Goal: Task Accomplishment & Management: Manage account settings

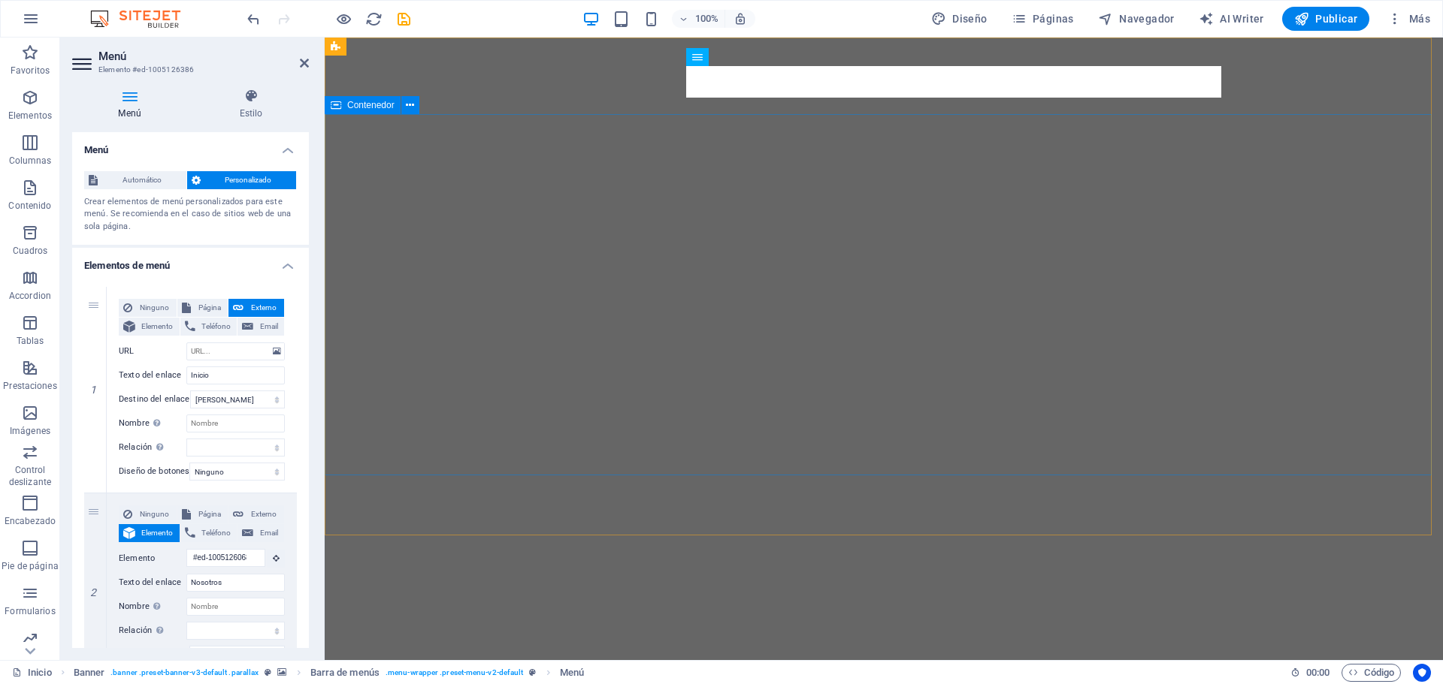
select select
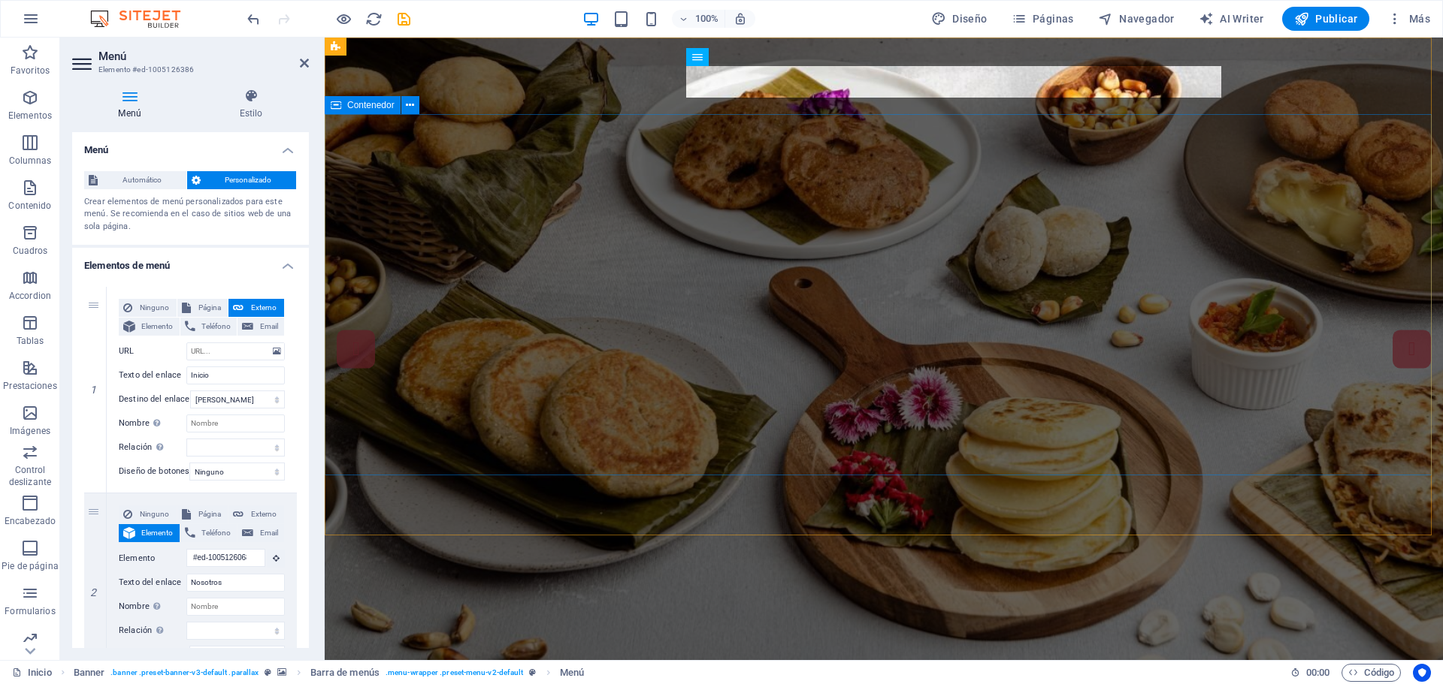
scroll to position [376, 0]
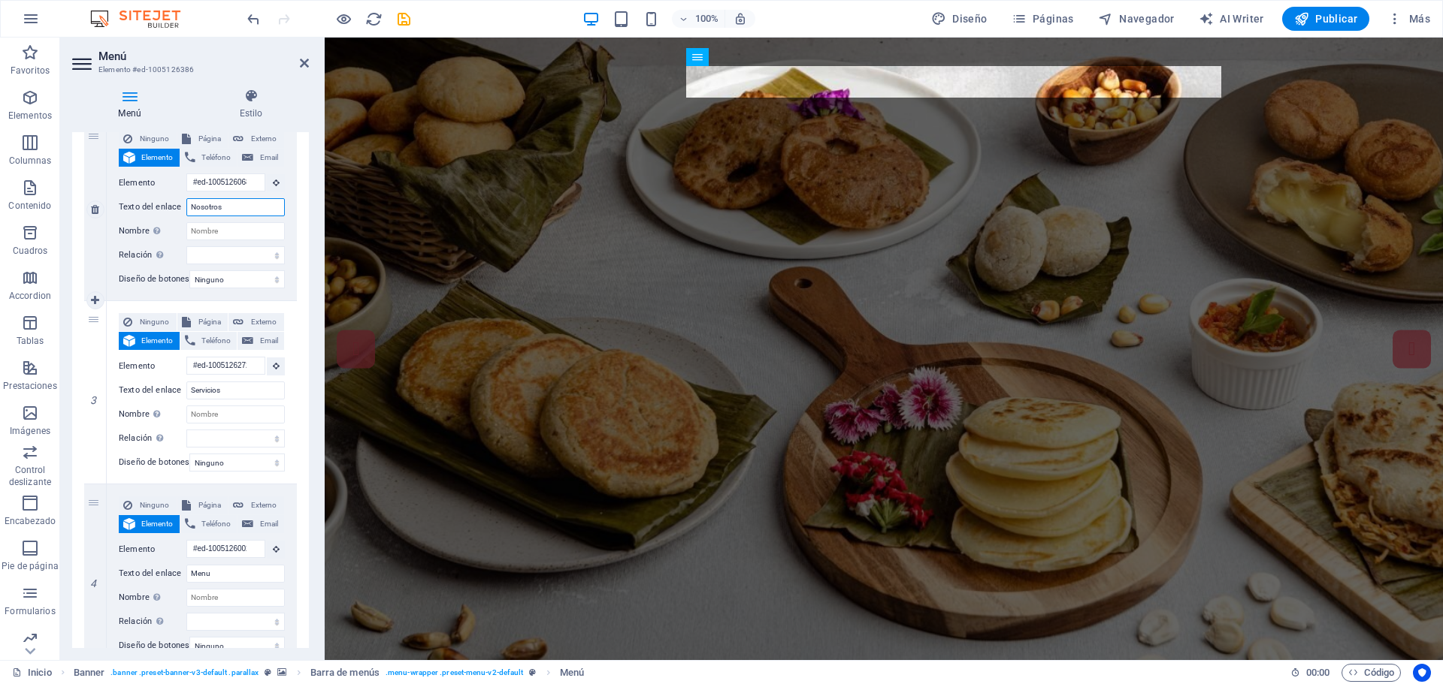
click at [236, 209] on input "Nosotros" at bounding box center [235, 207] width 98 height 18
click at [226, 234] on input "Nombre Una descripción adicional del enlace no debería ser igual al texto del e…" at bounding box center [235, 231] width 98 height 18
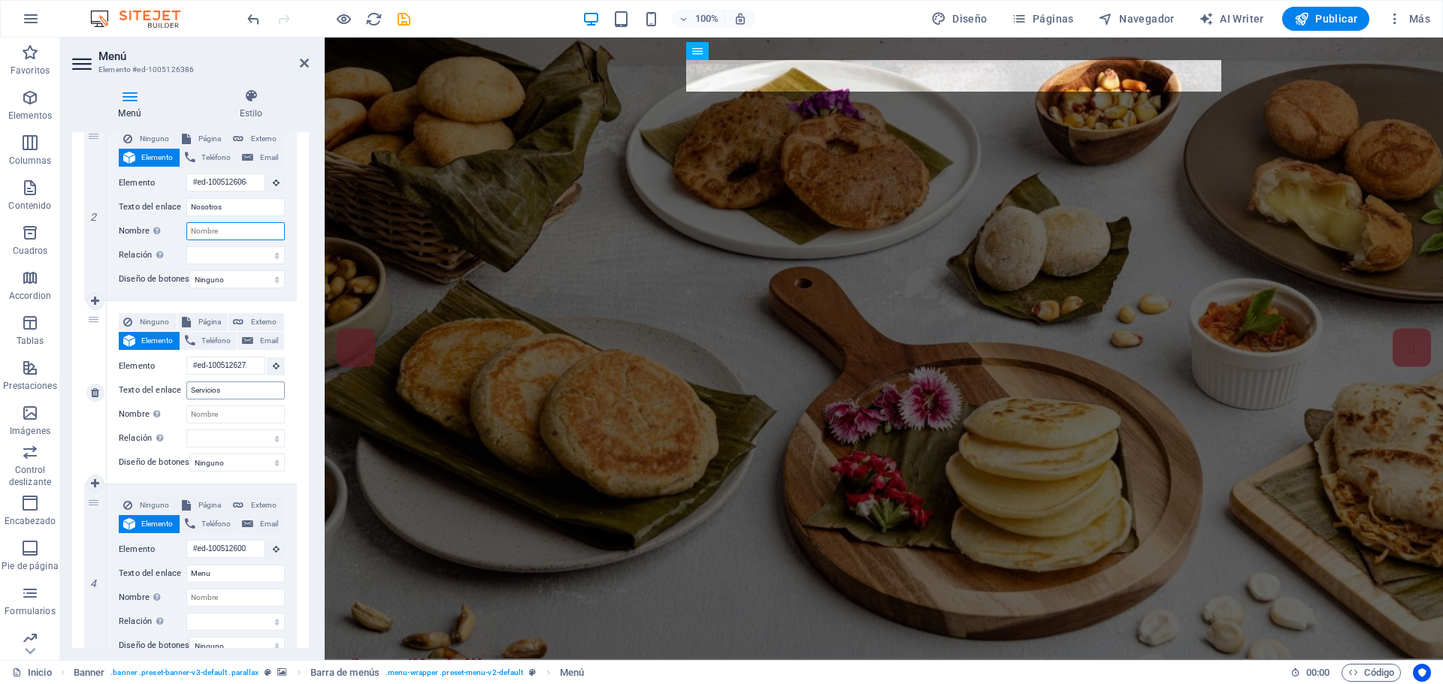
scroll to position [0, 0]
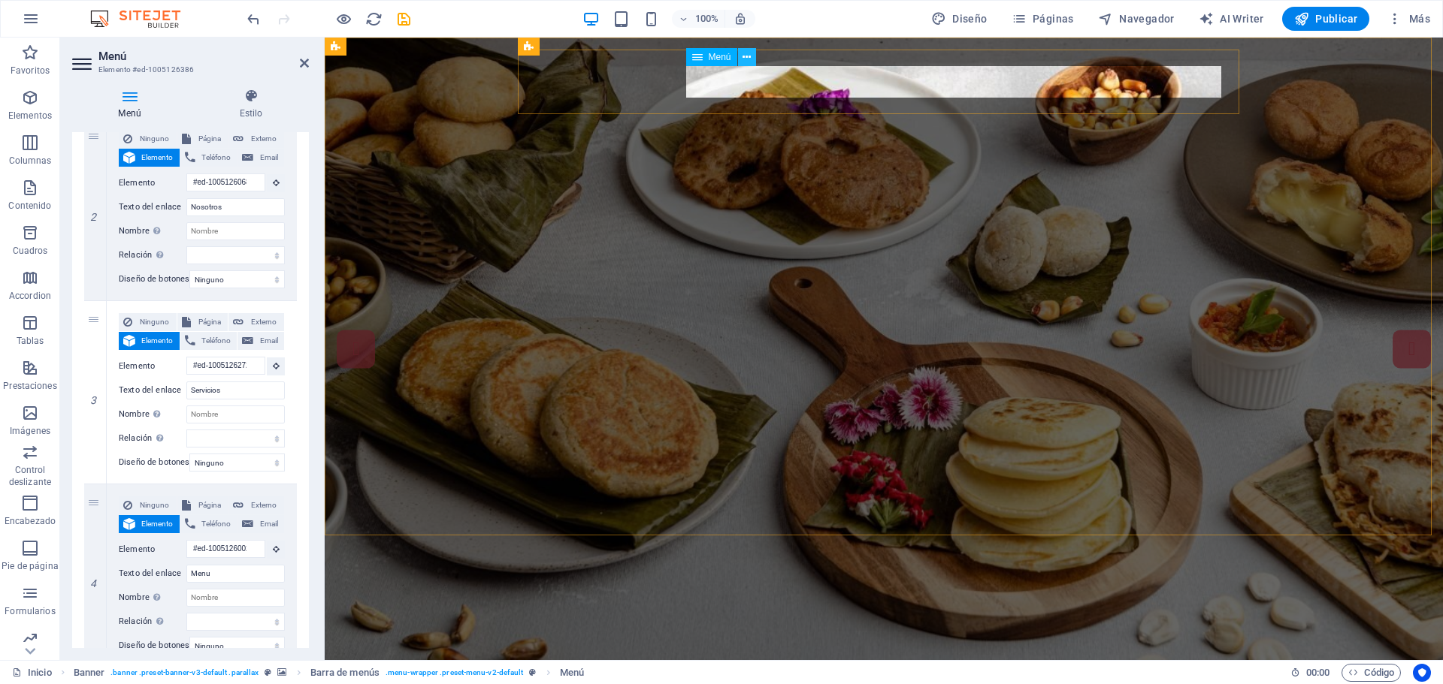
click at [751, 58] on button at bounding box center [747, 57] width 18 height 18
click at [150, 158] on span "Elemento" at bounding box center [157, 158] width 35 height 18
click at [255, 108] on h4 "Estilo" at bounding box center [251, 105] width 116 height 32
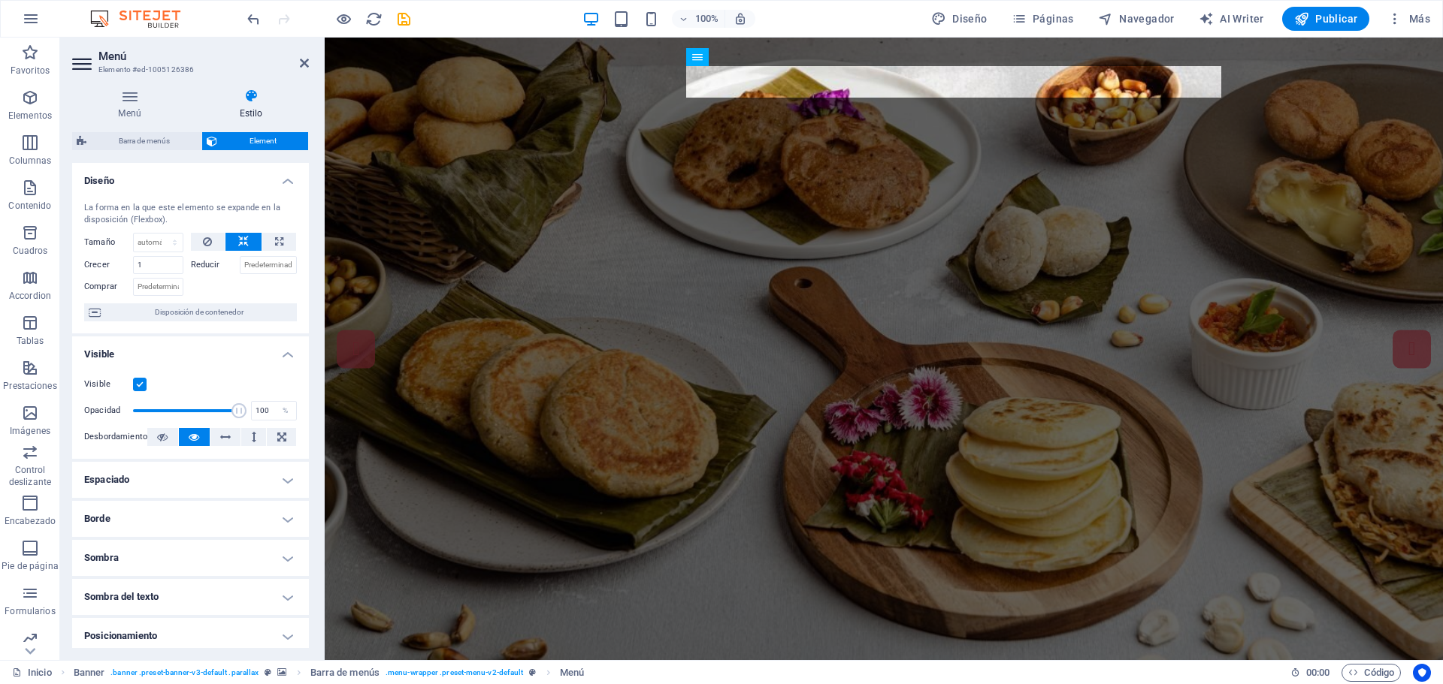
click at [751, 681] on nav "Inicio Nosotros Servicios Menu Datos Contacto" at bounding box center [685, 697] width 685 height 32
click at [754, 681] on nav "Inicio Nosotros Servicios Menu Datos Contacto" at bounding box center [685, 697] width 685 height 32
click at [743, 54] on icon at bounding box center [746, 58] width 8 height 16
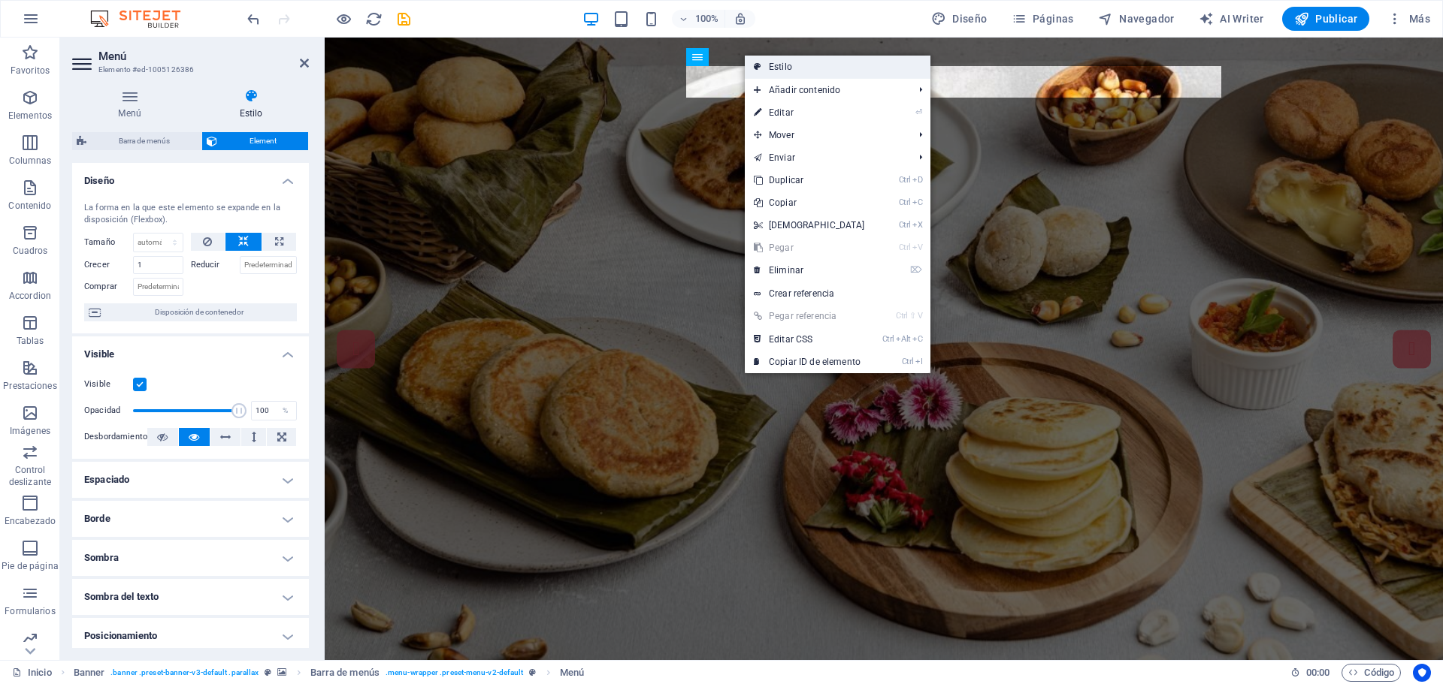
click at [781, 69] on link "Estilo" at bounding box center [838, 67] width 186 height 23
select select "rem"
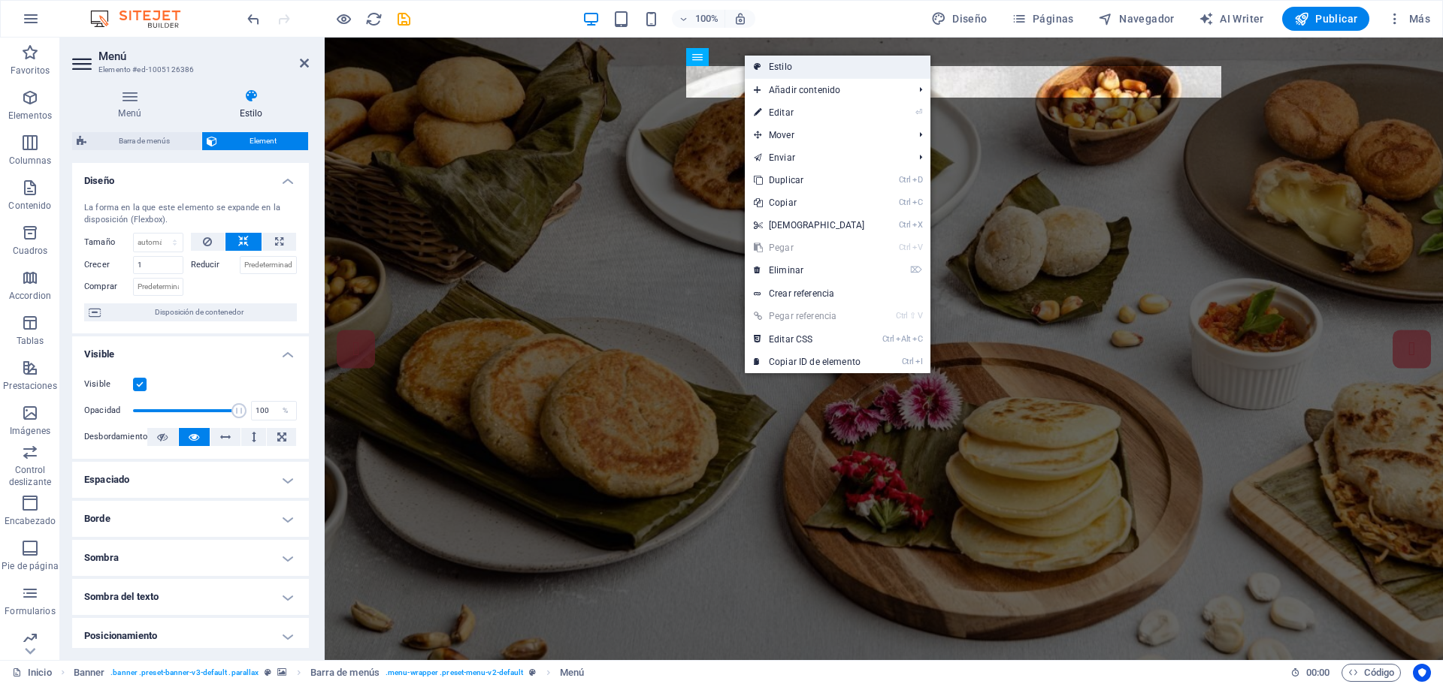
select select "hover_box_vertical"
select select "px"
select select "rem"
select select "px"
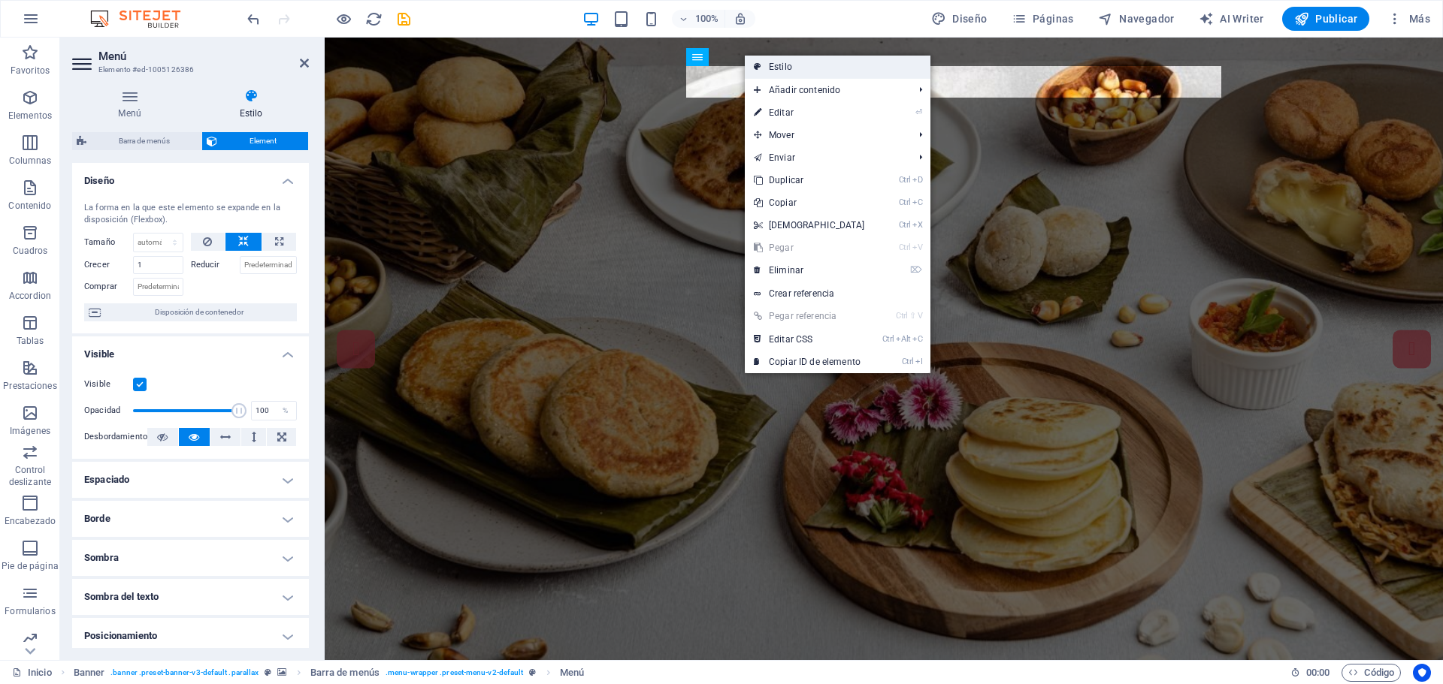
select select "300"
select select "px"
select select "rem"
select select "px"
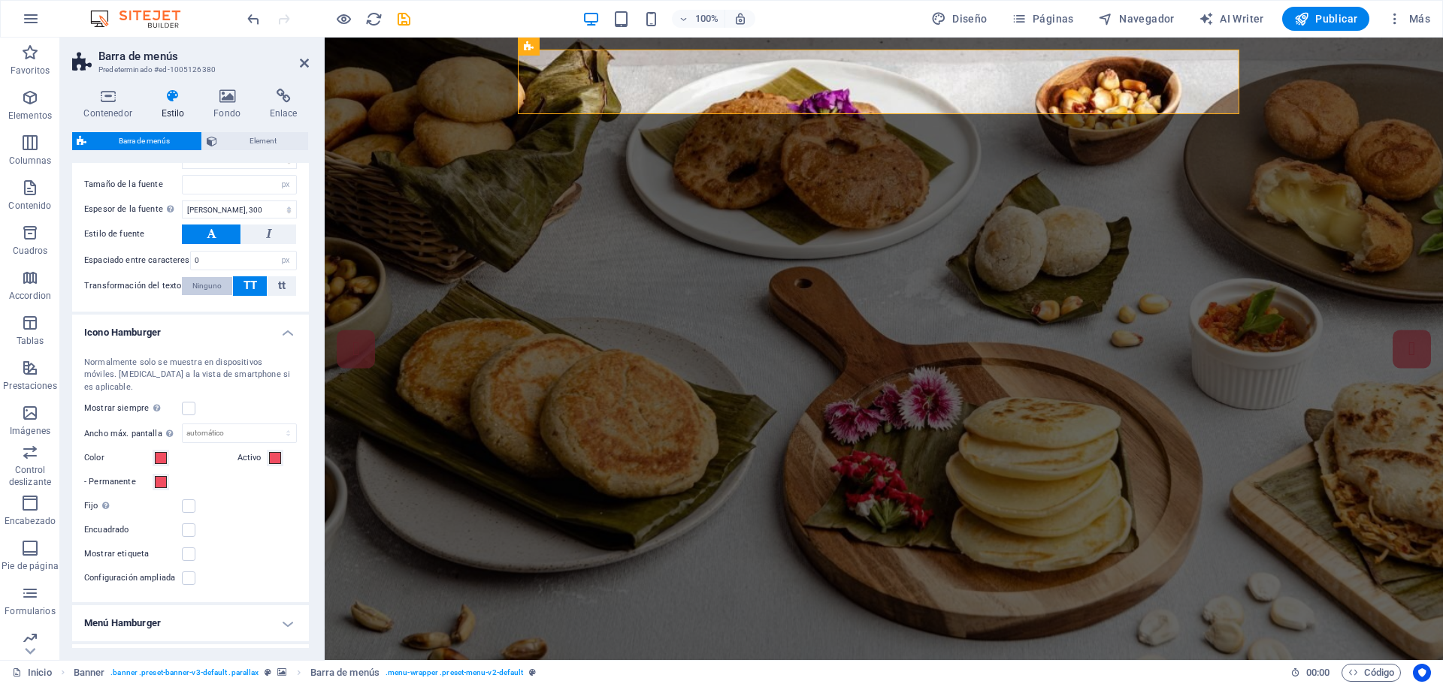
scroll to position [860, 0]
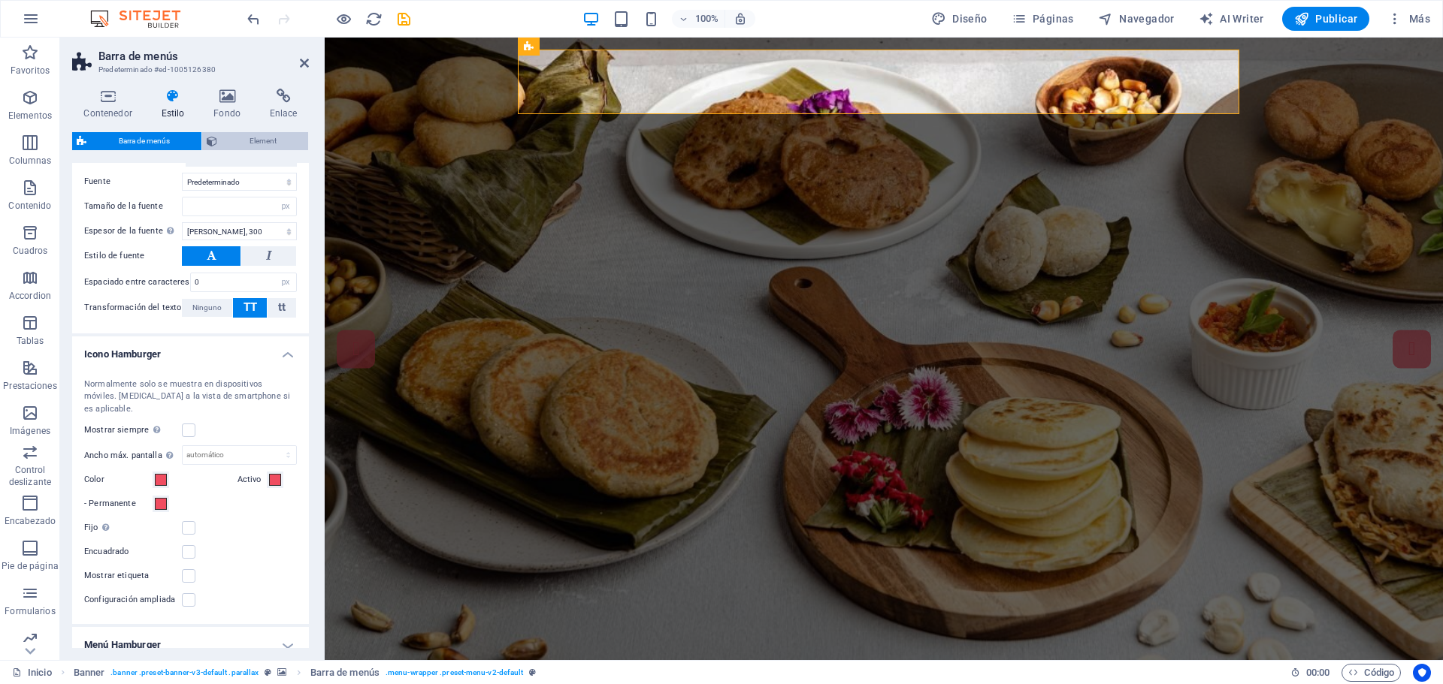
click at [267, 141] on span "Element" at bounding box center [263, 141] width 82 height 18
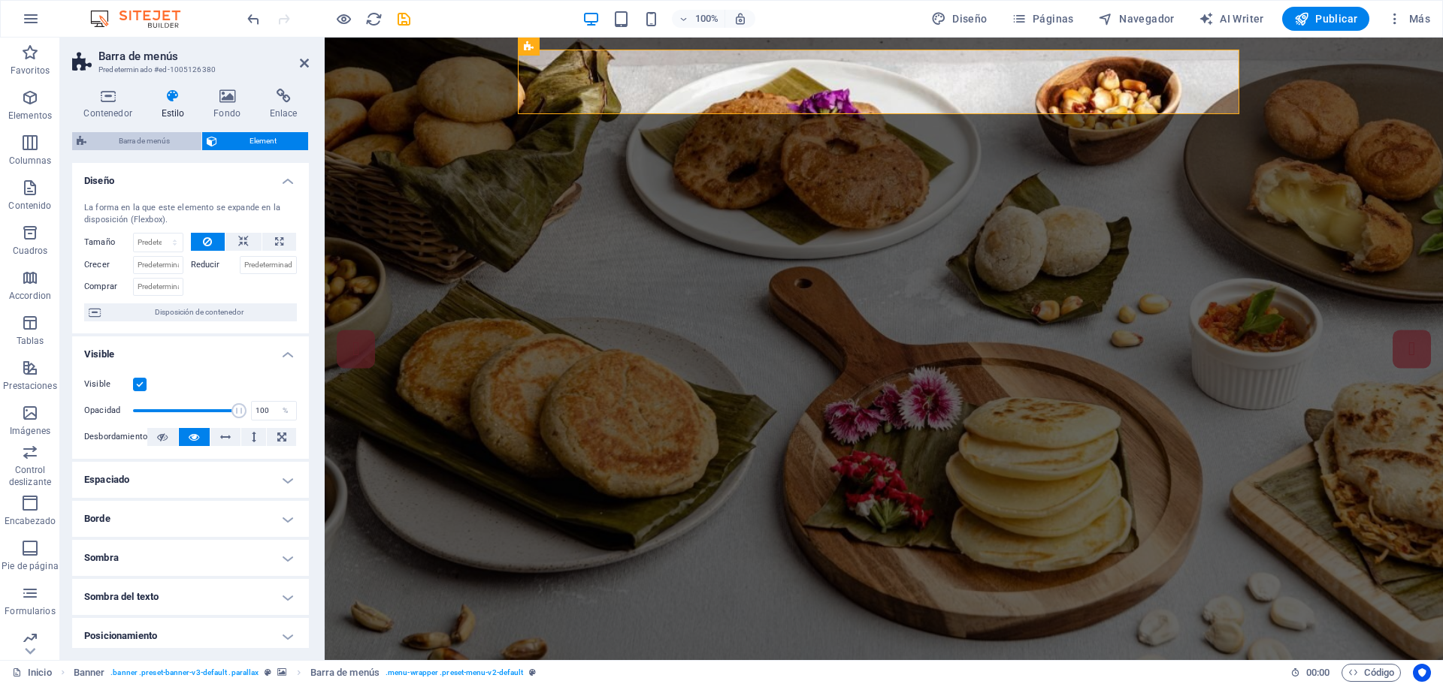
click at [131, 137] on span "Barra de menús" at bounding box center [144, 141] width 106 height 18
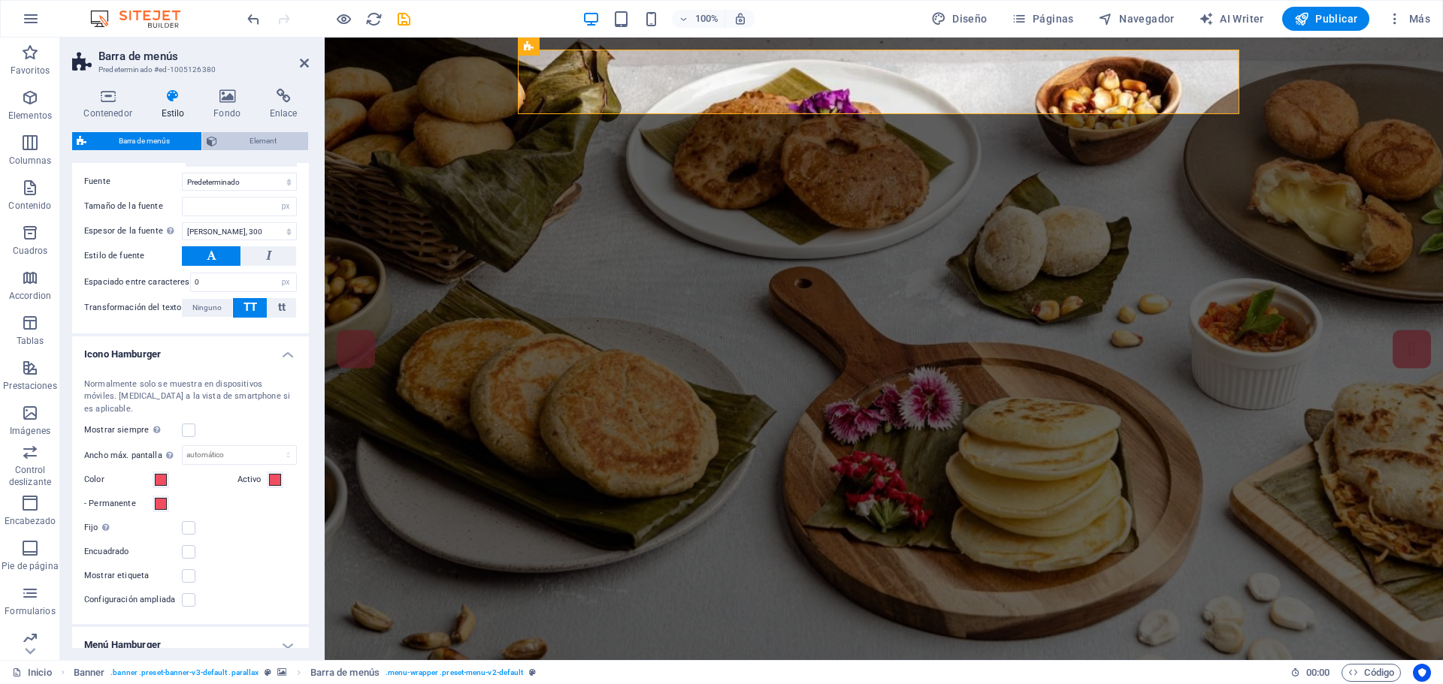
click at [249, 137] on span "Element" at bounding box center [263, 141] width 82 height 18
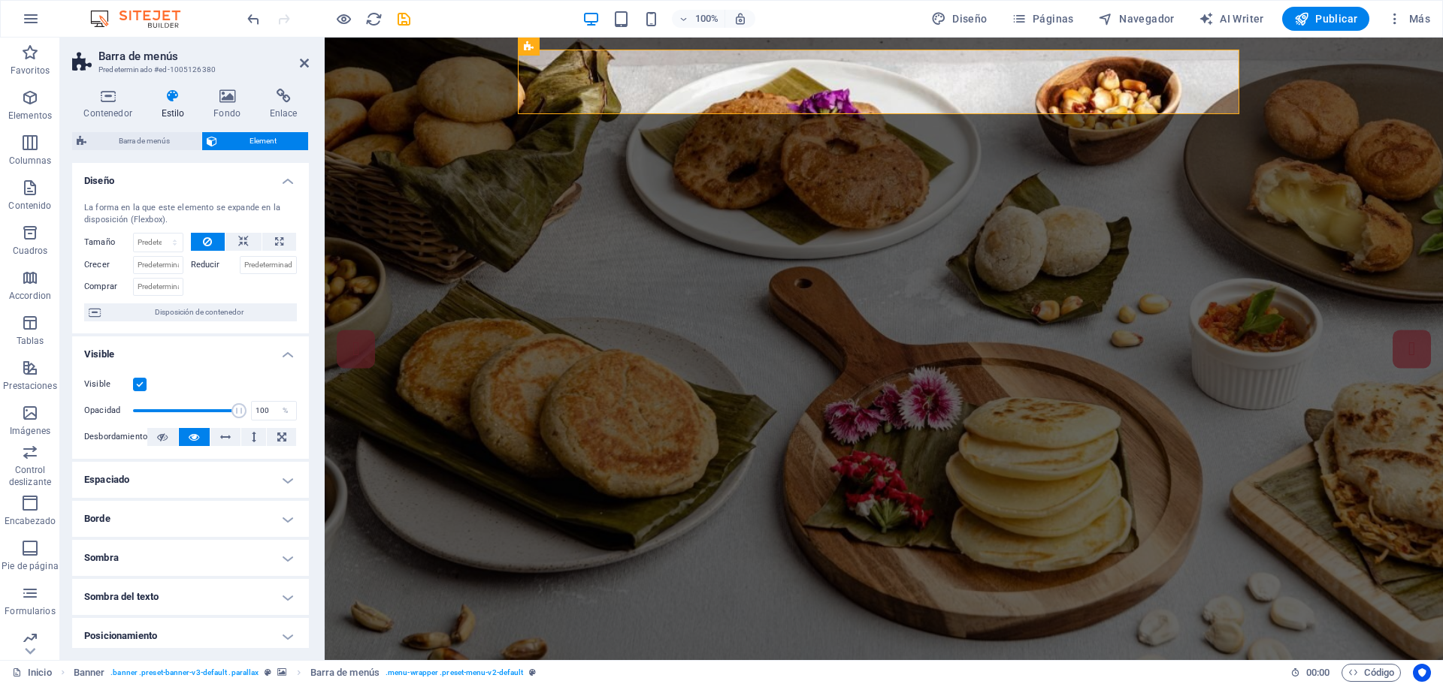
scroll to position [162, 0]
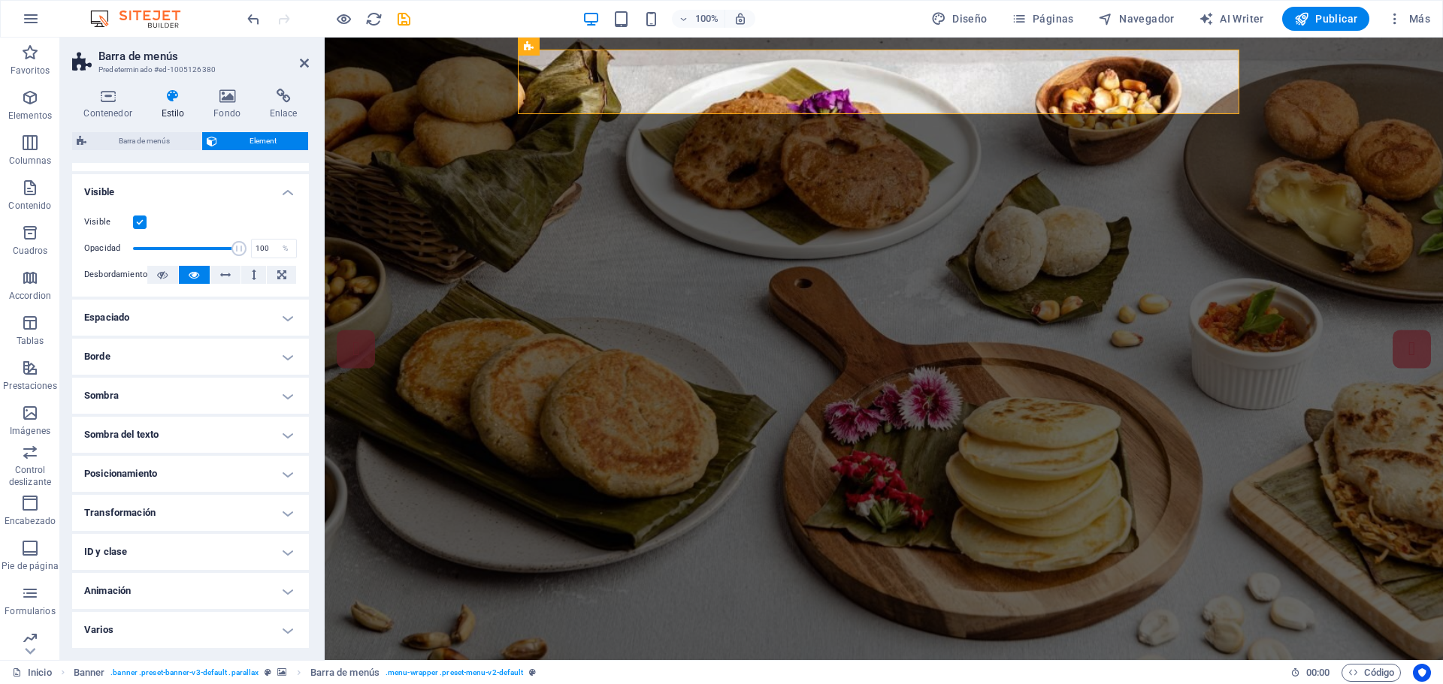
click at [168, 355] on h4 "Borde" at bounding box center [190, 357] width 237 height 36
click at [169, 324] on h4 "Espaciado" at bounding box center [190, 318] width 237 height 36
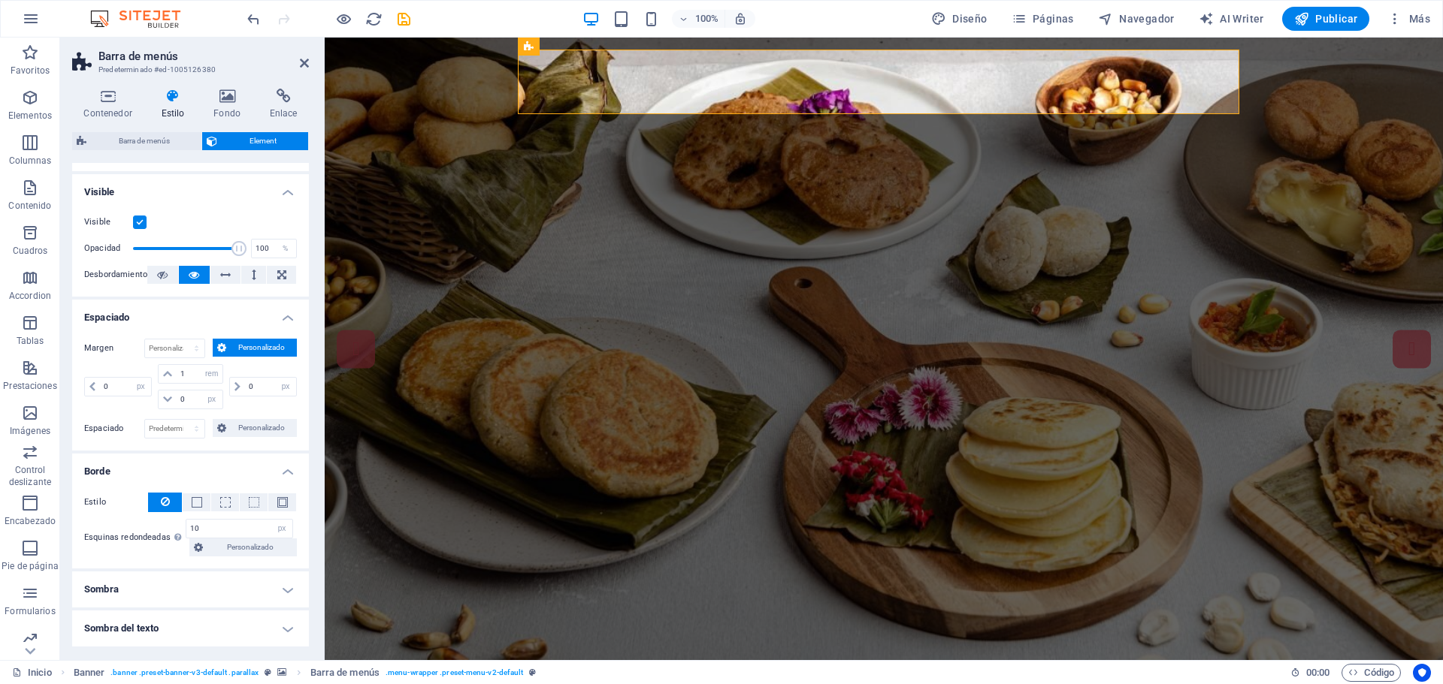
click at [169, 324] on h4 "Espaciado" at bounding box center [190, 313] width 237 height 27
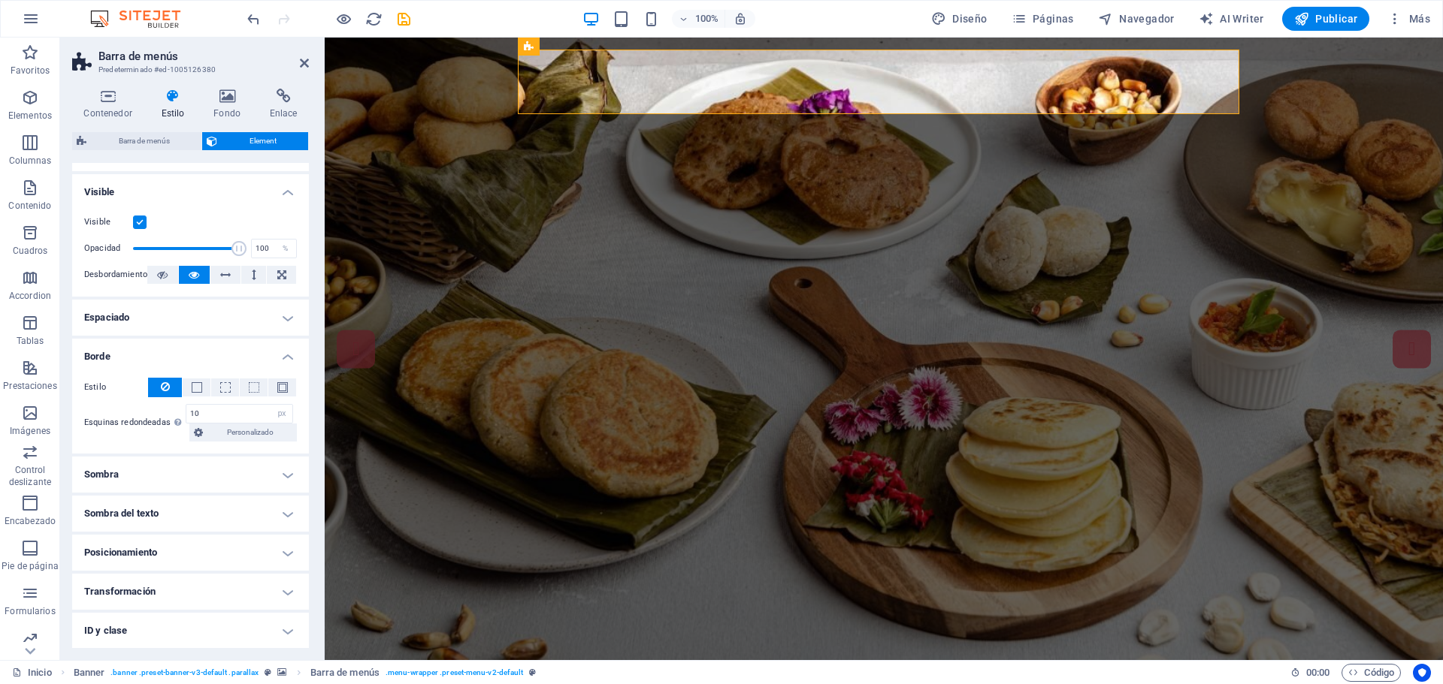
click at [159, 356] on h4 "Borde" at bounding box center [190, 352] width 237 height 27
click at [213, 435] on h4 "Sombra del texto" at bounding box center [190, 435] width 237 height 36
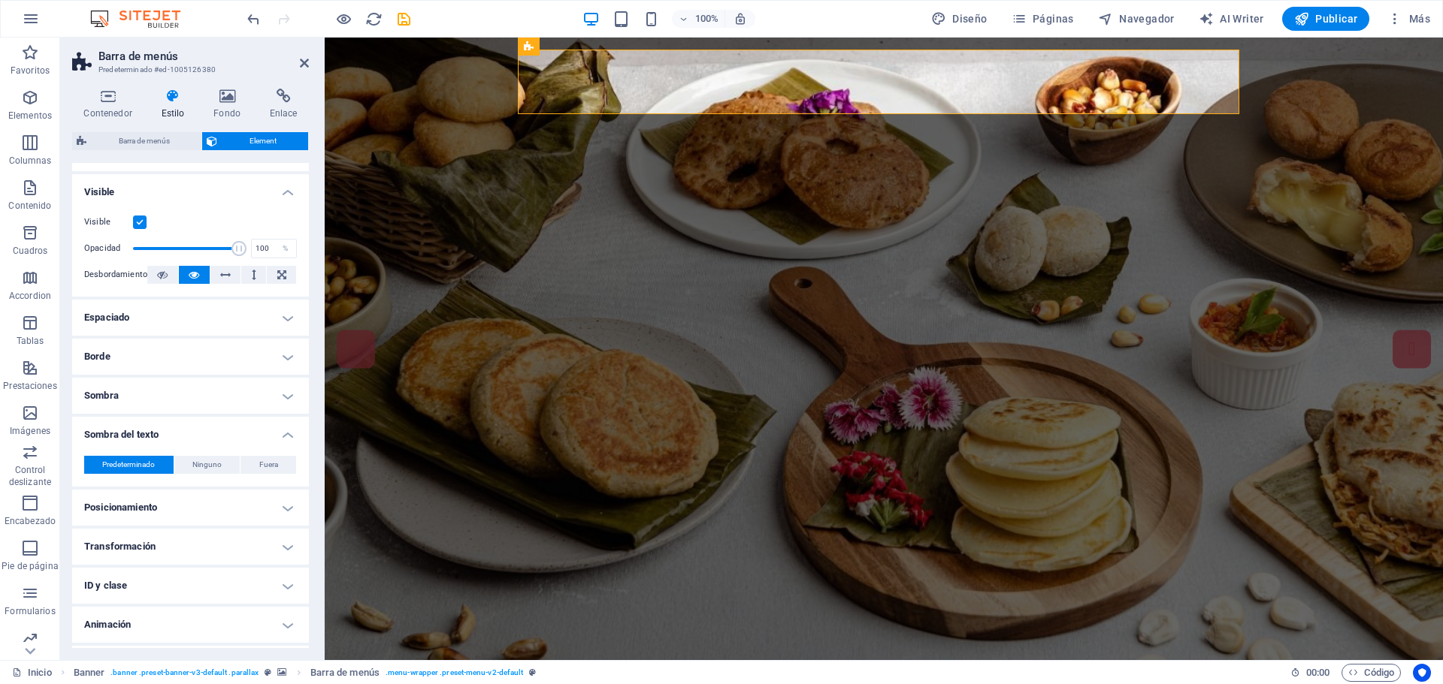
click at [215, 521] on h4 "Posicionamiento" at bounding box center [190, 508] width 237 height 36
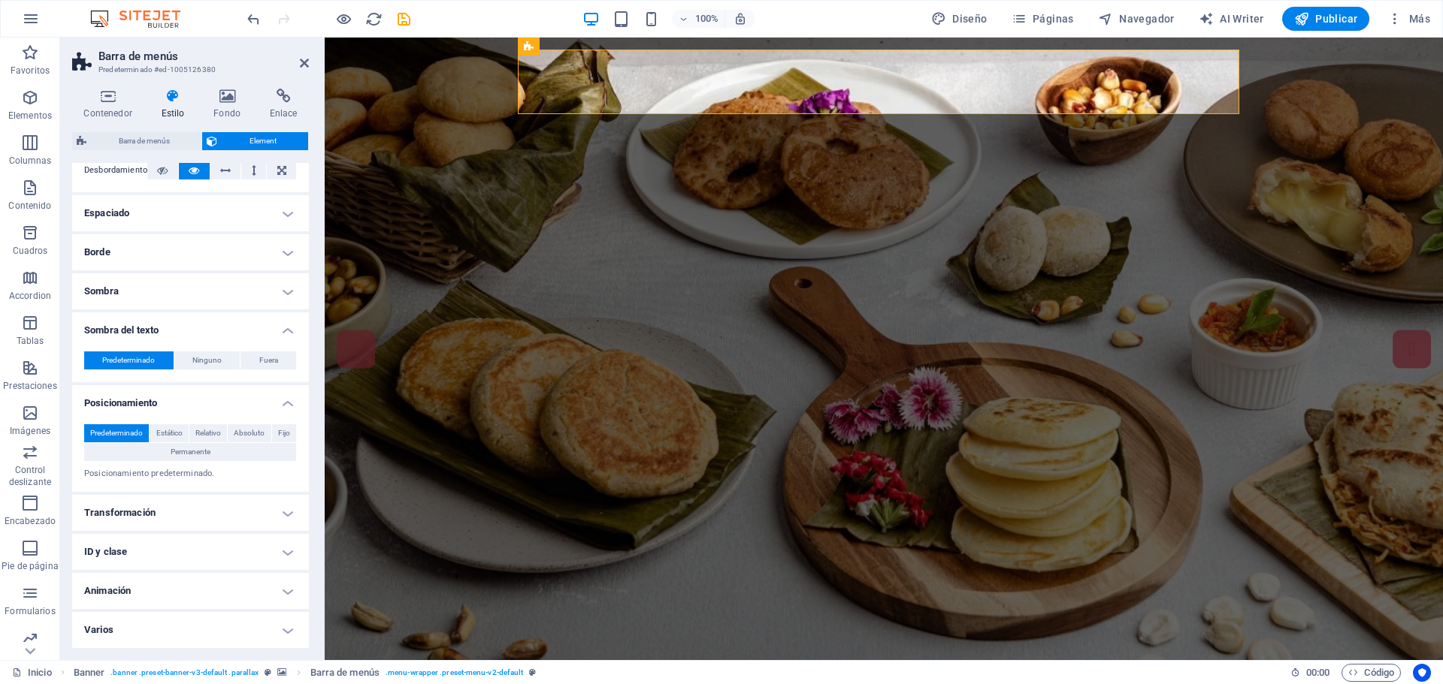
click at [187, 600] on h4 "Animación" at bounding box center [190, 591] width 237 height 36
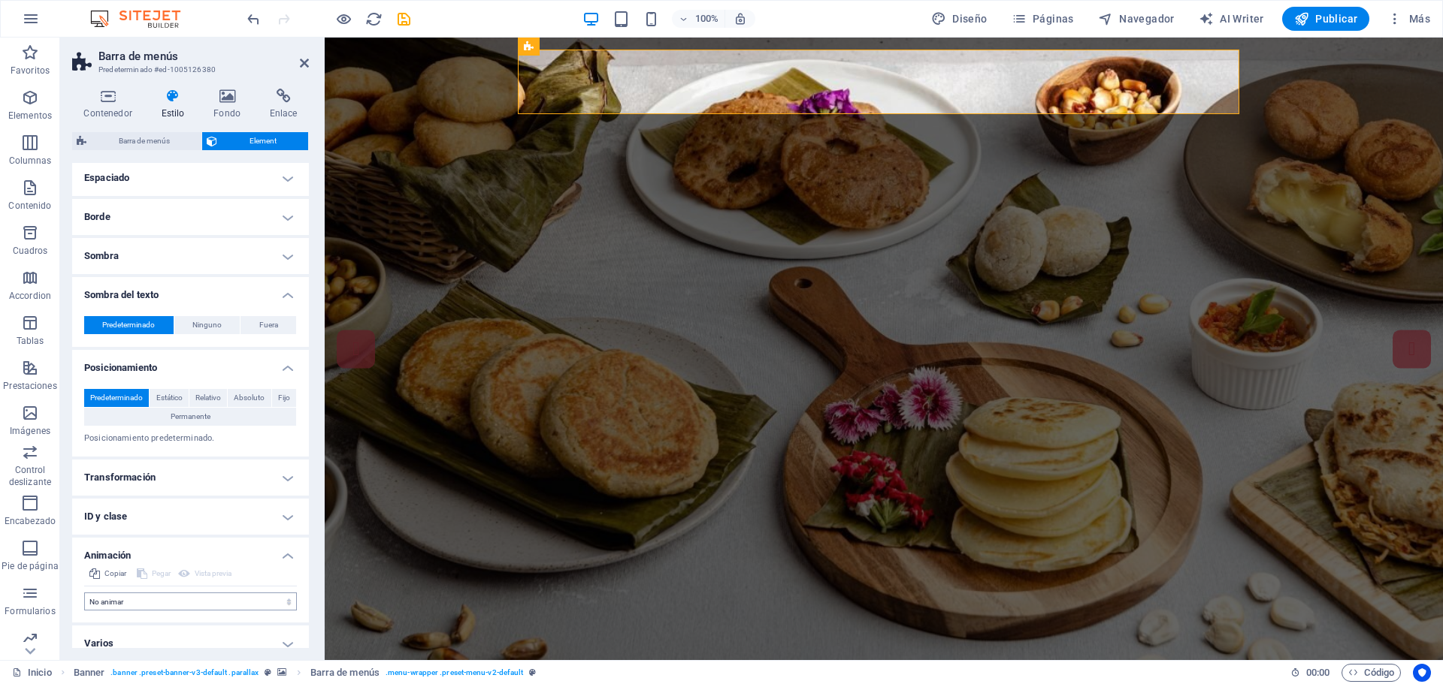
scroll to position [316, 0]
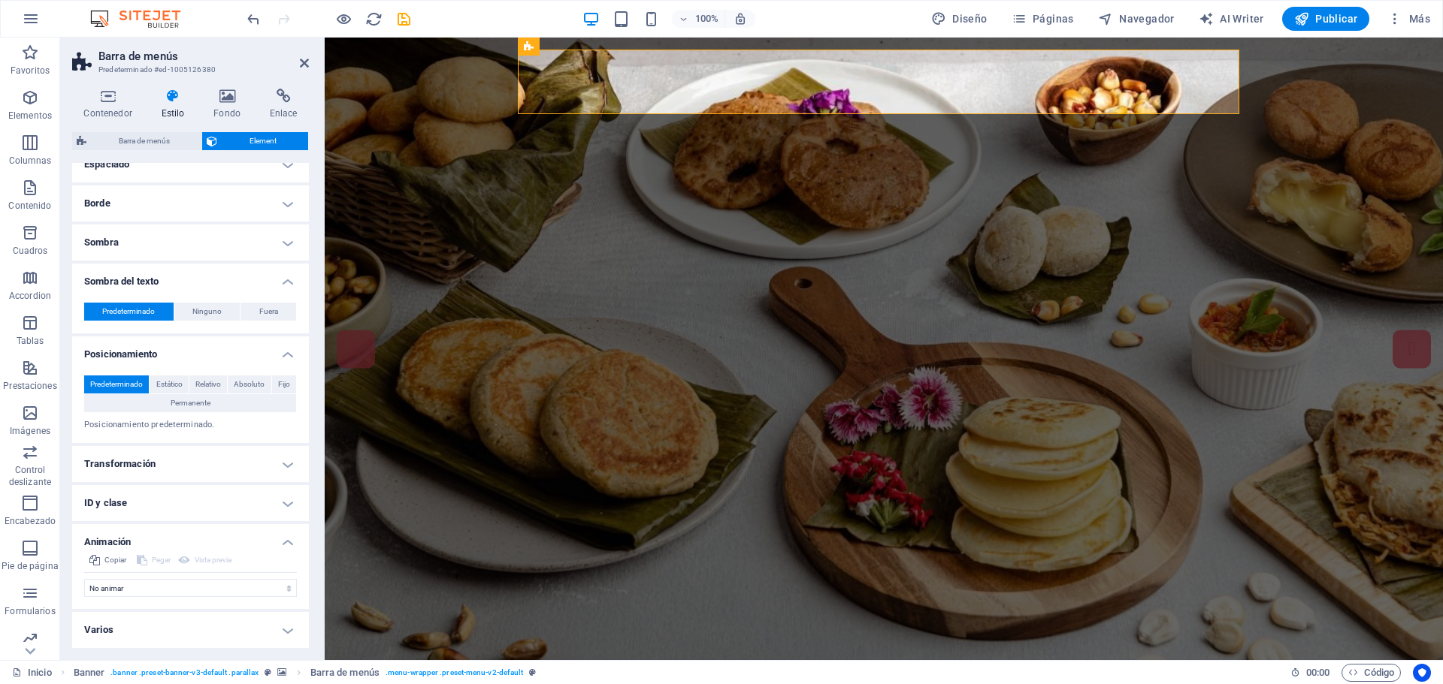
click at [175, 625] on h4 "Varios" at bounding box center [190, 630] width 237 height 36
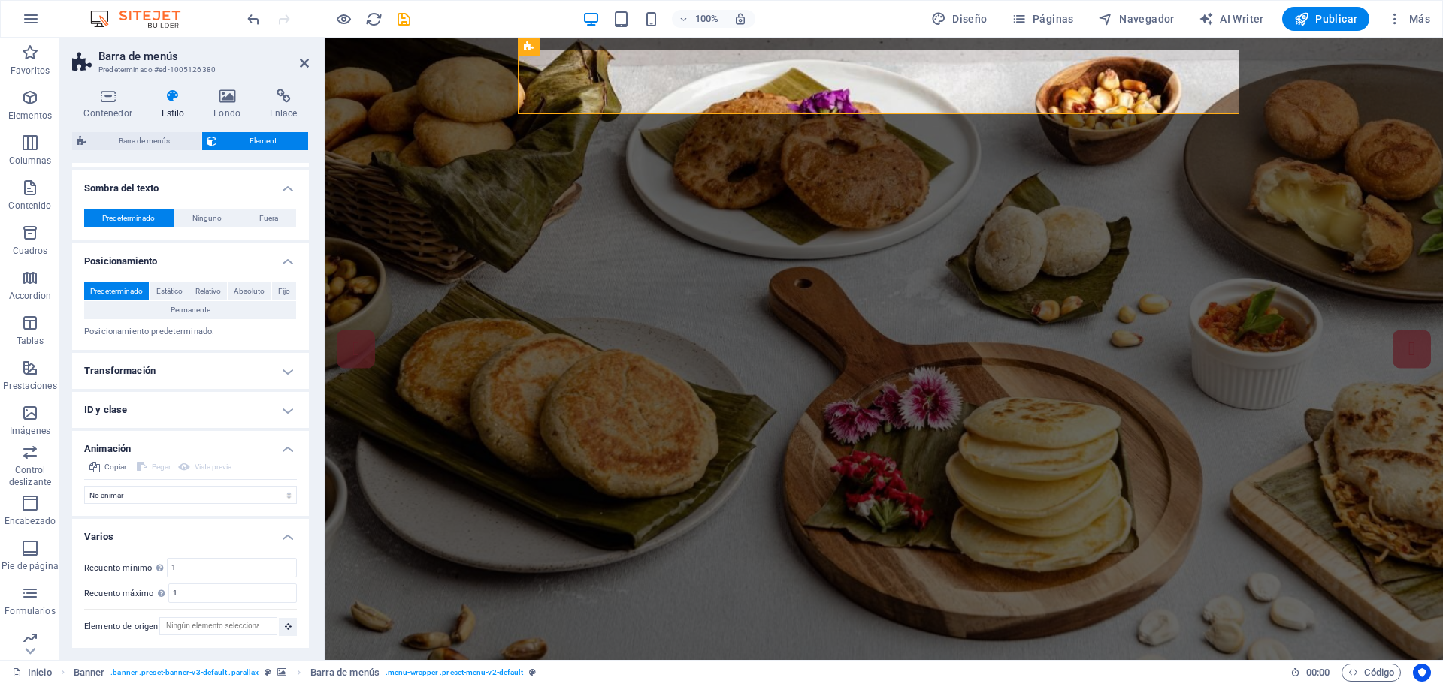
scroll to position [33, 0]
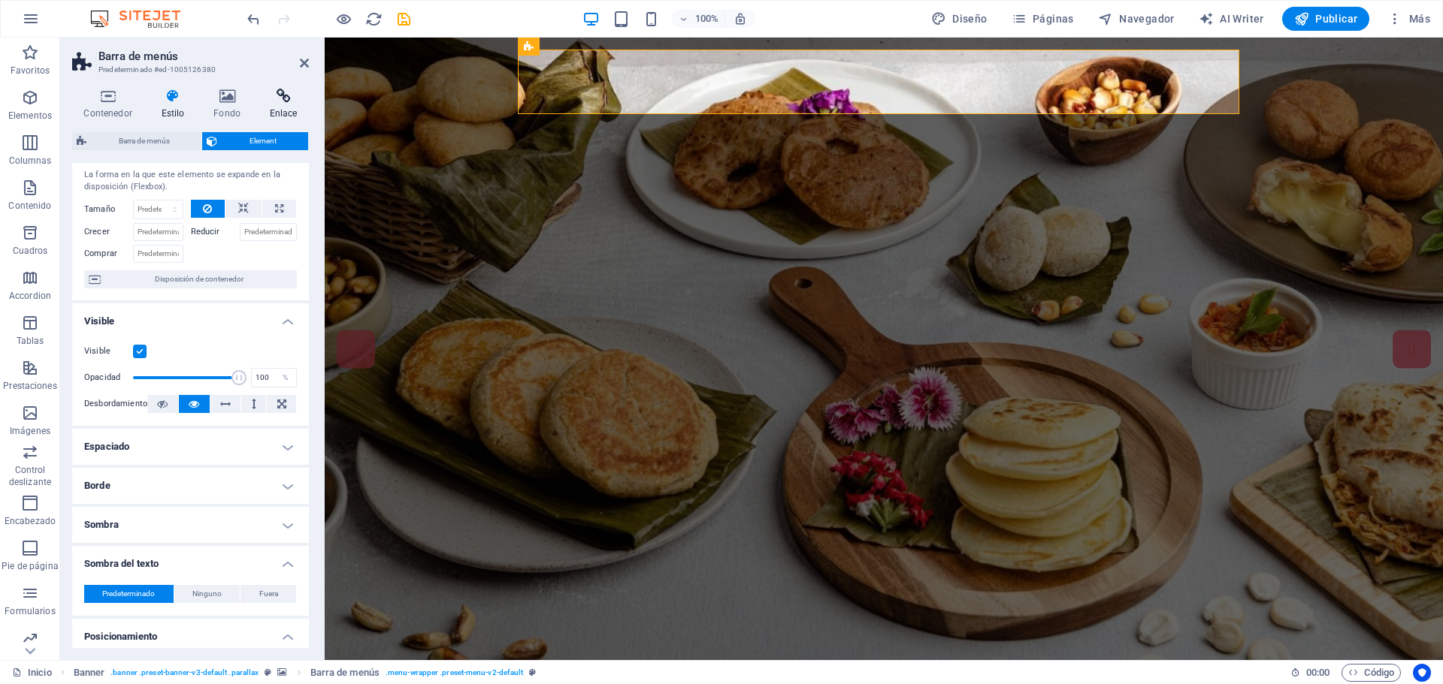
click at [277, 101] on icon at bounding box center [283, 96] width 51 height 15
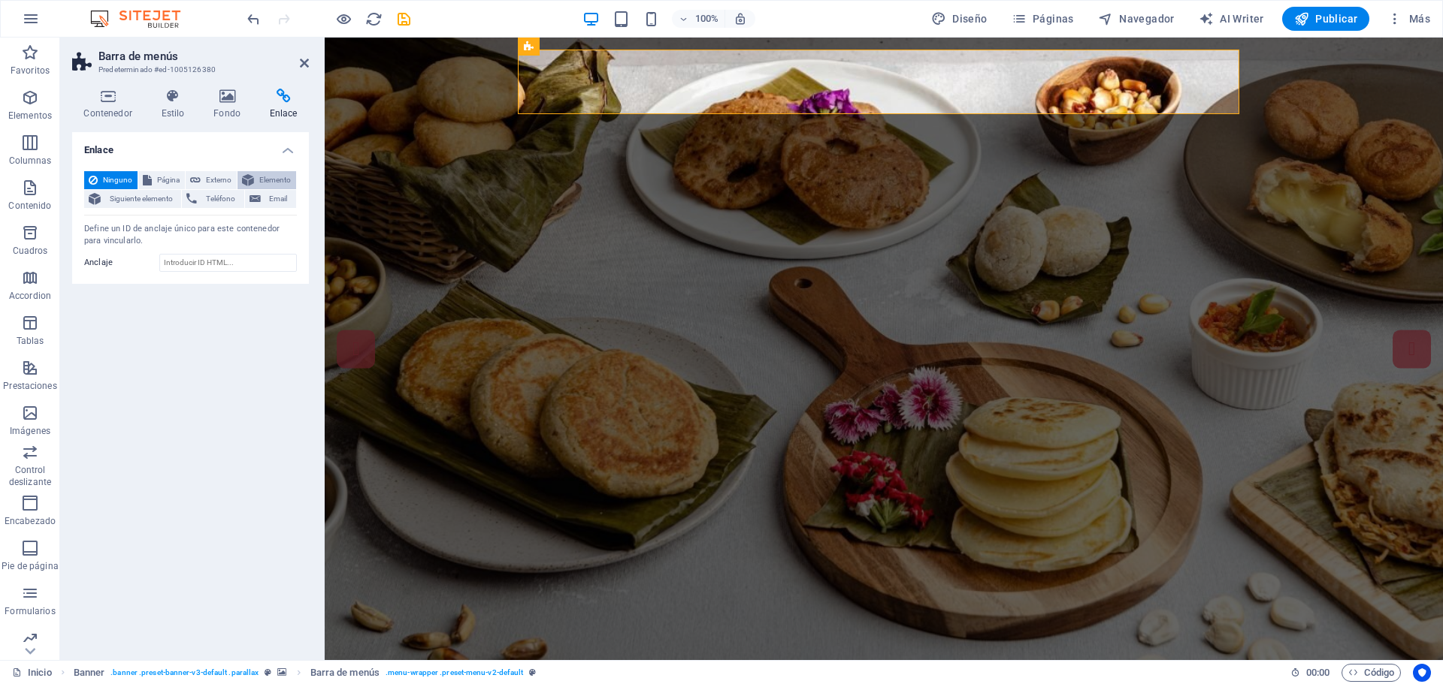
click at [266, 179] on span "Elemento" at bounding box center [274, 180] width 33 height 18
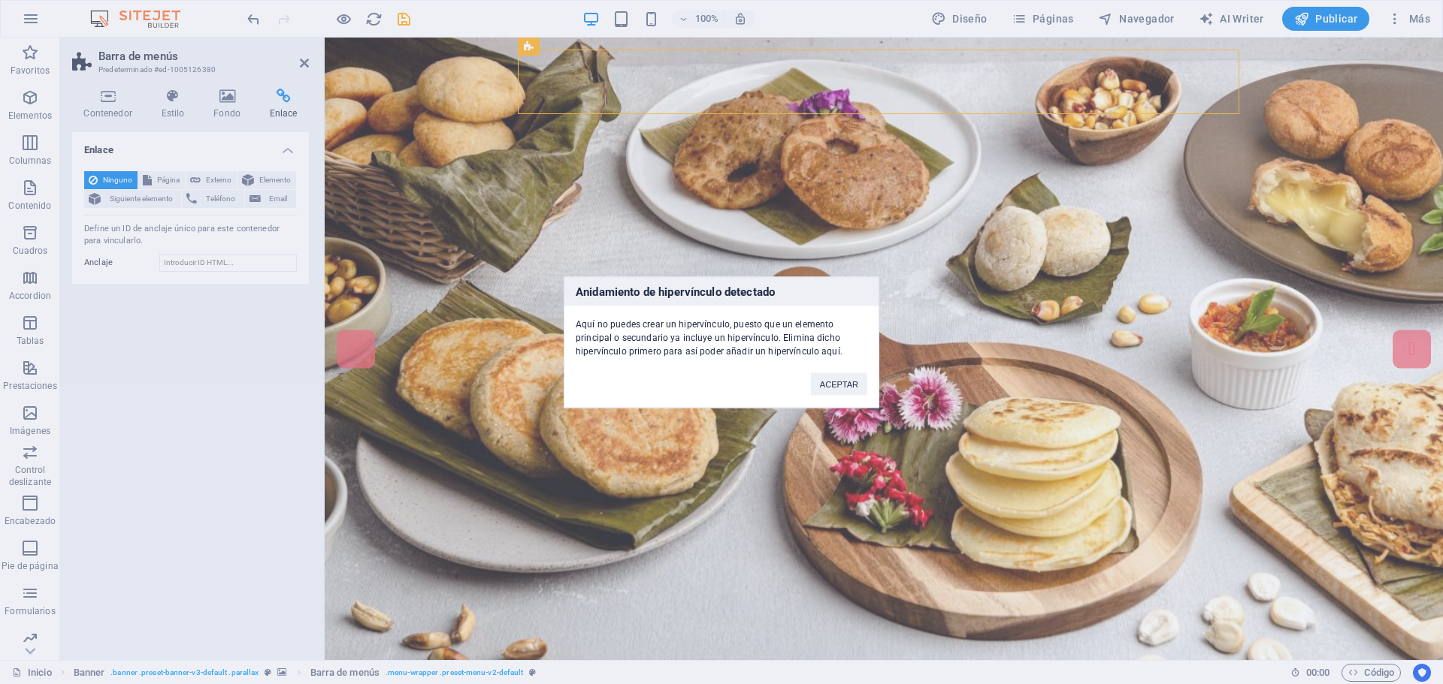
click at [645, 464] on div "Anidamiento de hipervínculo detectado Aquí no puedes crear un hipervínculo, pue…" at bounding box center [721, 342] width 1443 height 684
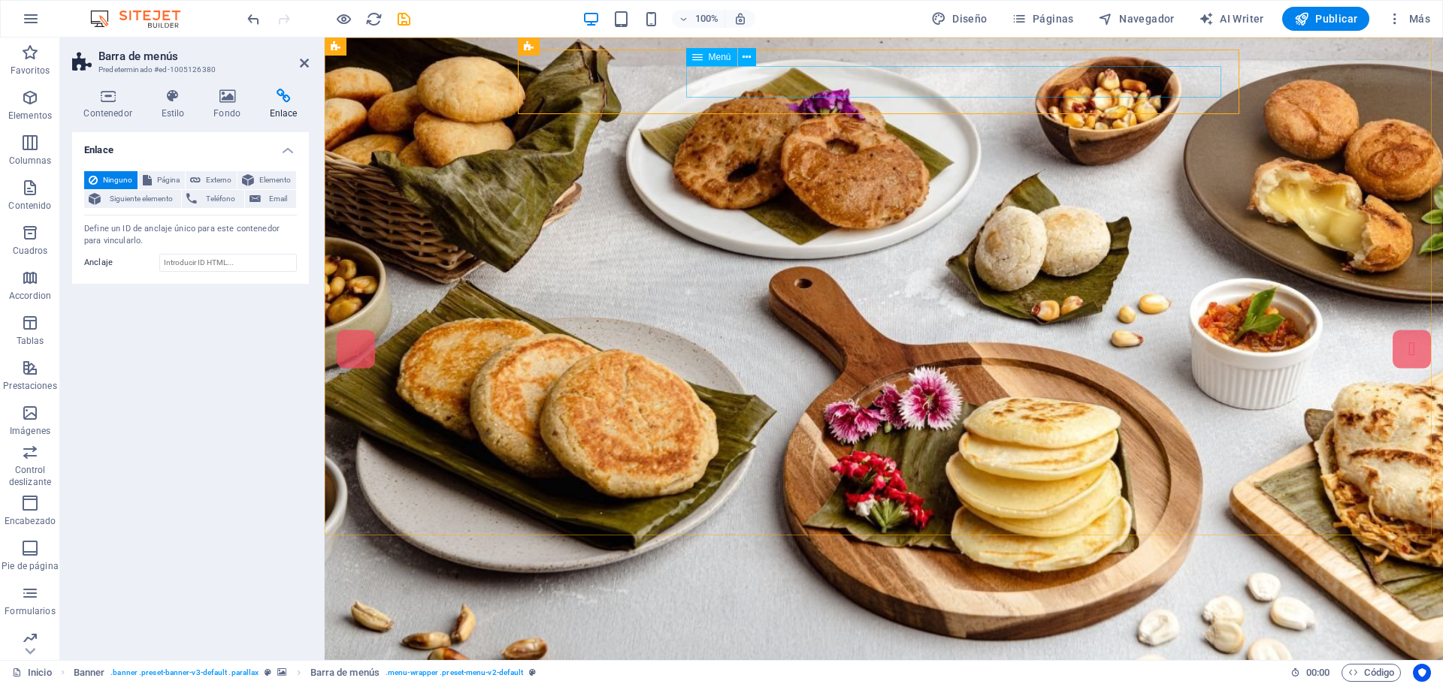
click at [1028, 681] on nav "Inicio Nosotros Servicios Menu Datos Contacto" at bounding box center [685, 697] width 685 height 32
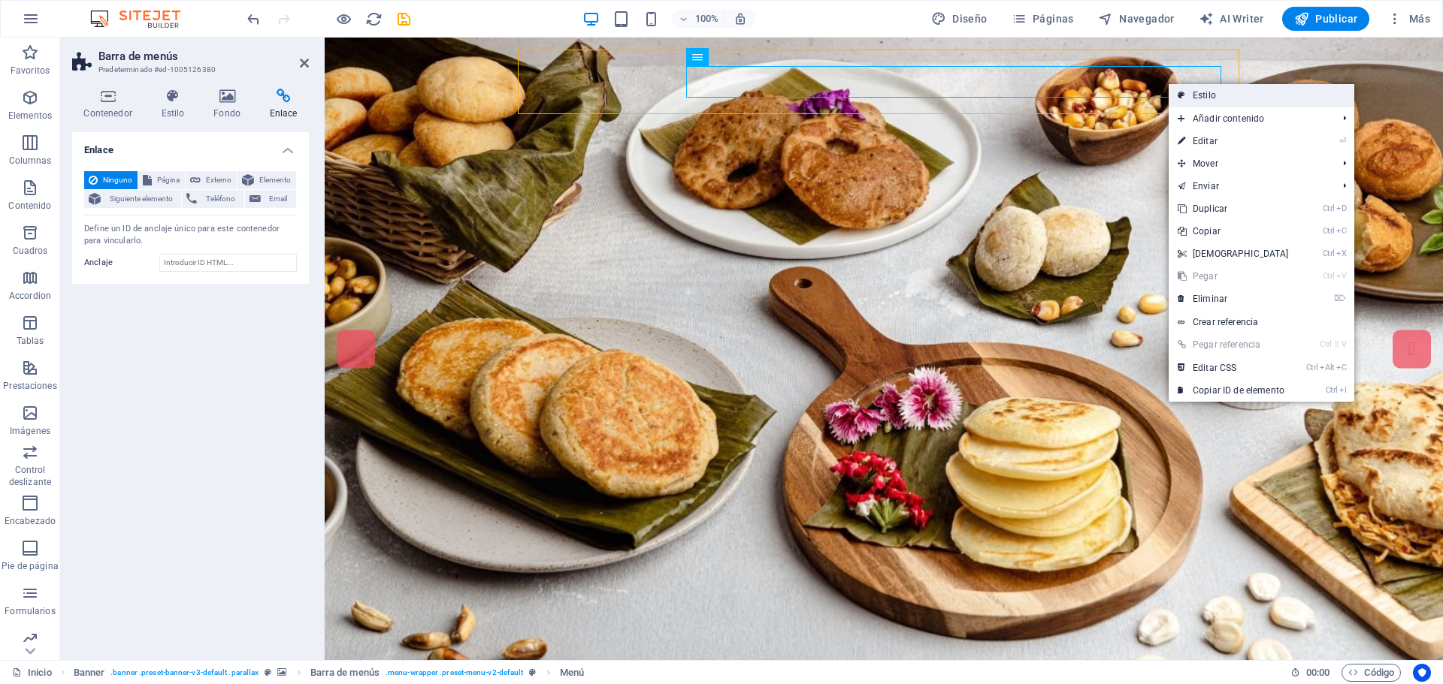
click at [1192, 95] on link "Estilo" at bounding box center [1261, 95] width 186 height 23
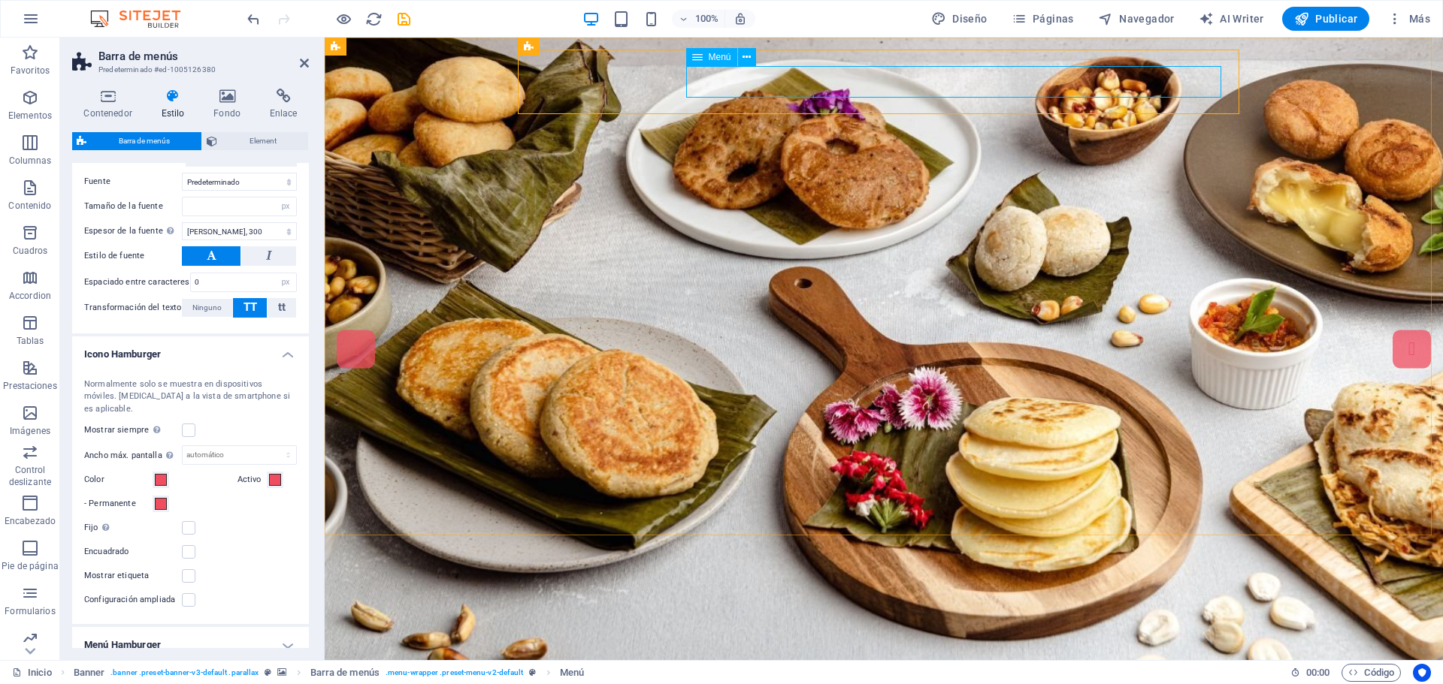
click at [1028, 681] on nav "Inicio Nosotros Servicios Menu Datos Contacto" at bounding box center [685, 697] width 685 height 32
click at [746, 59] on icon at bounding box center [746, 58] width 8 height 16
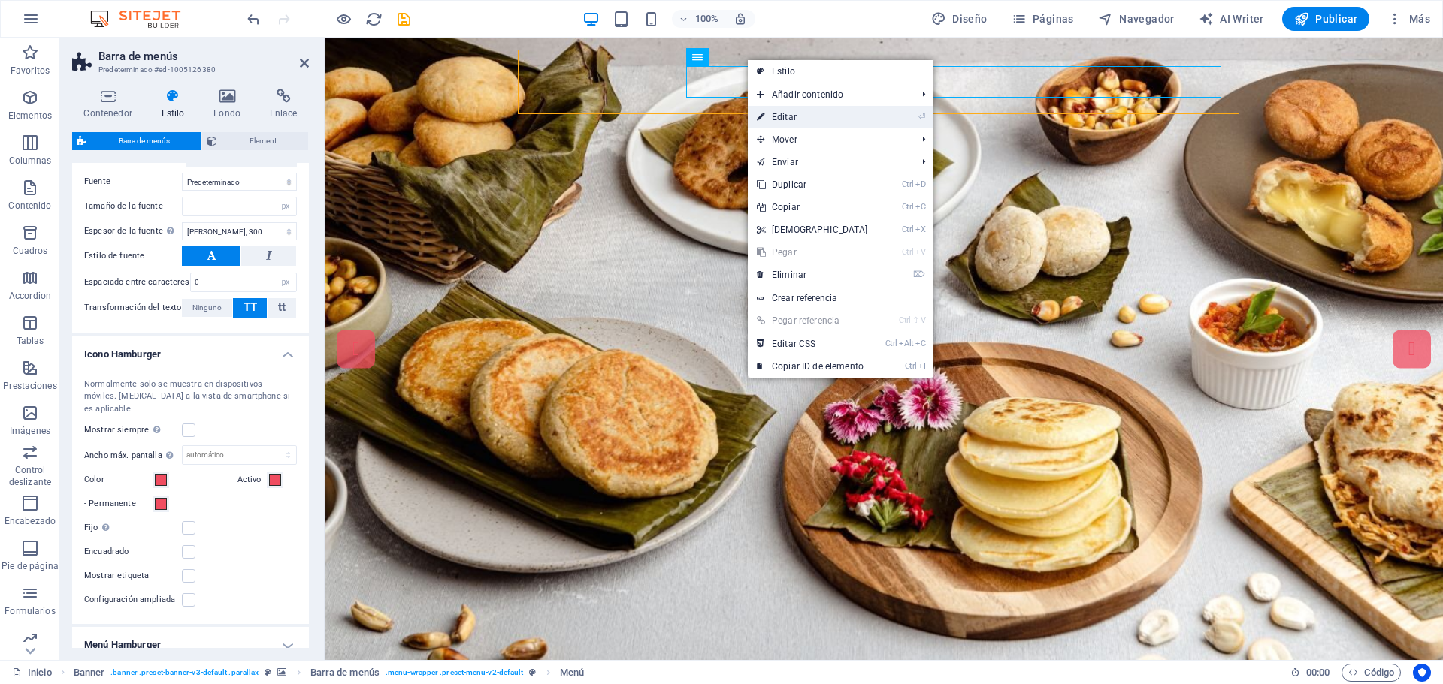
click at [790, 116] on link "⏎ Editar" at bounding box center [812, 117] width 129 height 23
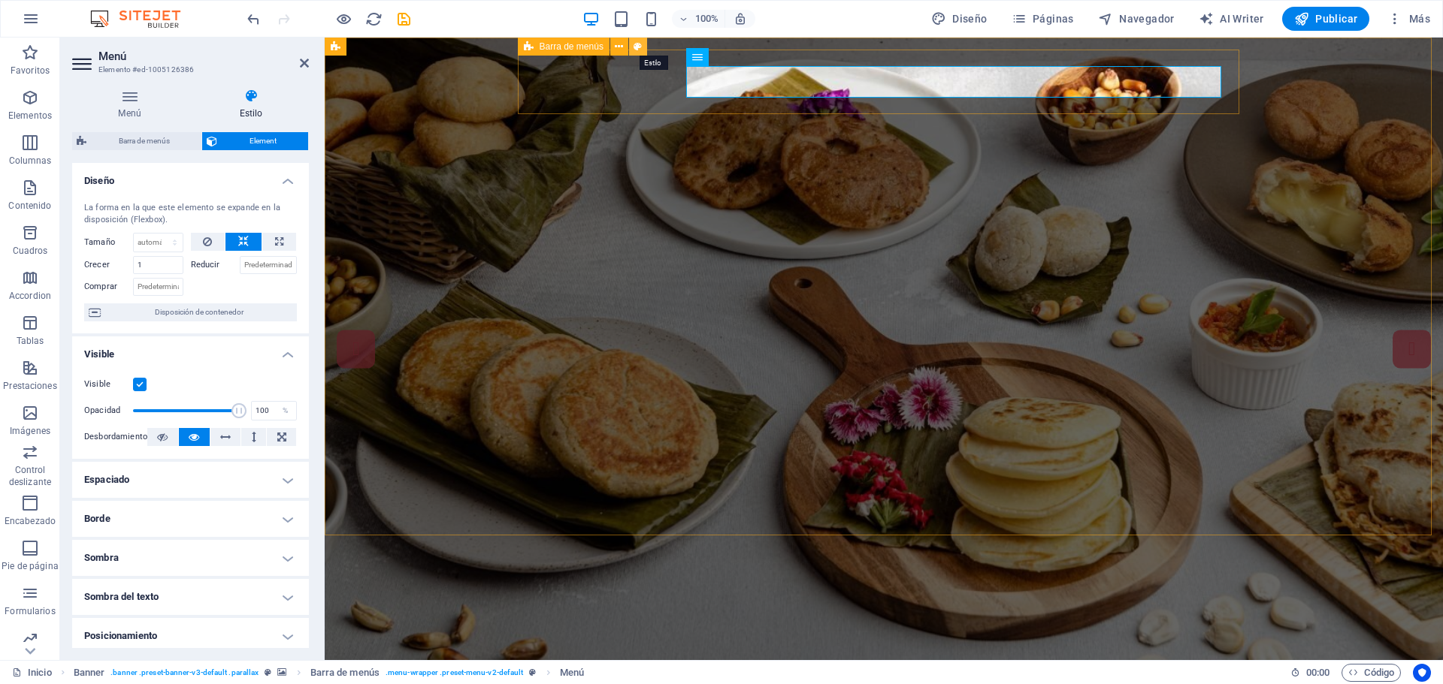
click at [639, 47] on icon at bounding box center [637, 47] width 8 height 16
select select "rem"
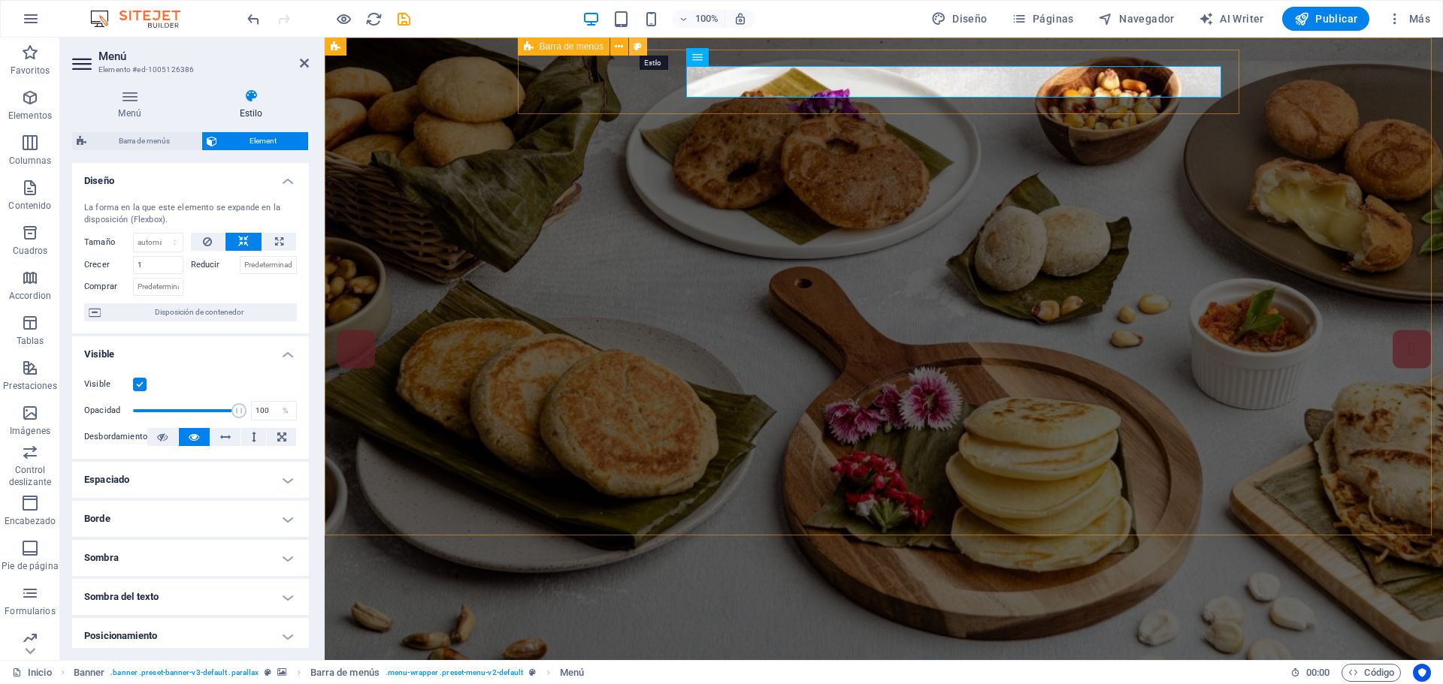
select select "hover_box_vertical"
select select "px"
select select "rem"
select select "px"
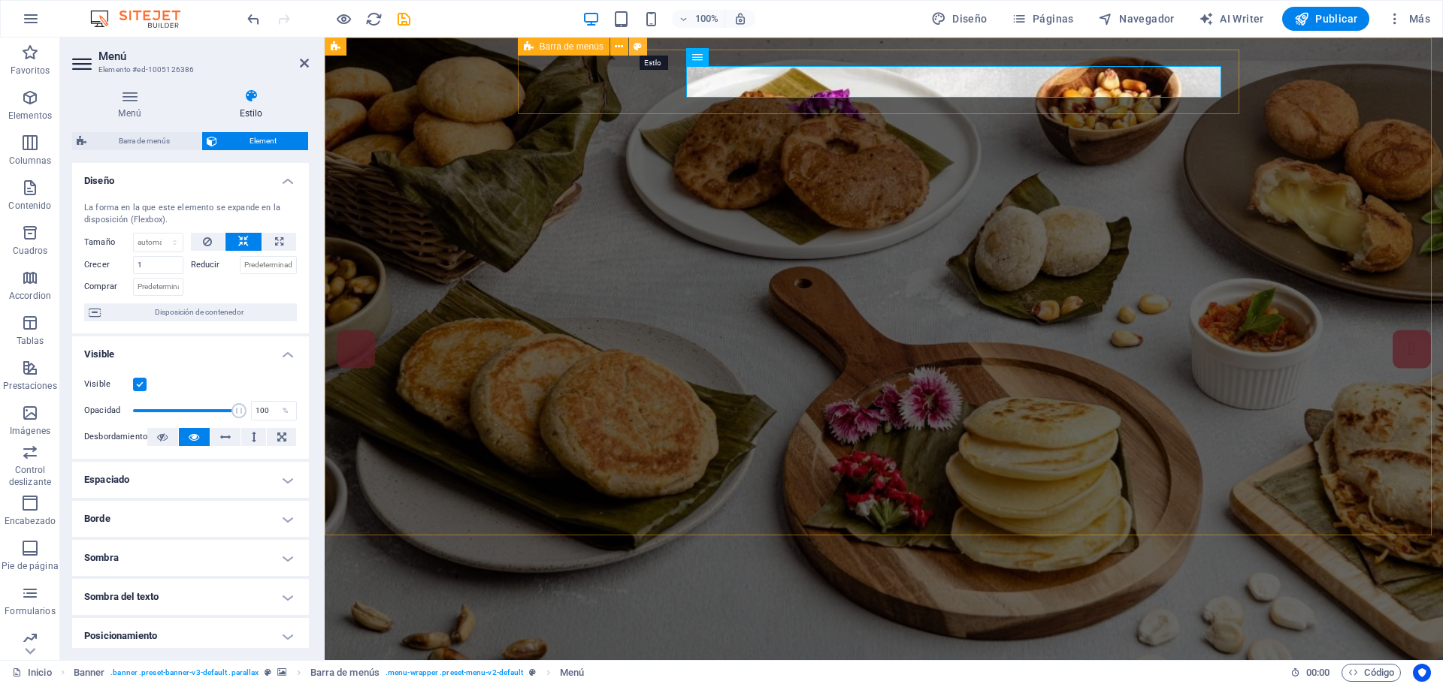
select select "300"
select select "px"
select select "rem"
select select "px"
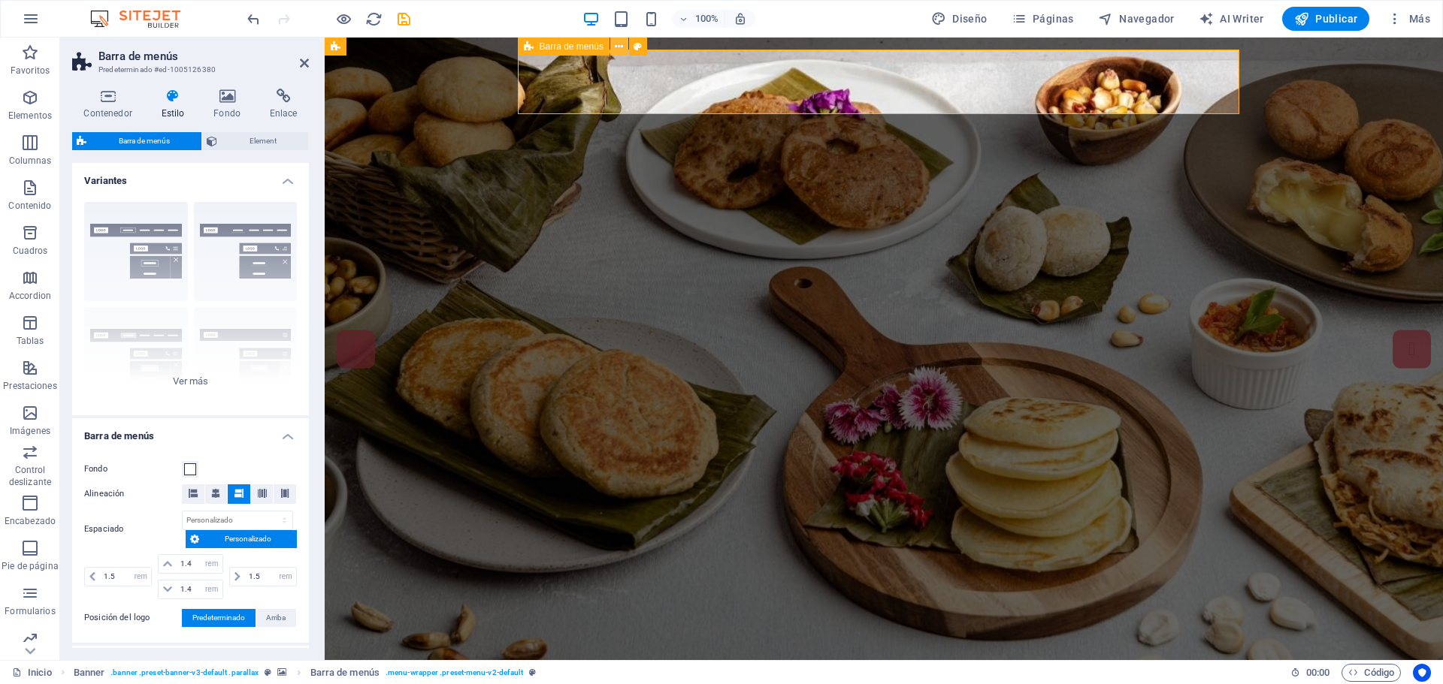
click at [620, 47] on icon at bounding box center [619, 47] width 8 height 16
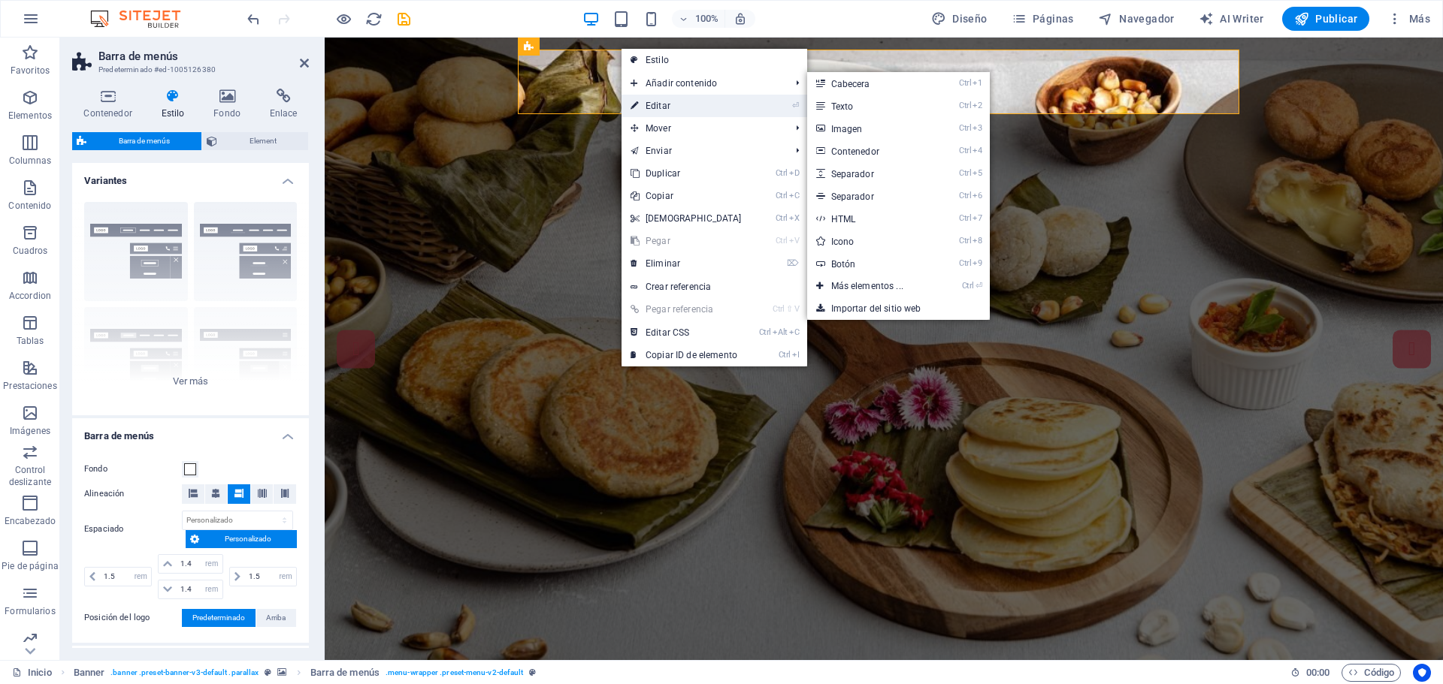
click at [662, 110] on link "⏎ Editar" at bounding box center [685, 106] width 129 height 23
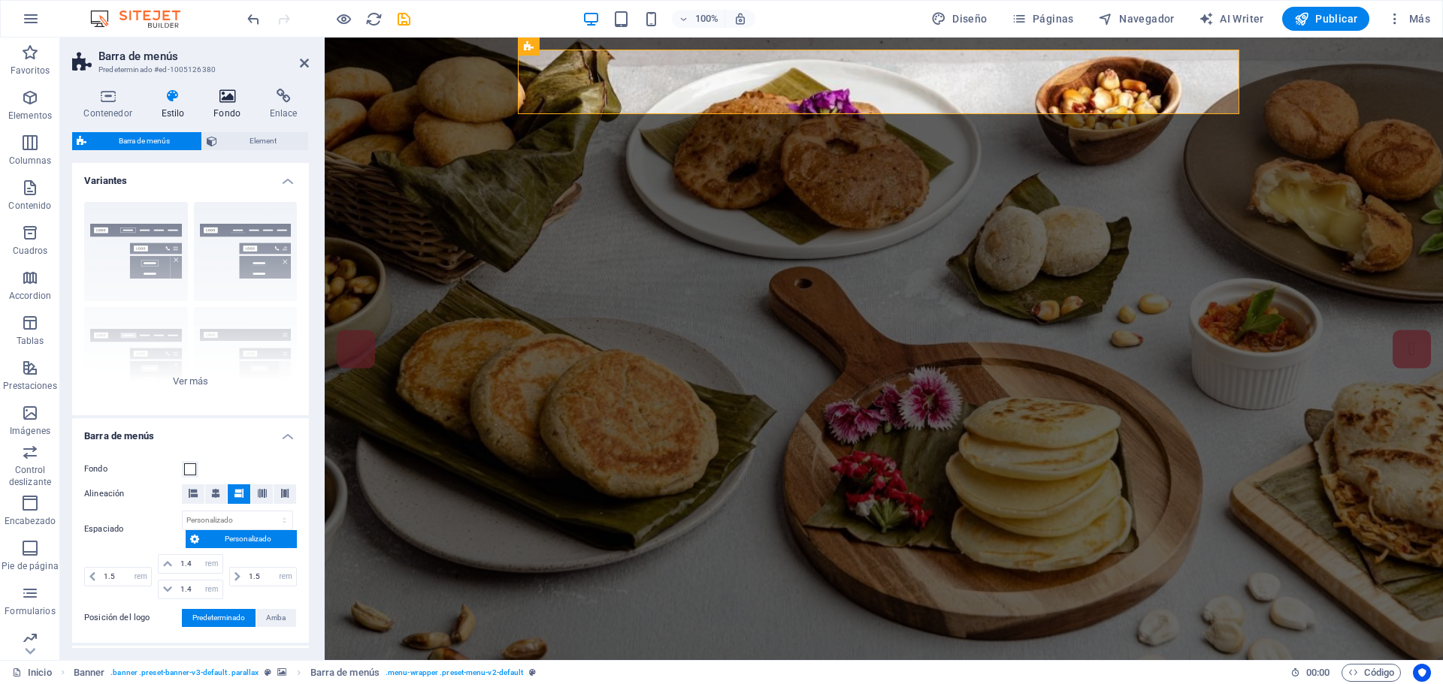
click at [228, 100] on icon at bounding box center [227, 96] width 50 height 15
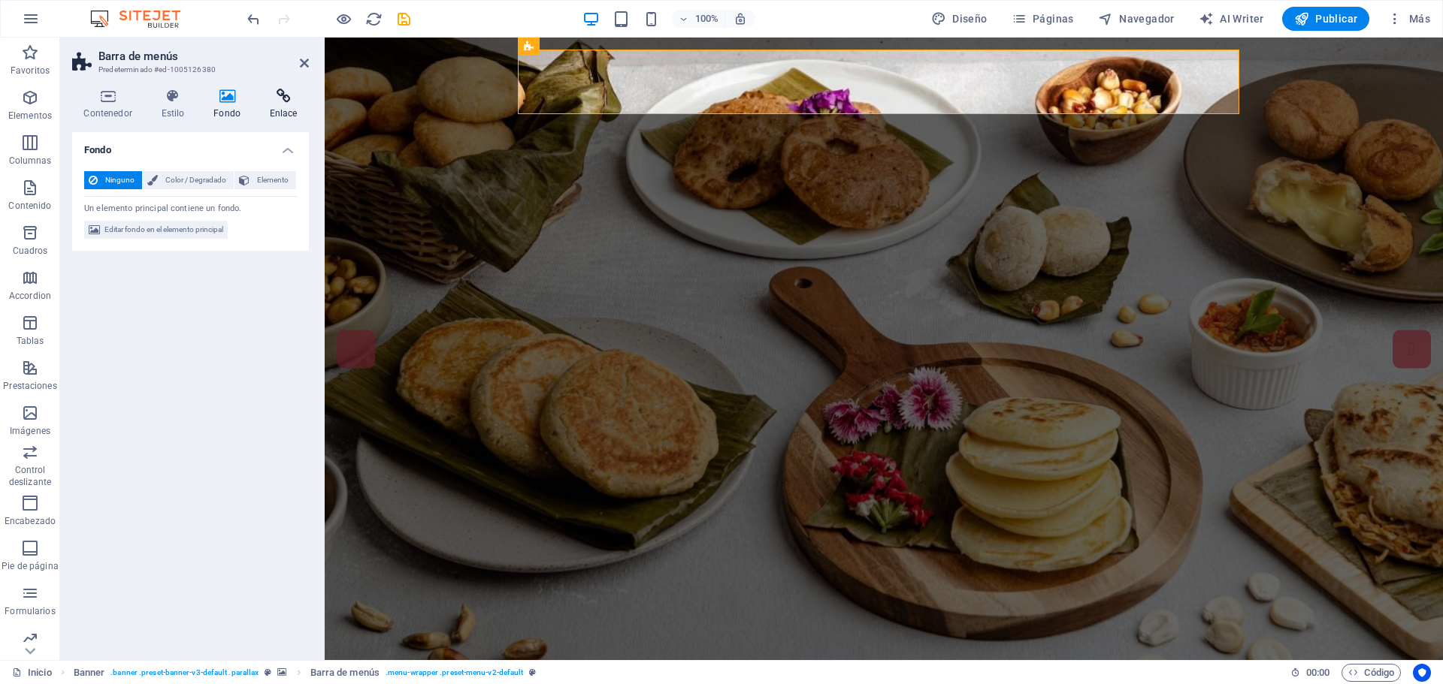
click at [278, 101] on icon at bounding box center [283, 96] width 51 height 15
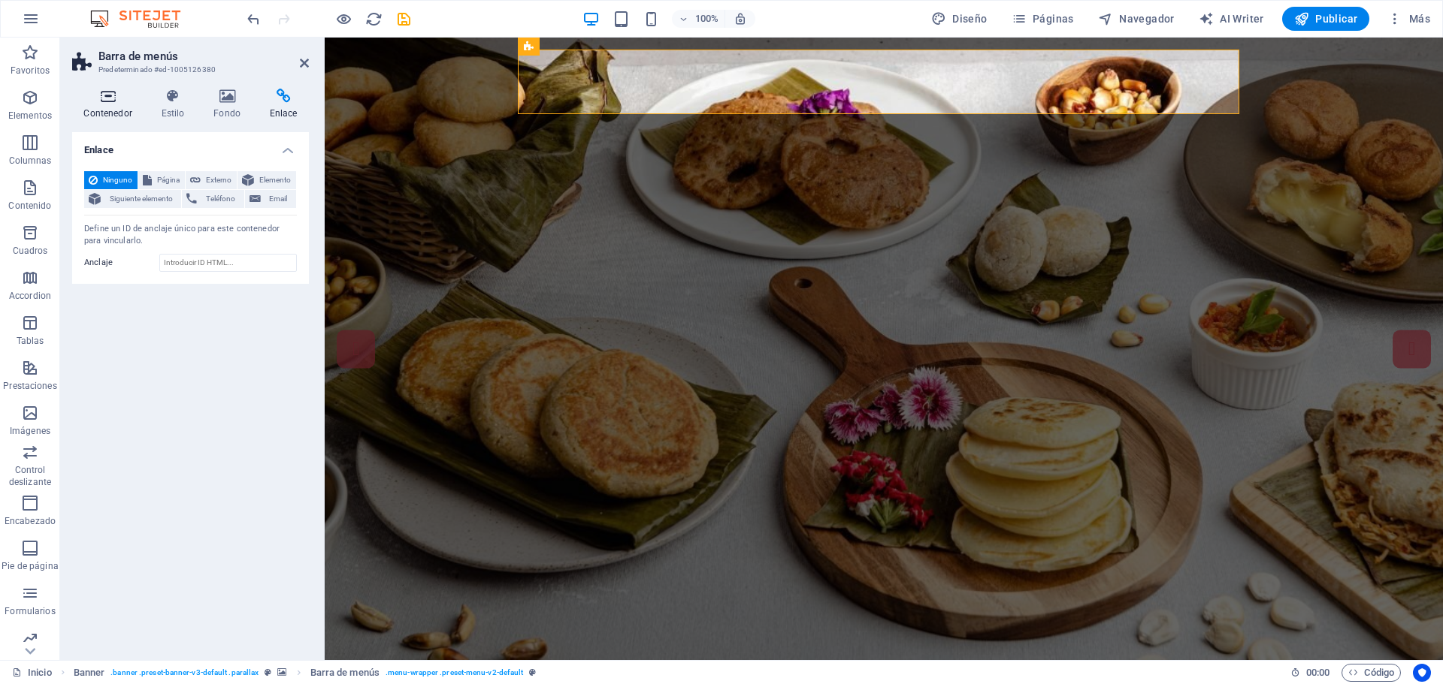
click at [107, 101] on icon at bounding box center [107, 96] width 71 height 15
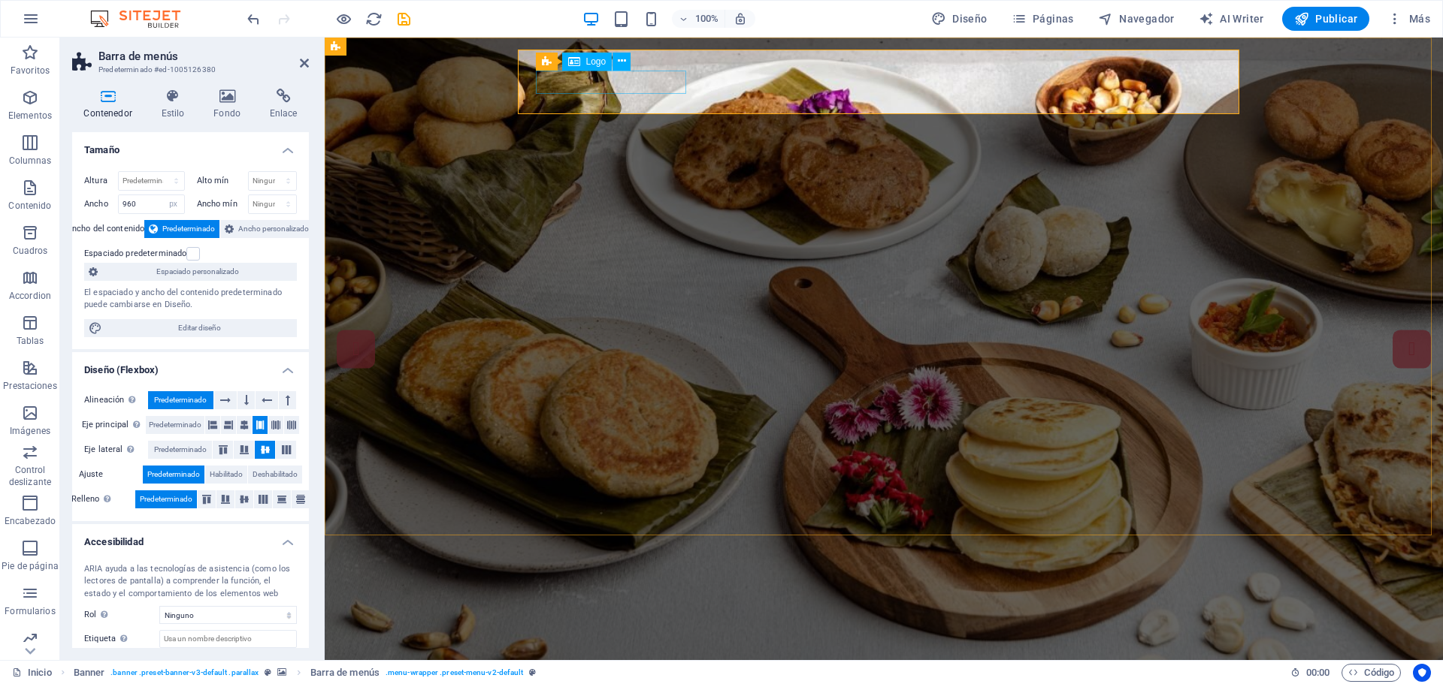
click at [633, 658] on div at bounding box center [685, 669] width 685 height 23
click at [612, 658] on div at bounding box center [685, 669] width 685 height 23
click at [627, 61] on button at bounding box center [621, 62] width 18 height 18
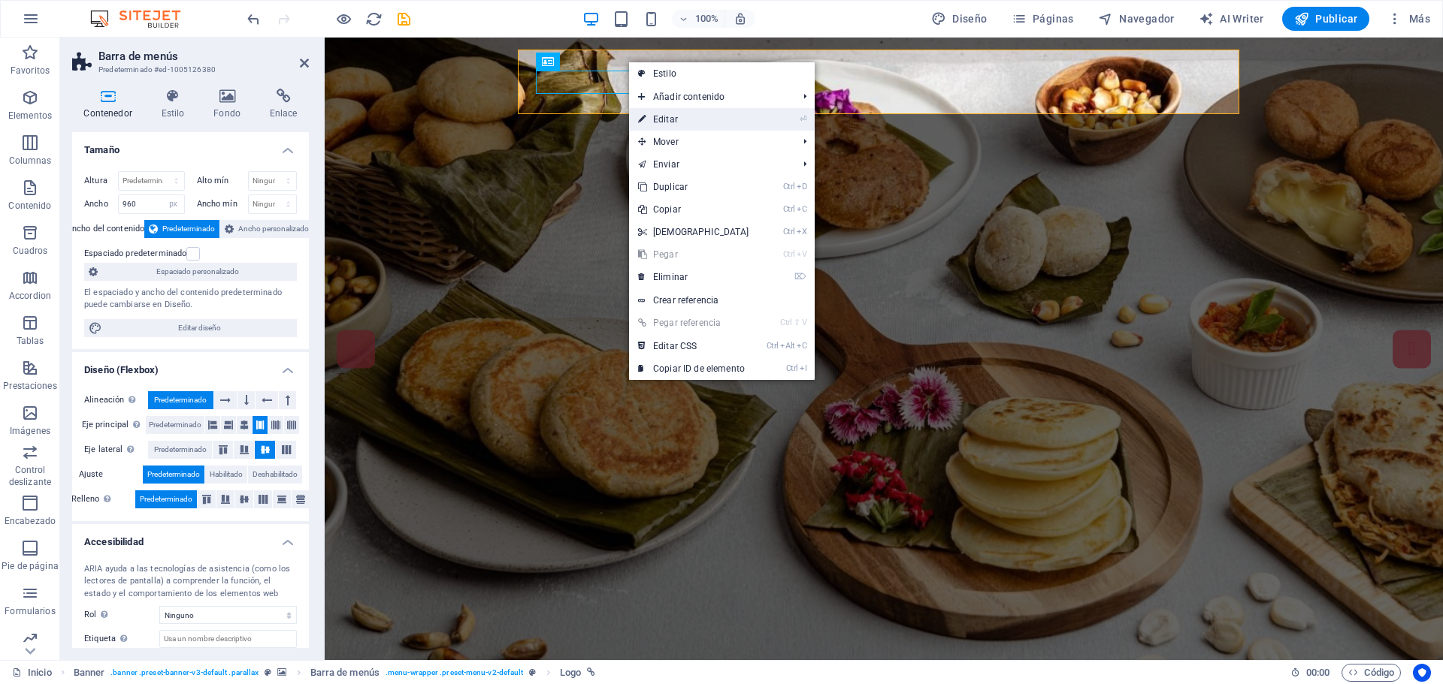
click at [663, 125] on link "⏎ Editar" at bounding box center [693, 119] width 129 height 23
select select "px"
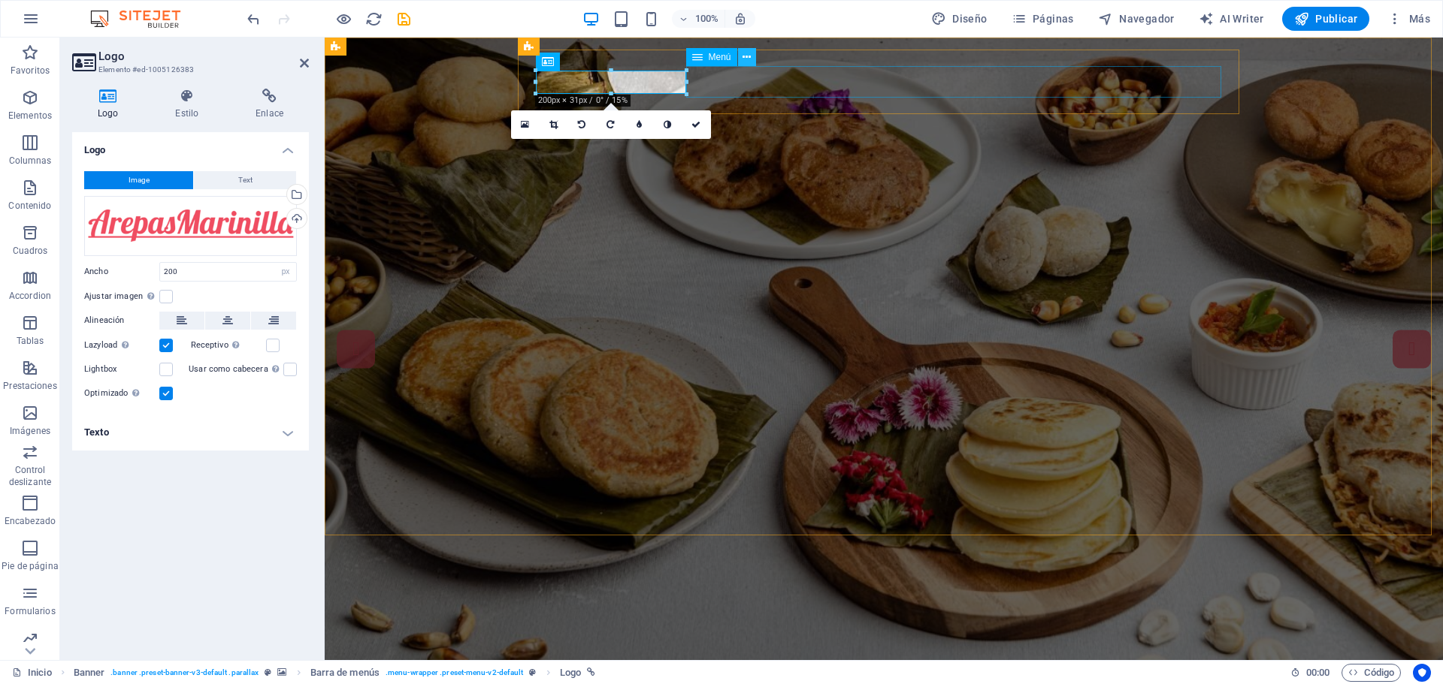
click at [745, 54] on icon at bounding box center [746, 58] width 8 height 16
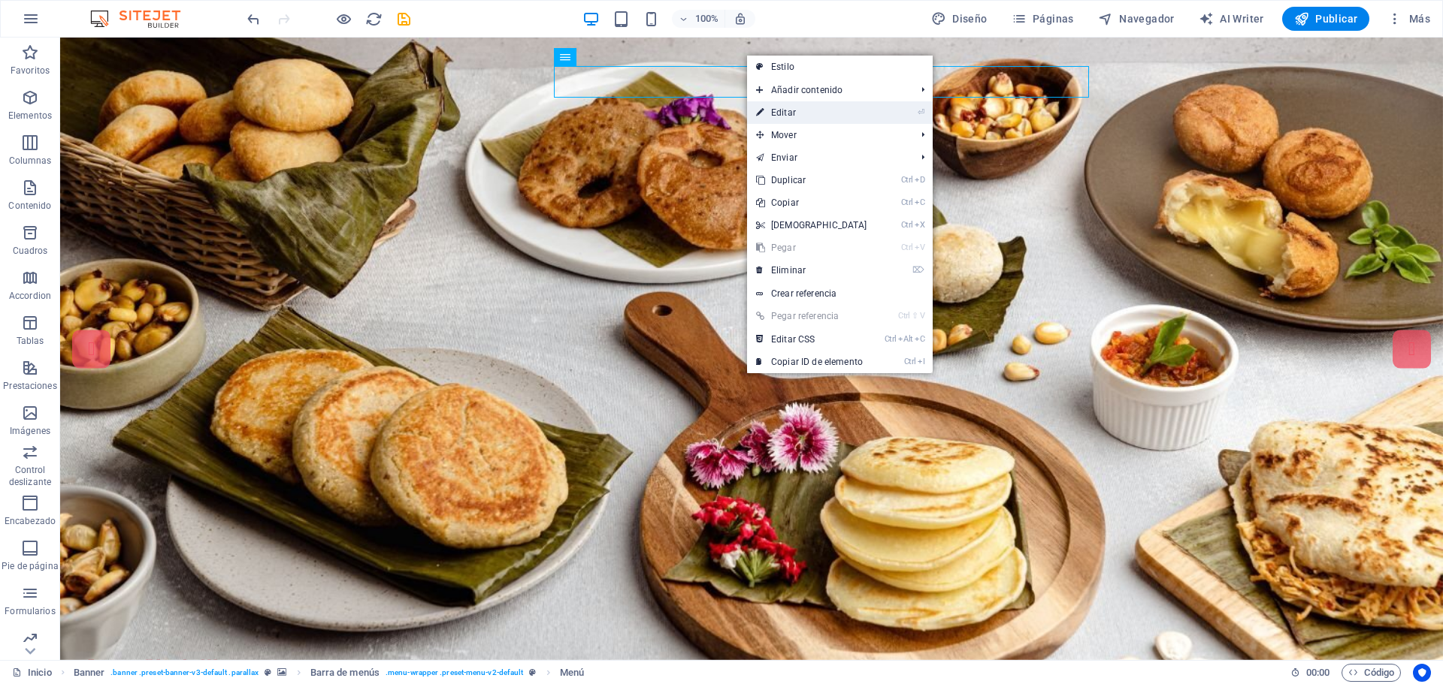
click at [778, 113] on link "⏎ Editar" at bounding box center [811, 112] width 129 height 23
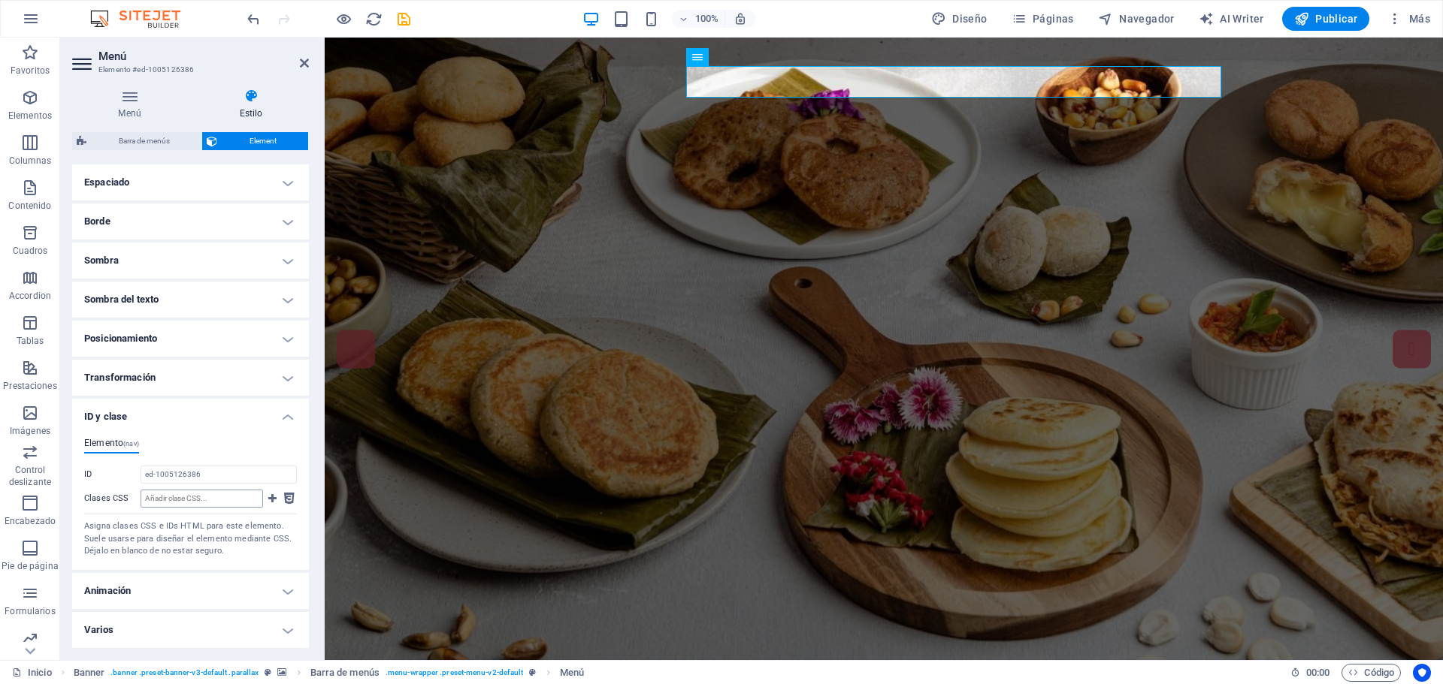
scroll to position [0, 0]
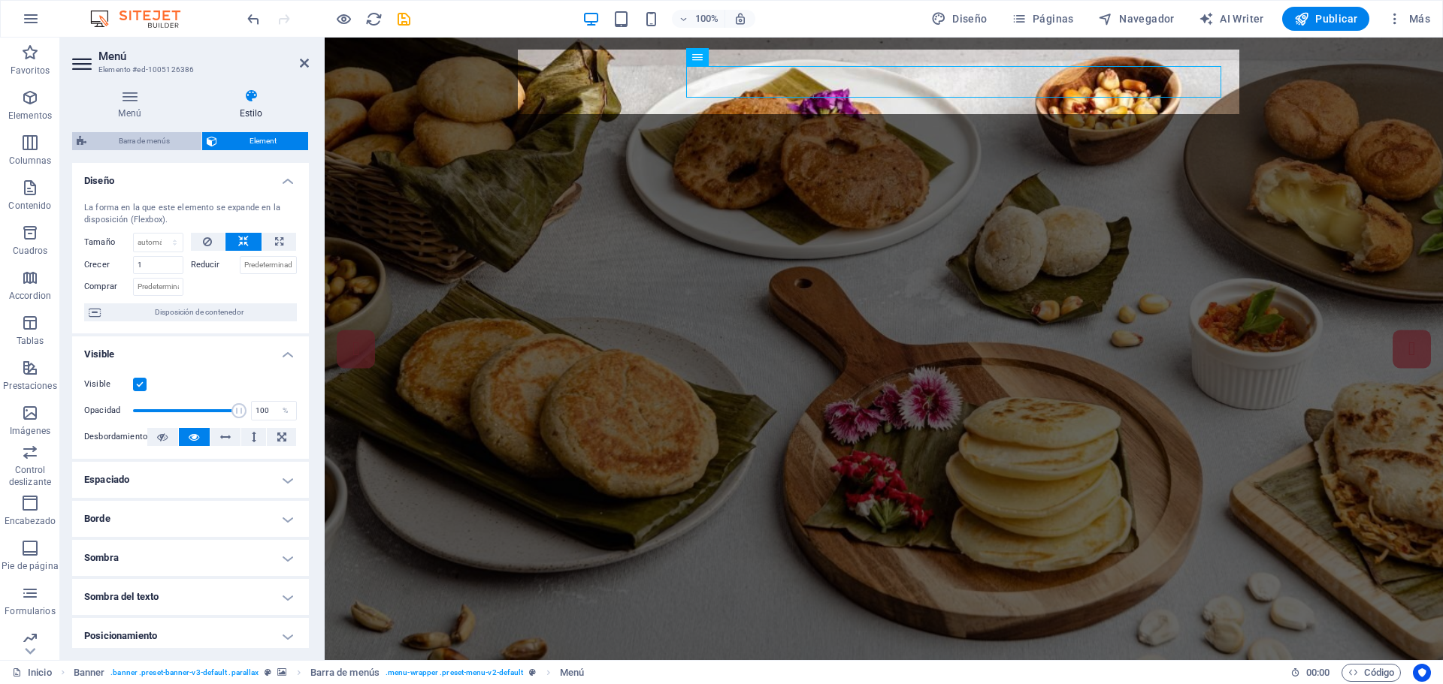
click at [165, 141] on span "Barra de menús" at bounding box center [144, 141] width 106 height 18
select select "rem"
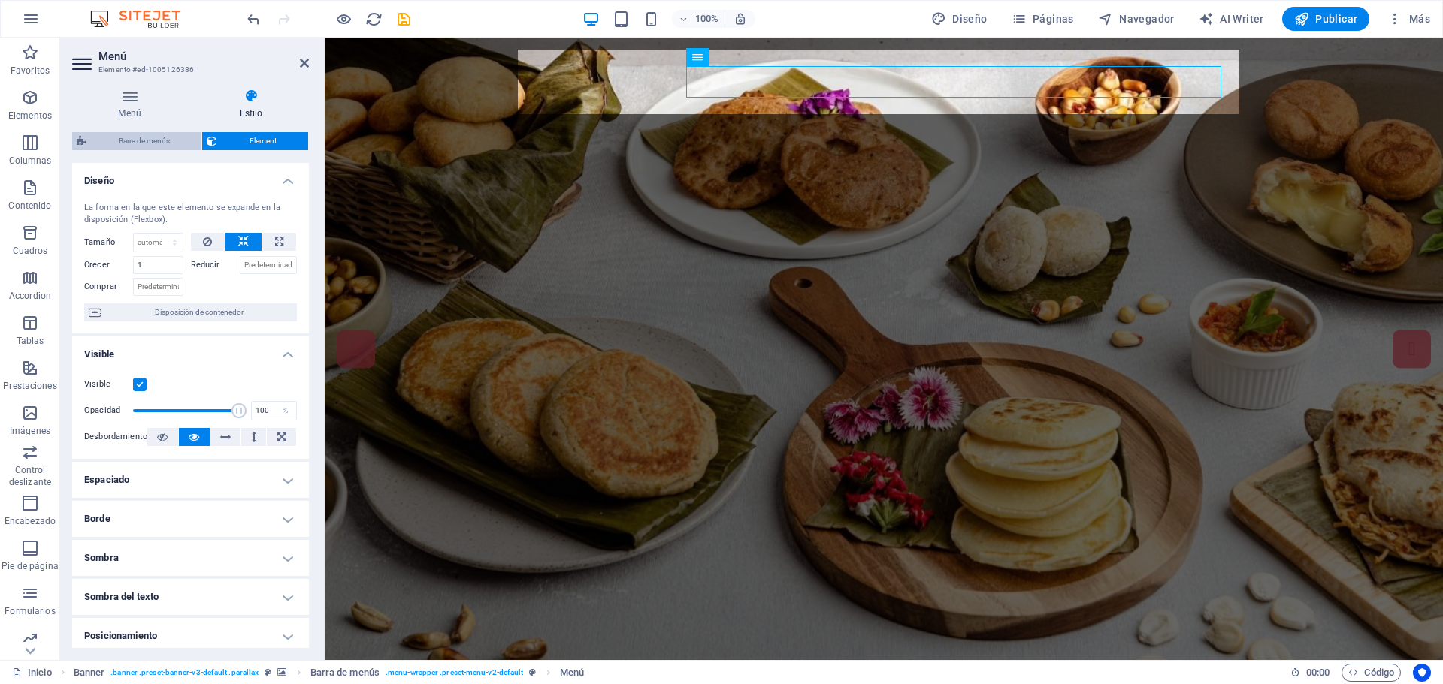
select select "hover_box_vertical"
select select "px"
select select "rem"
select select "px"
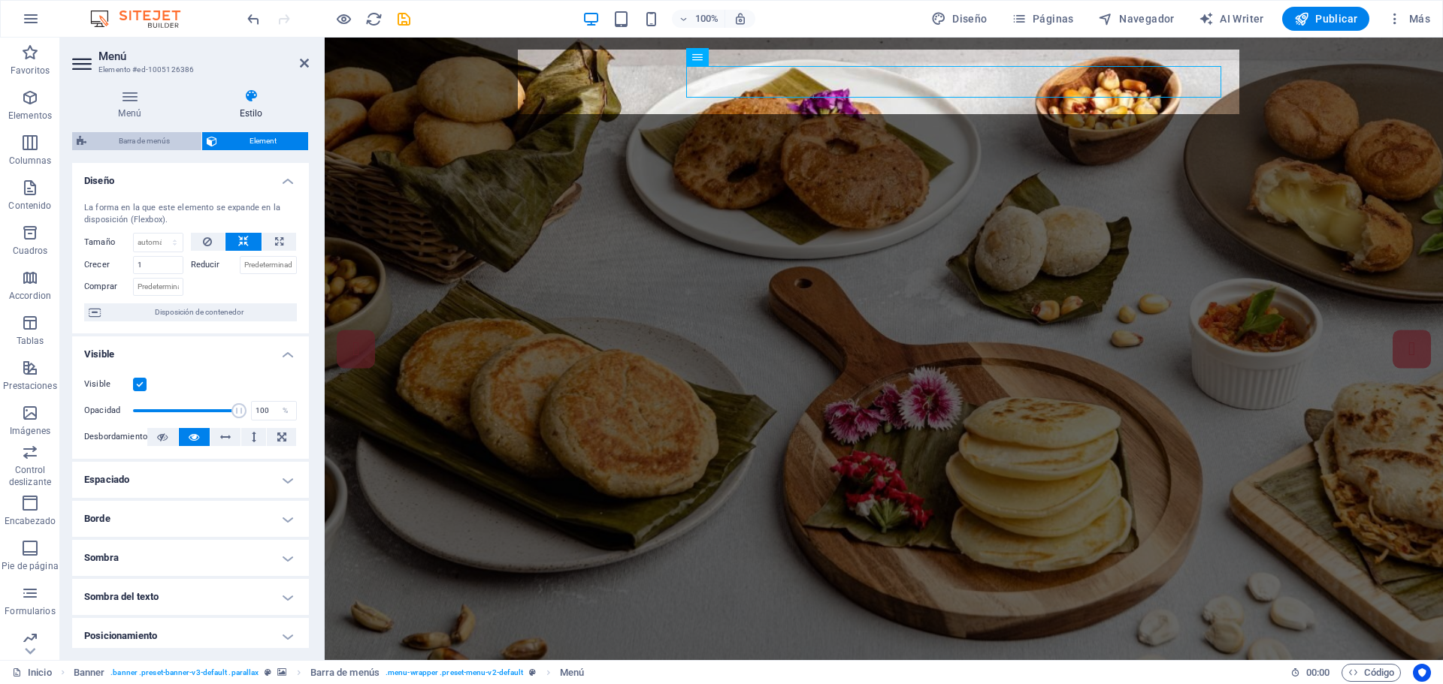
select select "300"
select select "px"
select select "rem"
select select "px"
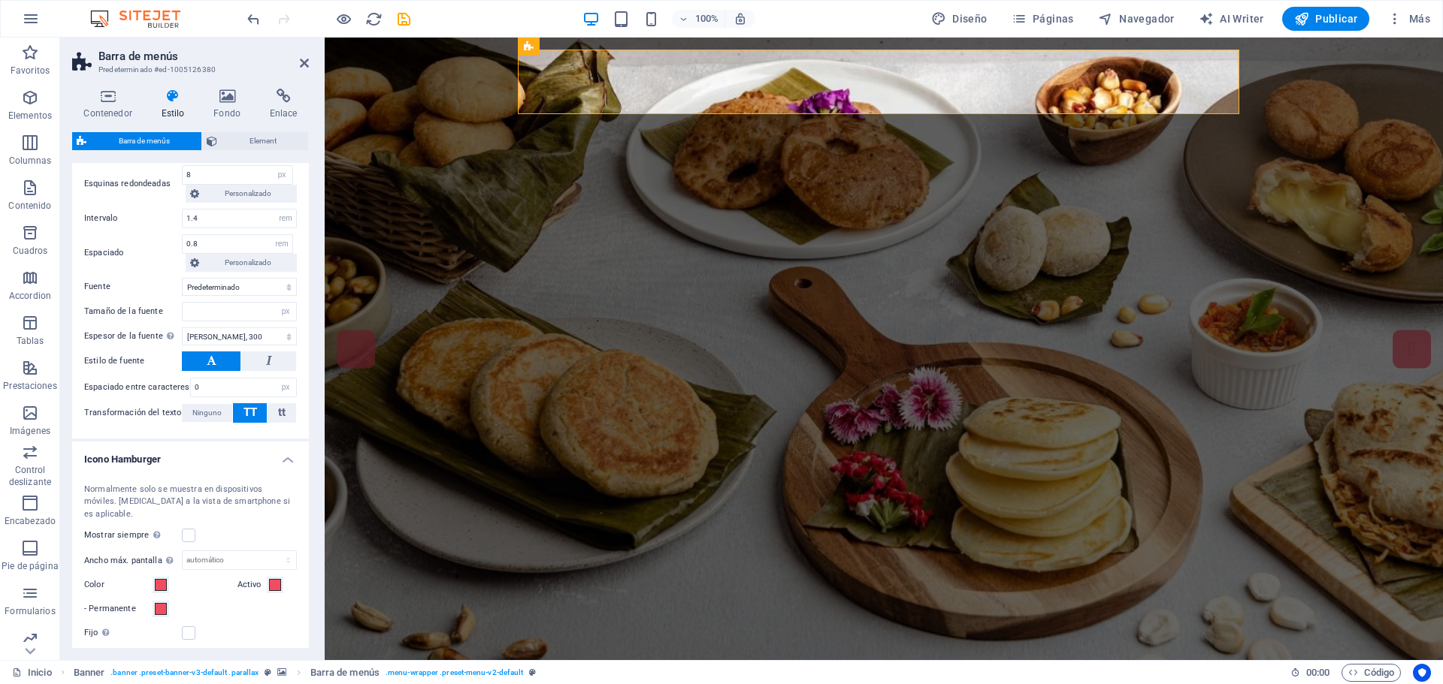
scroll to position [751, 0]
click at [249, 141] on span "Element" at bounding box center [263, 141] width 82 height 18
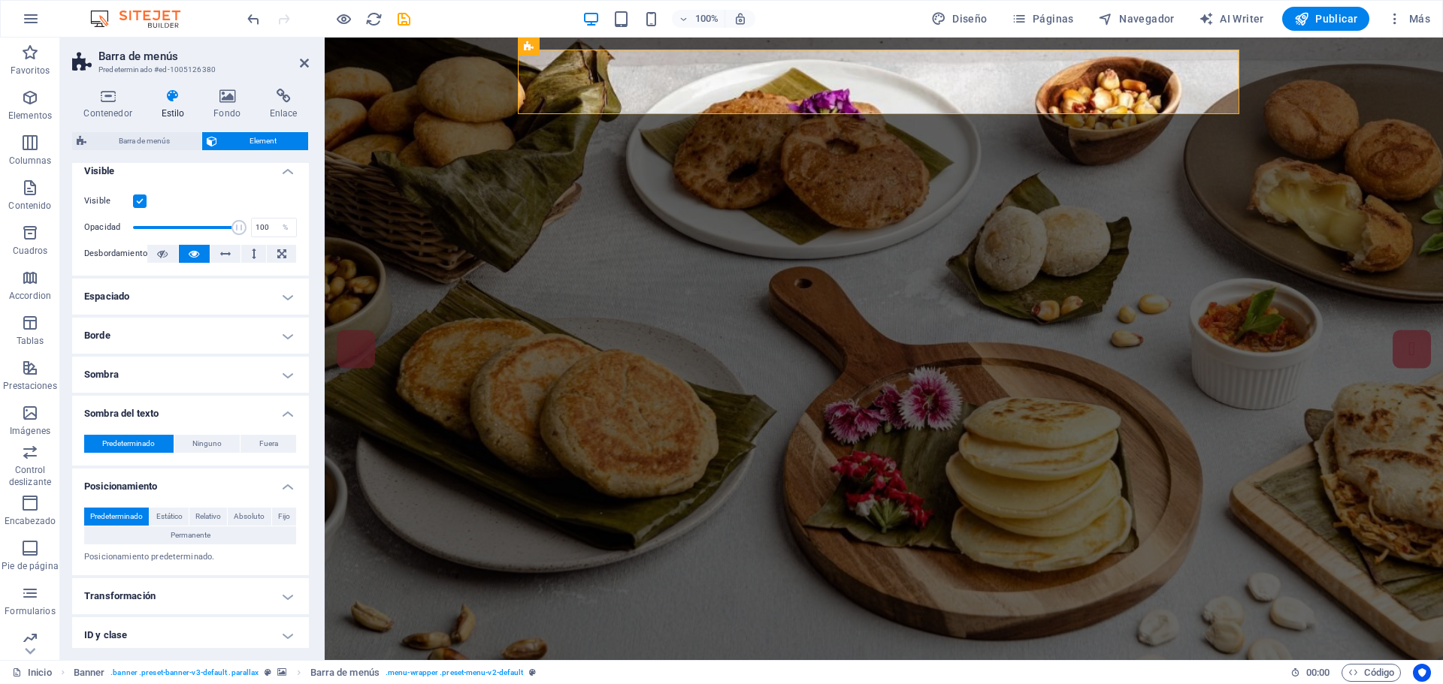
scroll to position [0, 0]
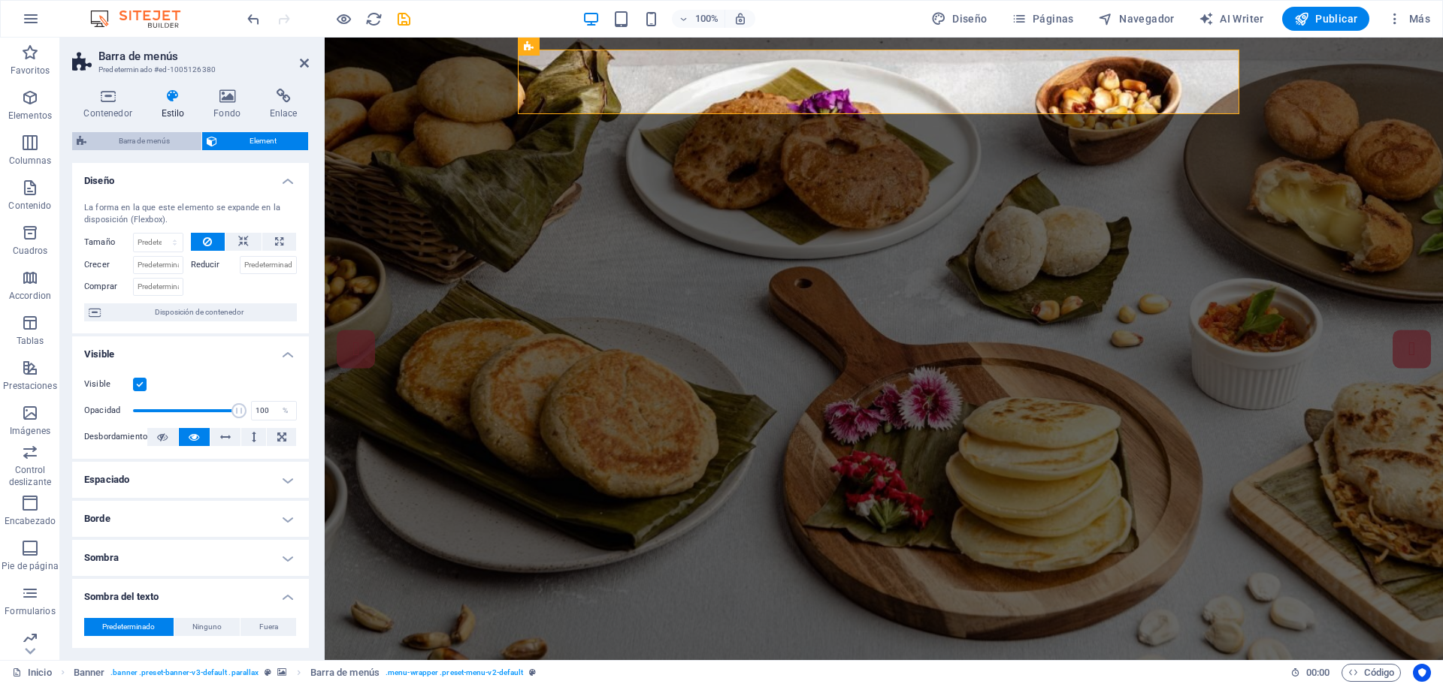
click at [130, 140] on span "Barra de menús" at bounding box center [144, 141] width 106 height 18
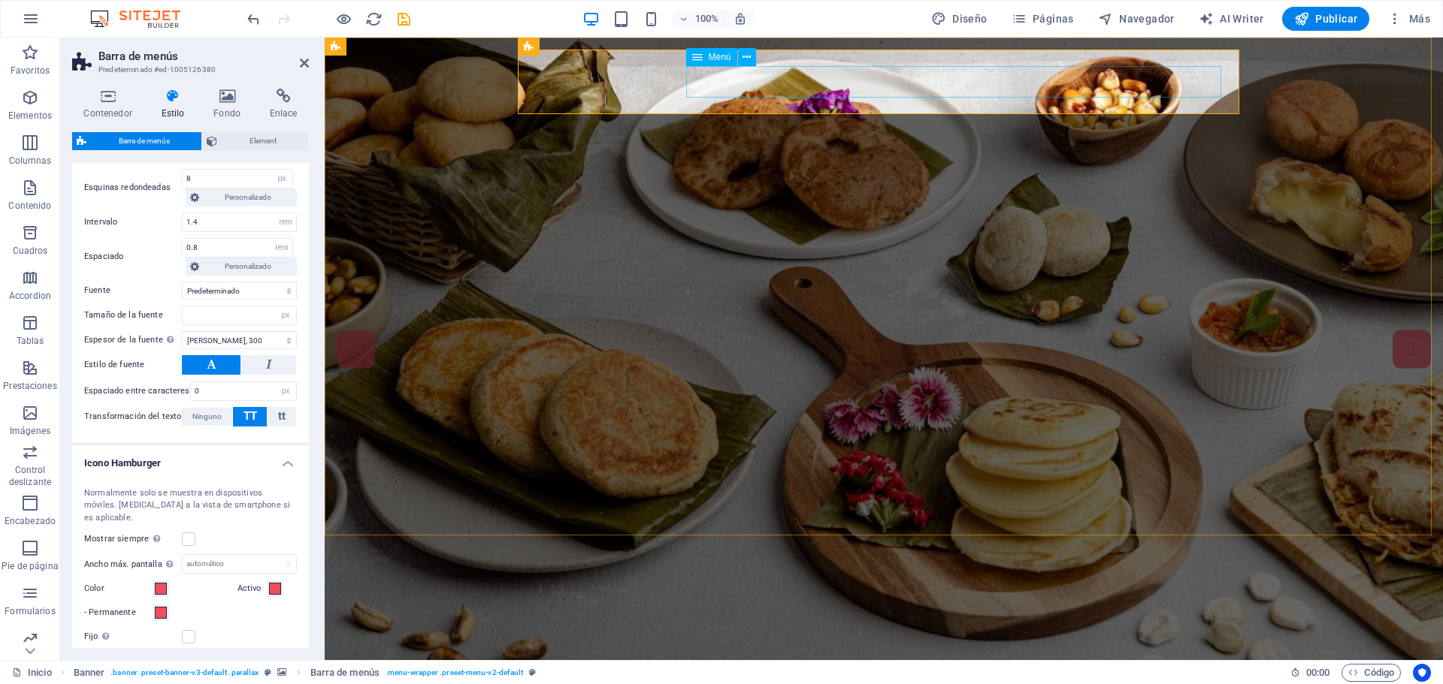
click at [764, 681] on nav "Inicio Nosotros Servicios Menu Datos Contacto" at bounding box center [685, 697] width 685 height 32
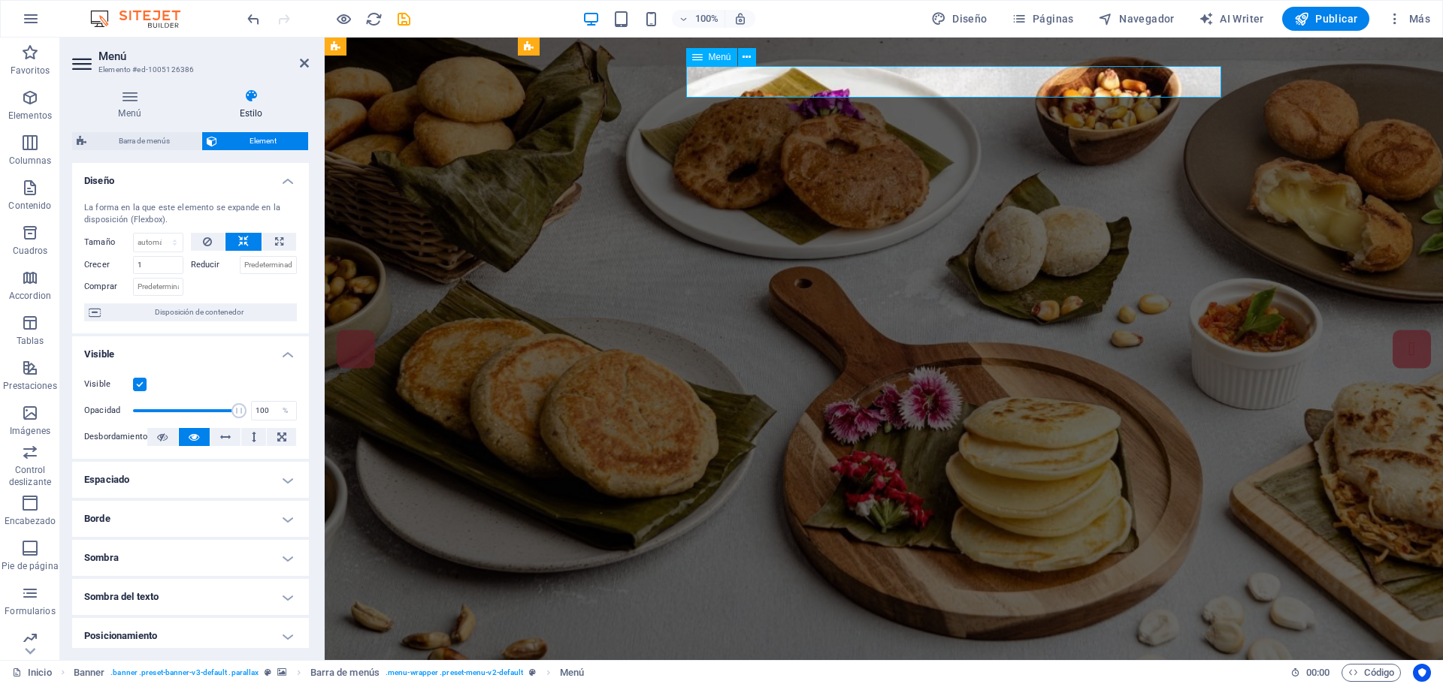
click at [764, 681] on nav "Inicio Nosotros Servicios Menu Datos Contacto" at bounding box center [685, 697] width 685 height 32
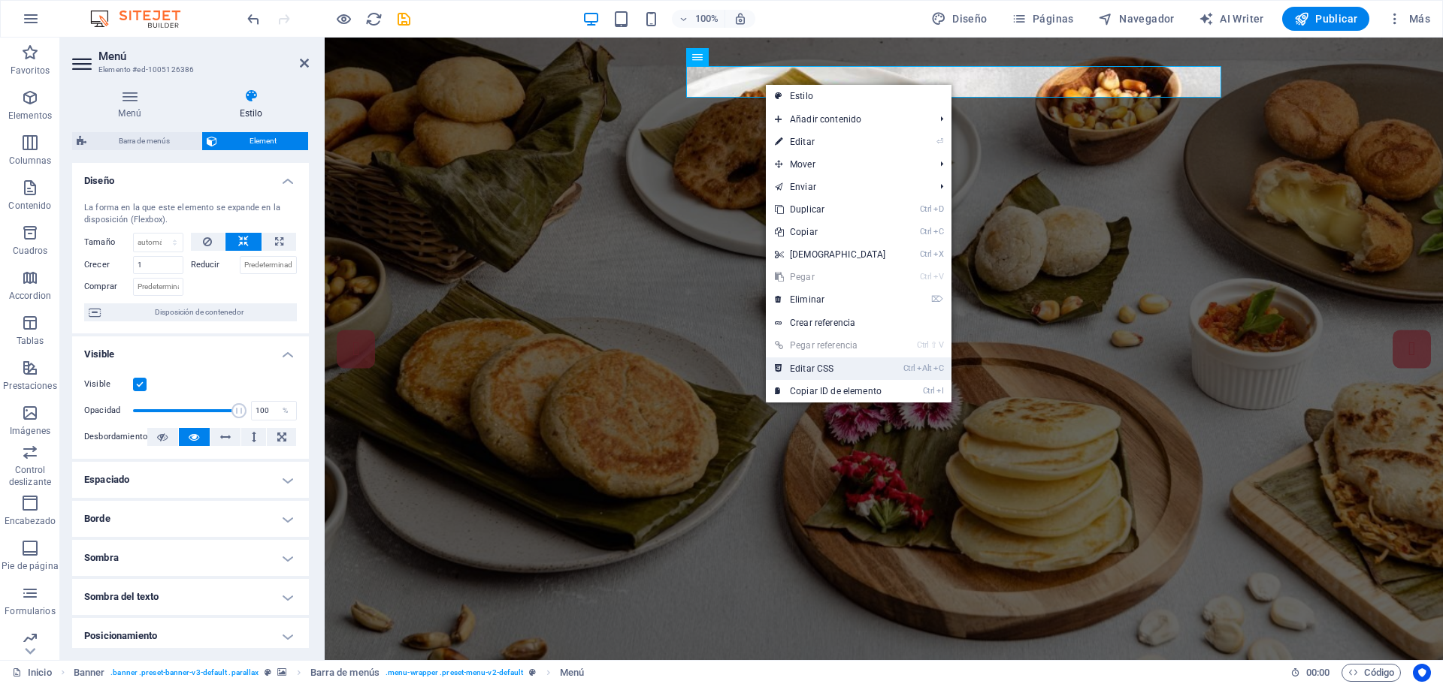
click at [817, 365] on link "Ctrl Alt C Editar CSS" at bounding box center [830, 369] width 129 height 23
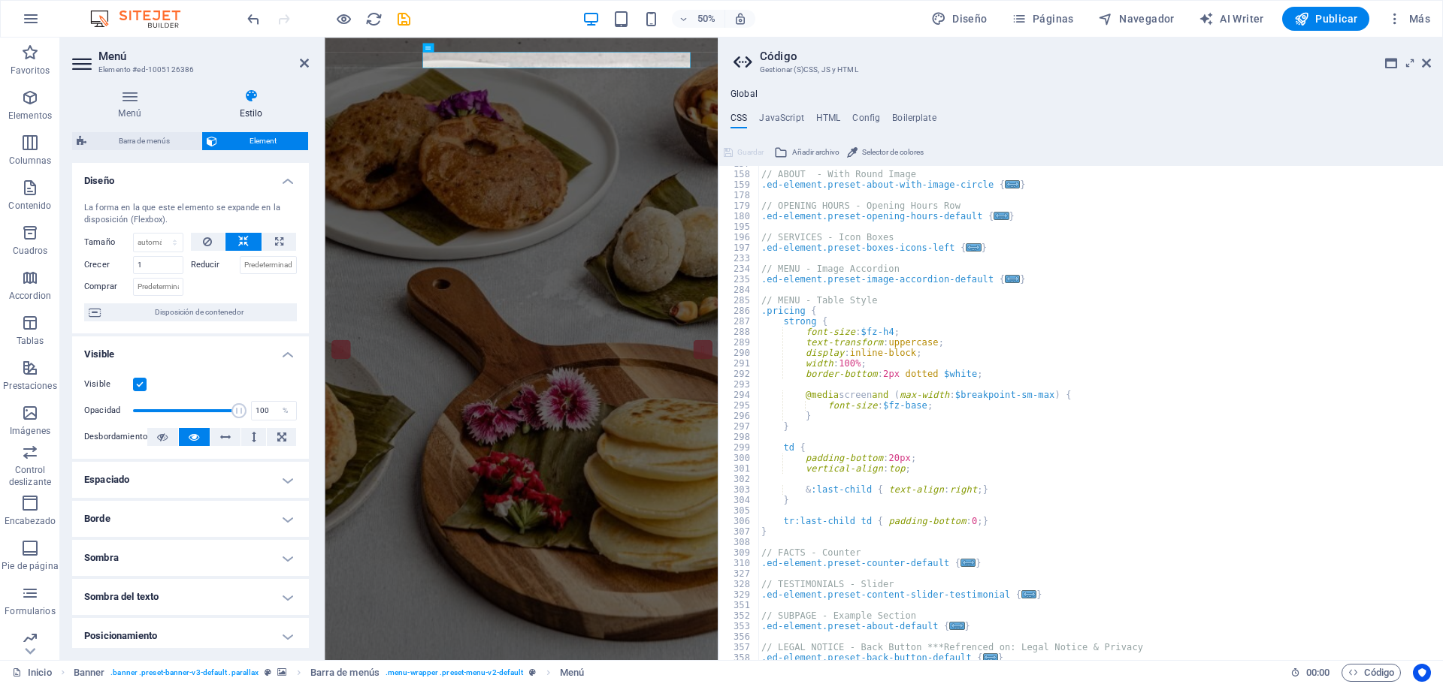
scroll to position [589, 0]
click at [1432, 62] on aside "Código Gestionar (S)CSS, JS y HTML Global CSS JavaScript HTML Config Boilerplat…" at bounding box center [1080, 349] width 725 height 623
click at [1420, 63] on header "Código Gestionar (S)CSS, JS y HTML" at bounding box center [1081, 57] width 697 height 39
click at [1425, 62] on icon at bounding box center [1426, 63] width 9 height 12
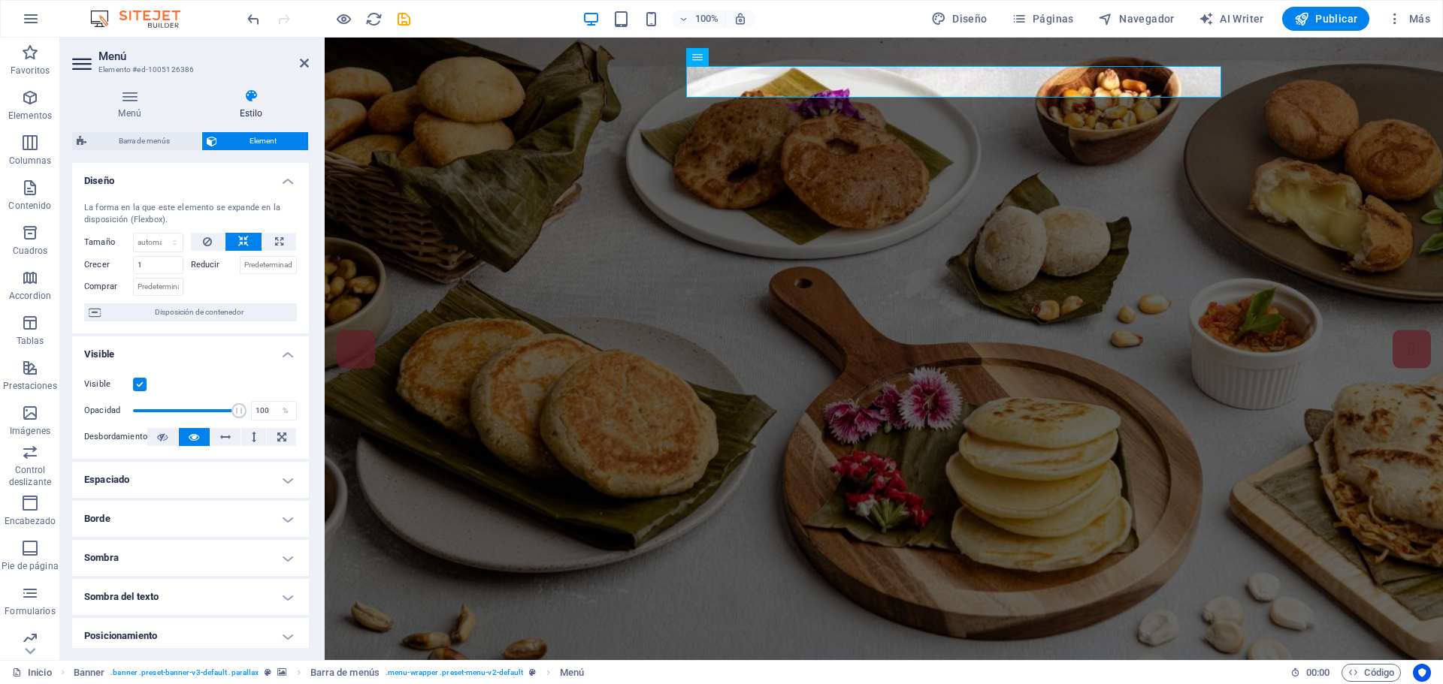
click at [249, 110] on h4 "Estilo" at bounding box center [251, 105] width 116 height 32
click at [259, 132] on span "Element" at bounding box center [263, 141] width 82 height 18
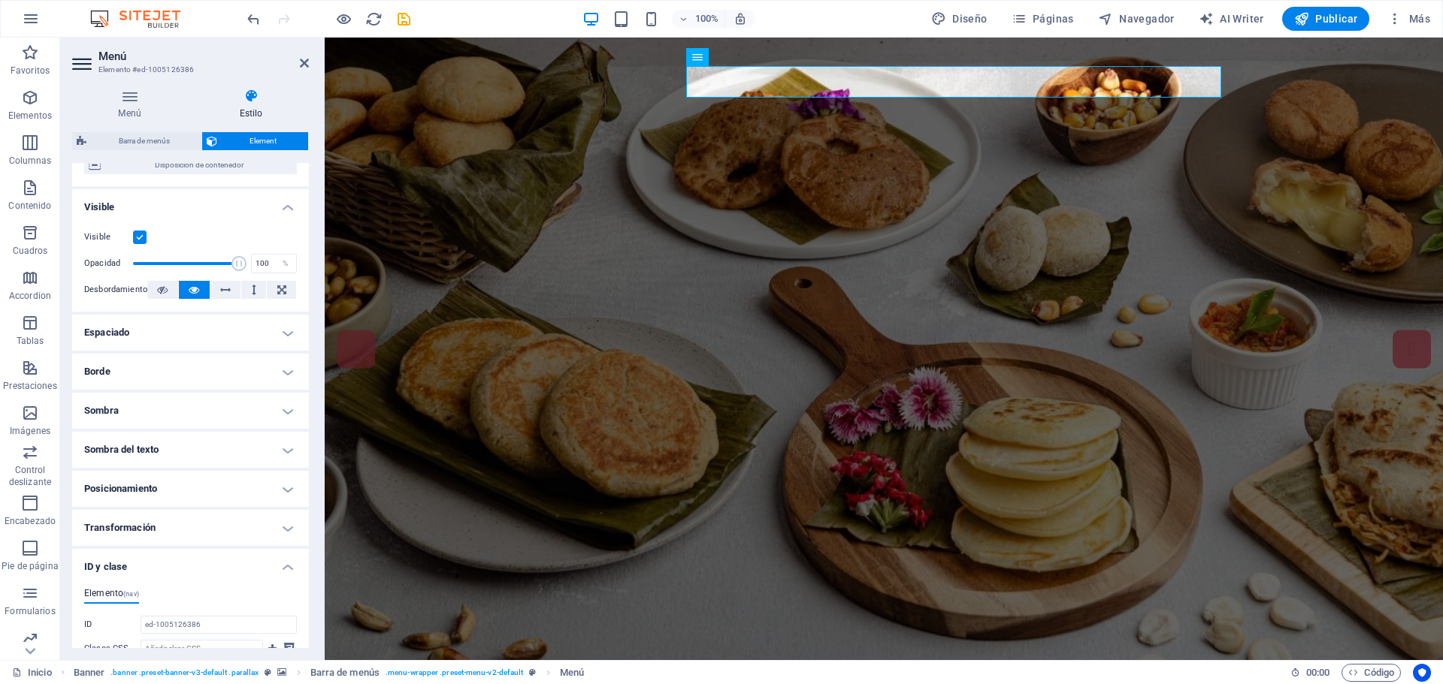
scroll to position [0, 0]
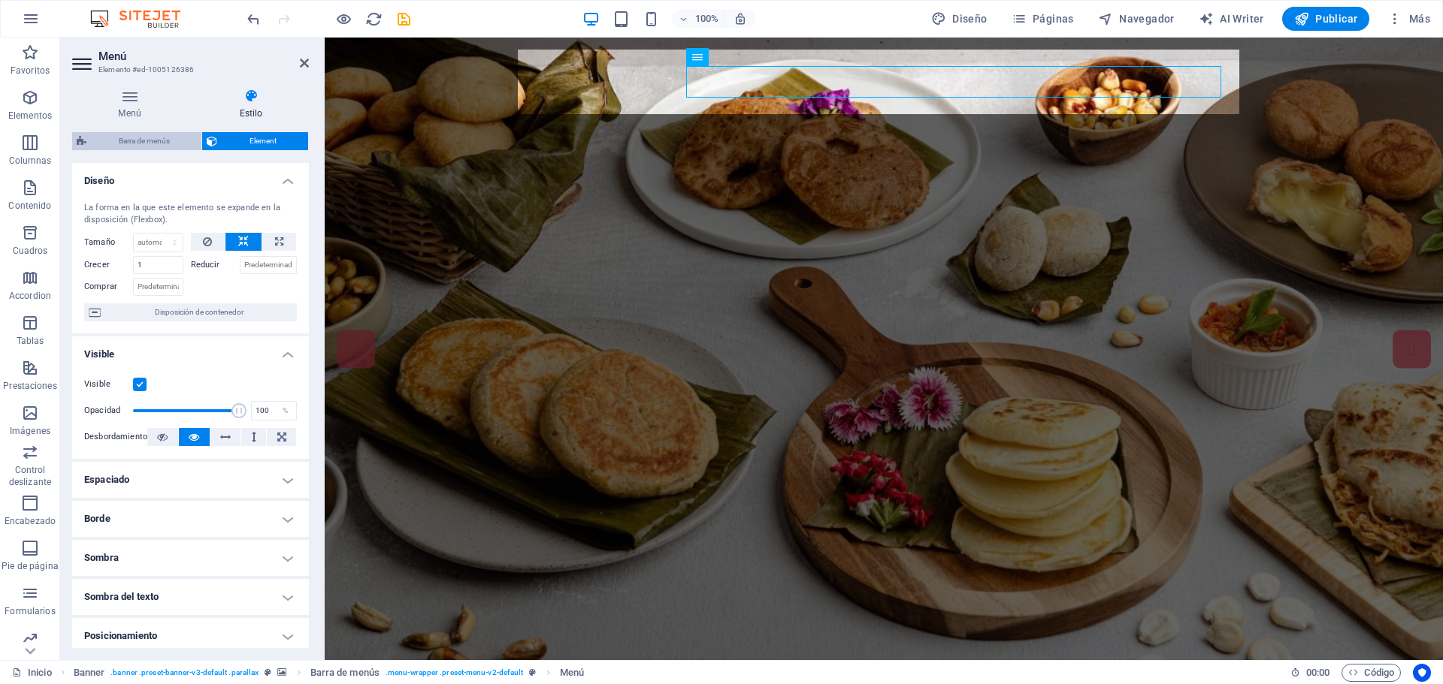
click at [155, 134] on span "Barra de menús" at bounding box center [144, 141] width 106 height 18
select select "rem"
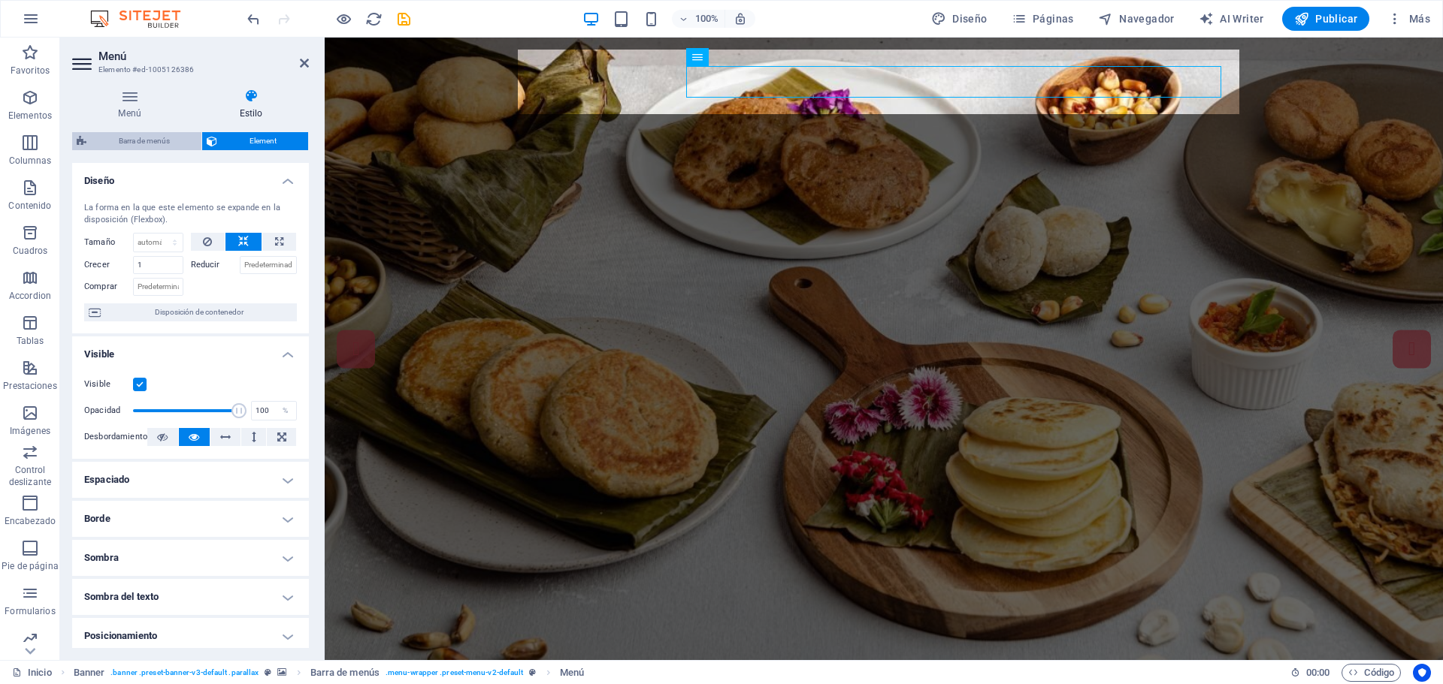
select select "hover_box_vertical"
select select "px"
select select "rem"
select select "px"
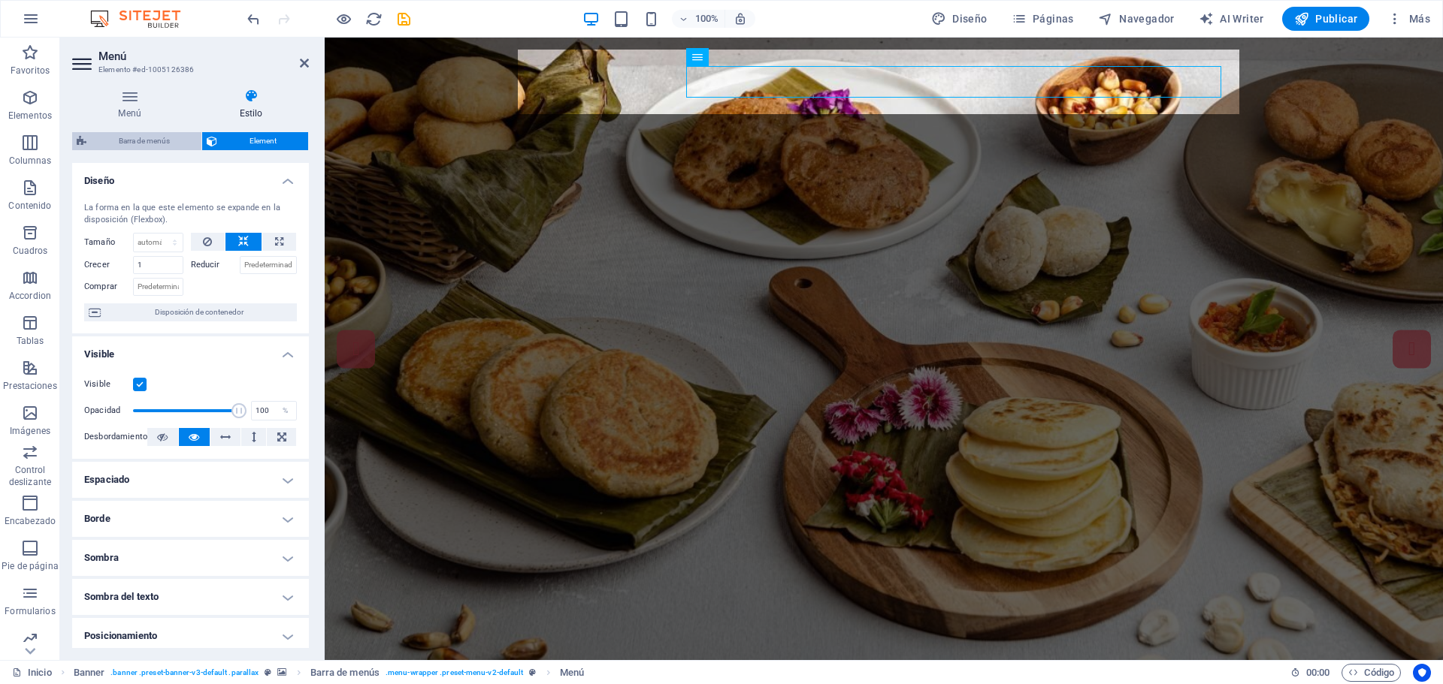
select select "300"
select select "px"
select select "rem"
select select "px"
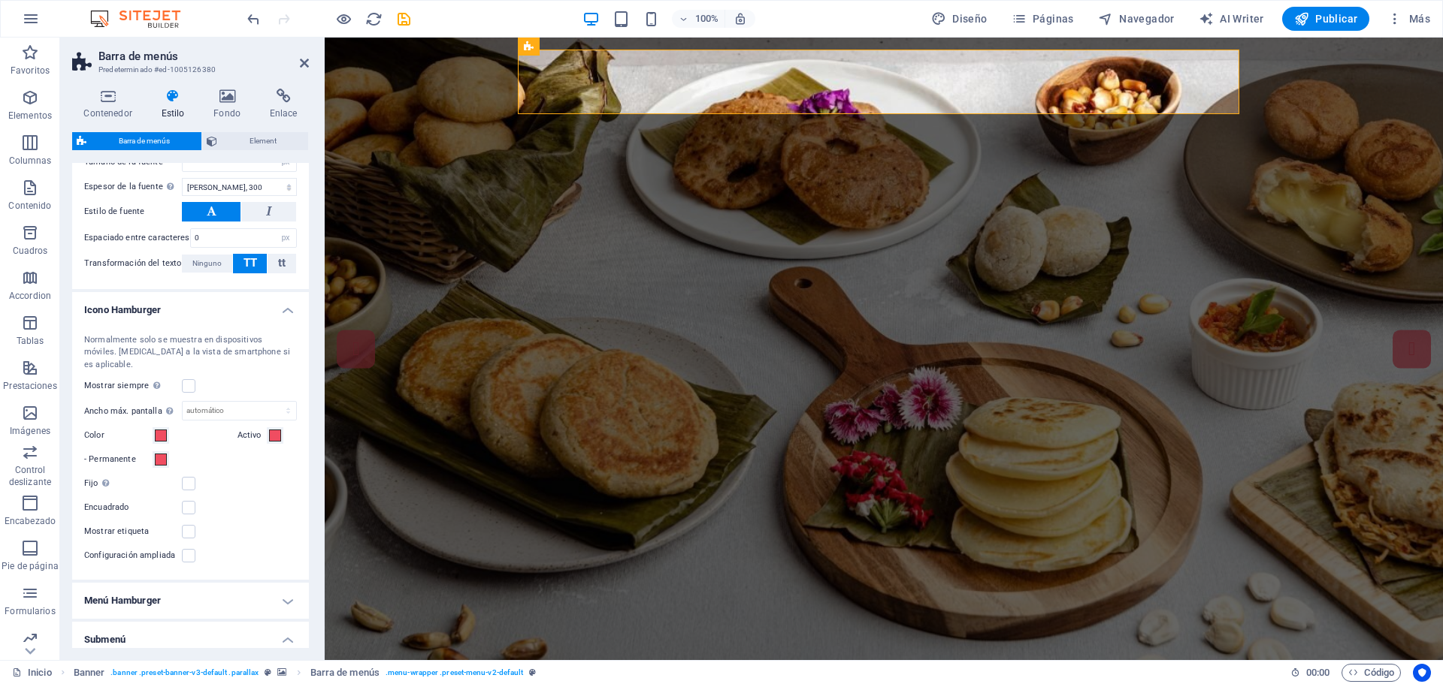
scroll to position [977, 0]
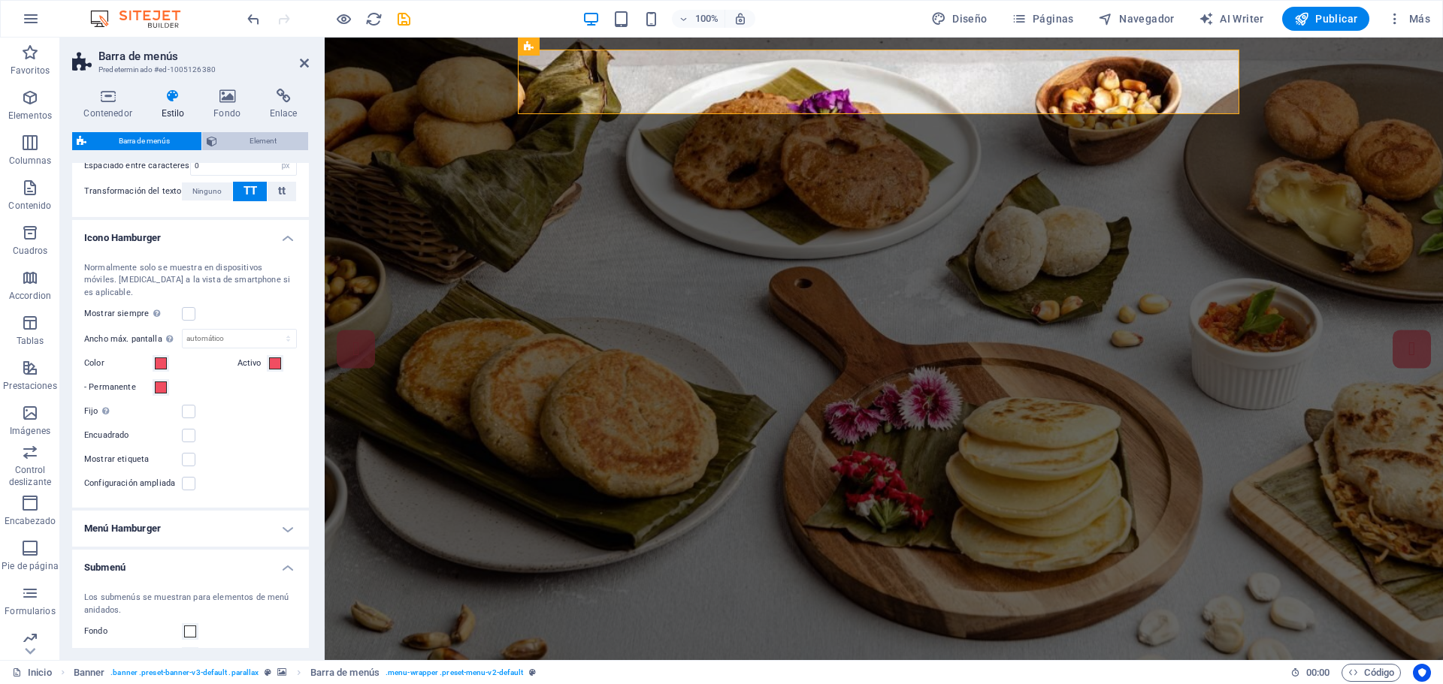
click at [239, 140] on span "Element" at bounding box center [263, 141] width 82 height 18
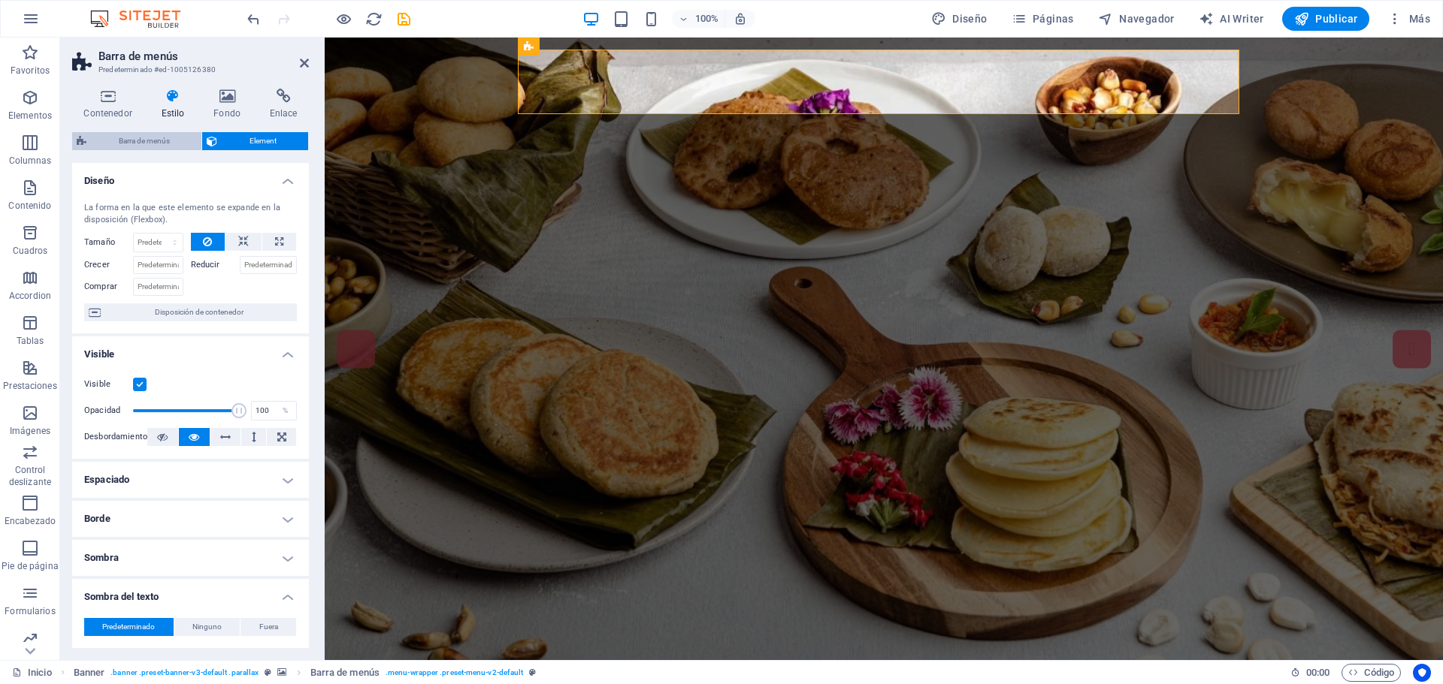
click at [173, 139] on span "Barra de menús" at bounding box center [144, 141] width 106 height 18
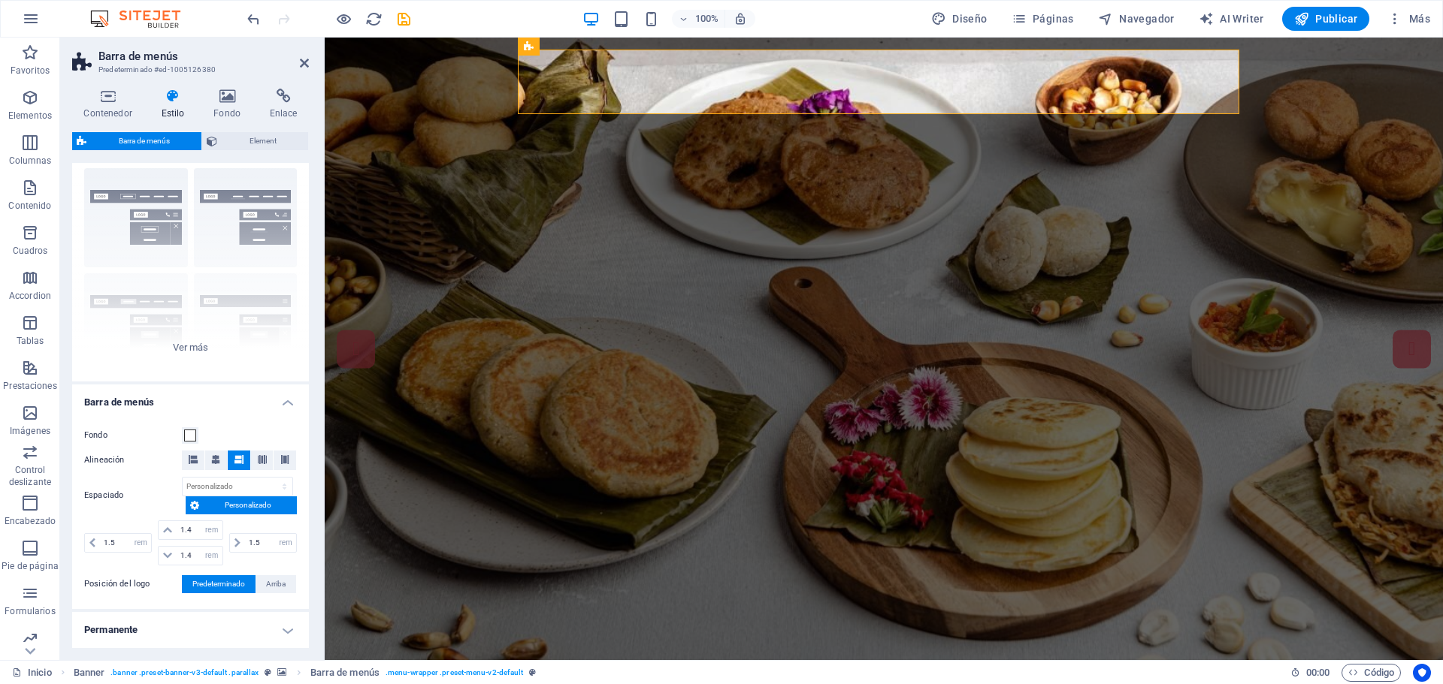
scroll to position [0, 0]
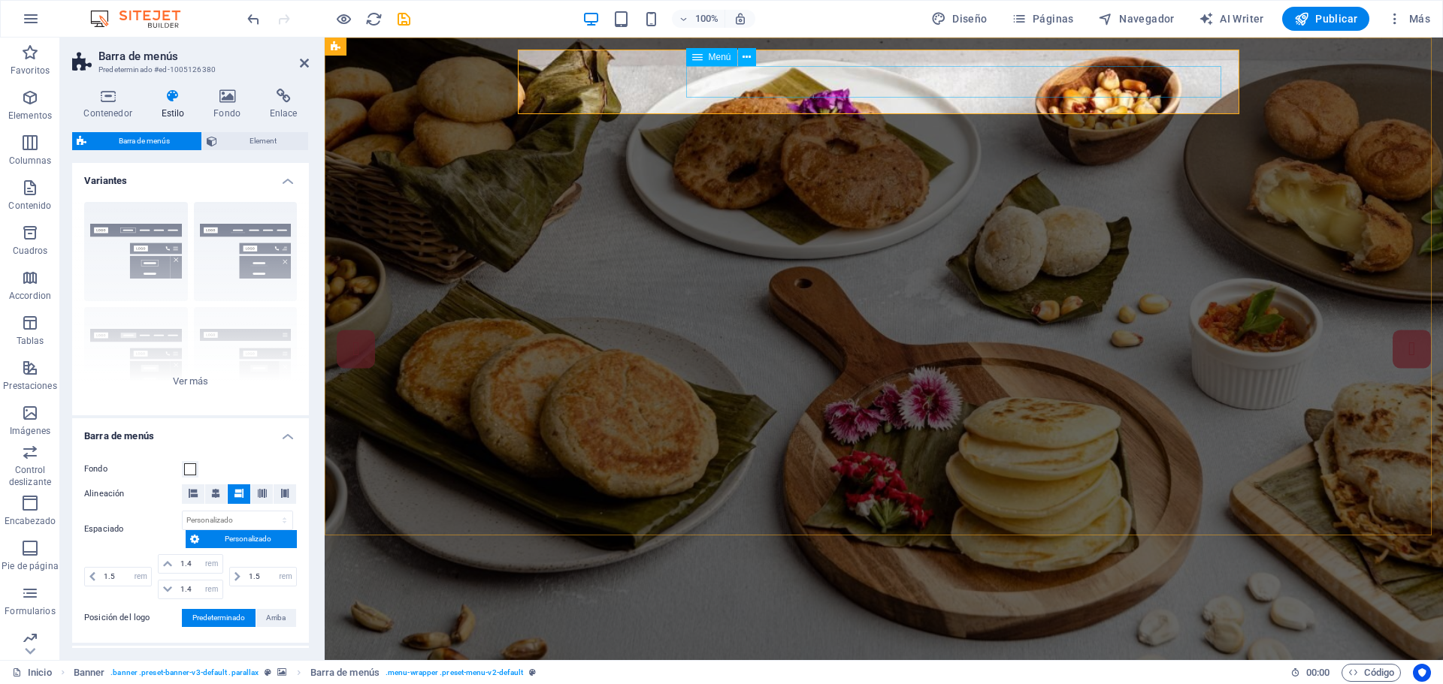
click at [712, 681] on nav "Inicio Nosotros Servicios Menu Datos Contacto" at bounding box center [685, 697] width 685 height 32
click at [751, 55] on button at bounding box center [747, 57] width 18 height 18
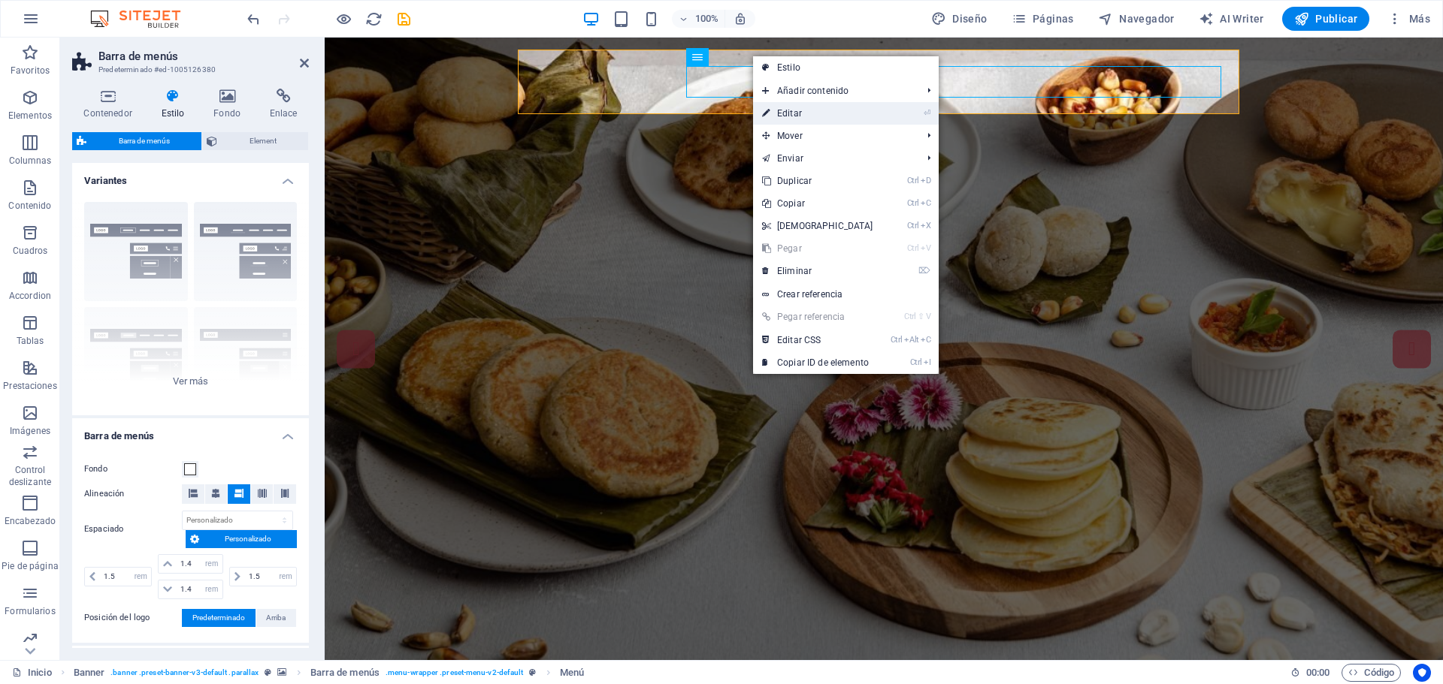
click at [783, 107] on link "⏎ Editar" at bounding box center [817, 113] width 129 height 23
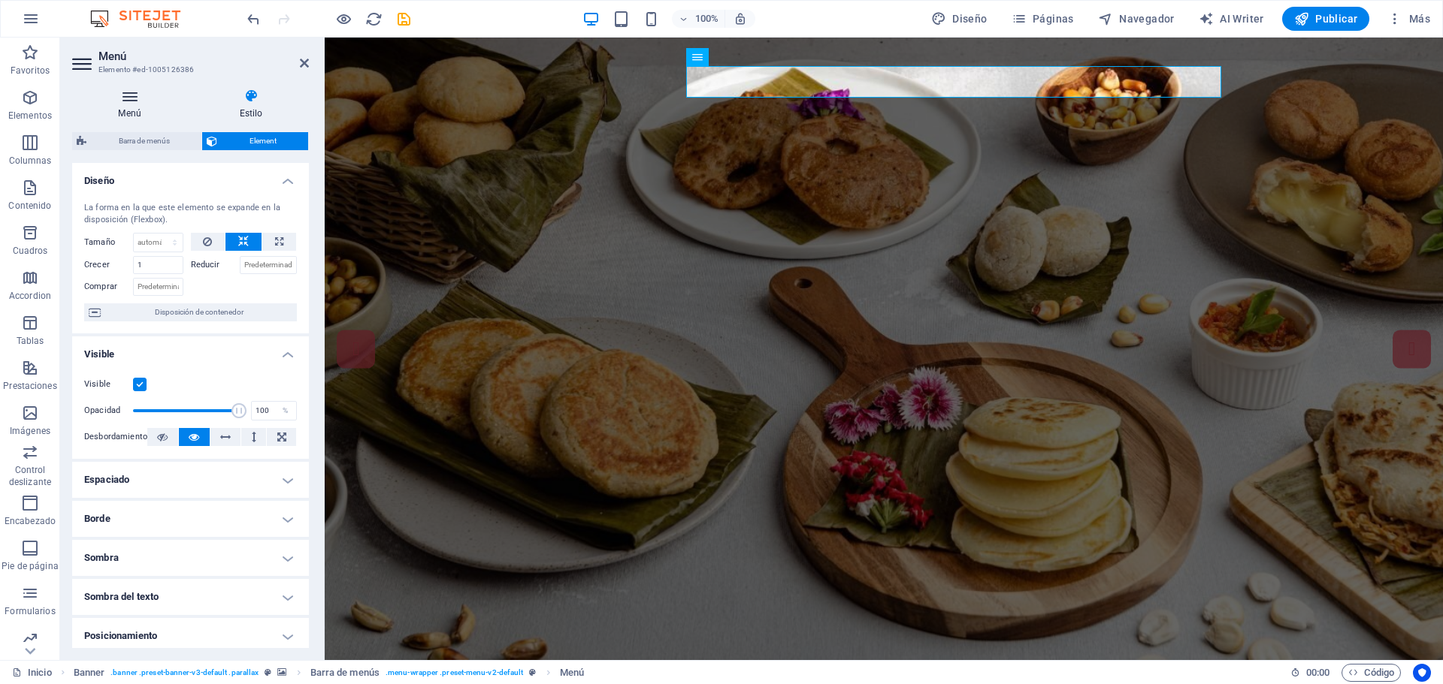
click at [128, 96] on icon at bounding box center [129, 96] width 115 height 15
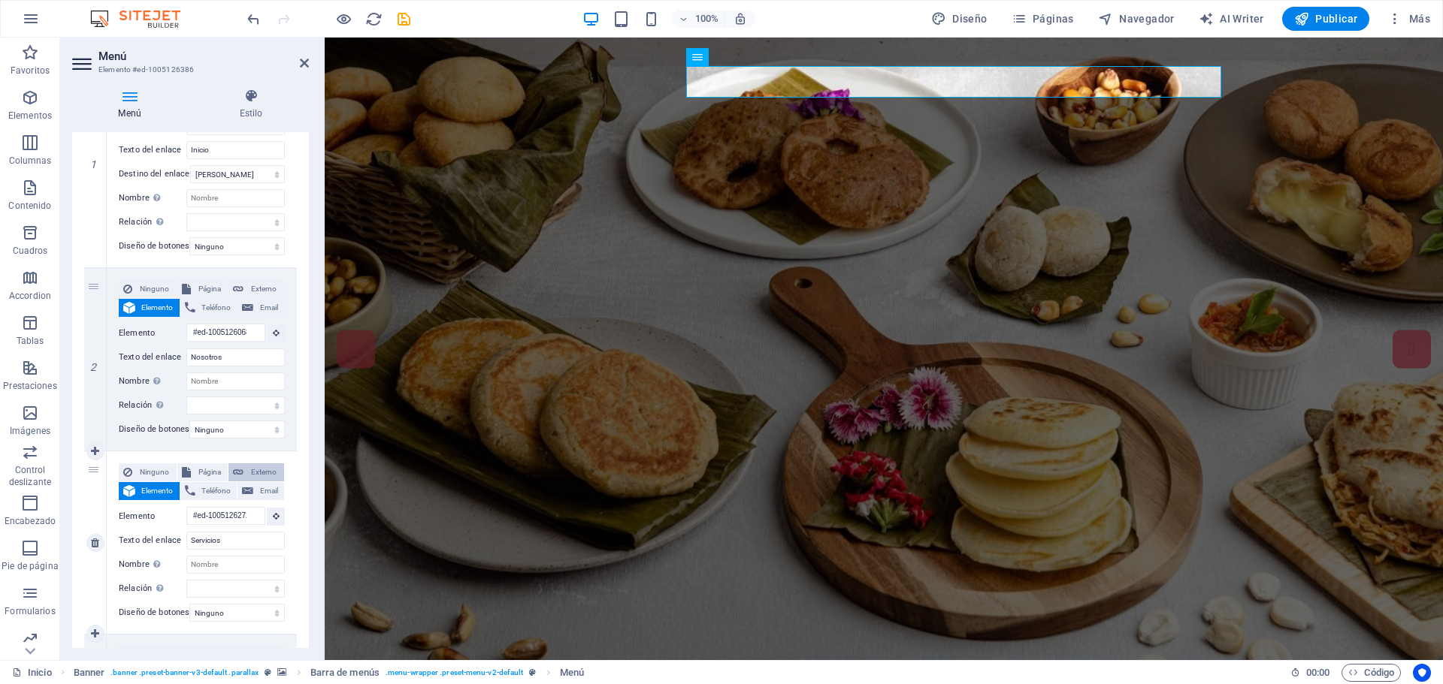
click at [264, 474] on span "Externo" at bounding box center [264, 473] width 32 height 18
select select
select select "blank"
select select
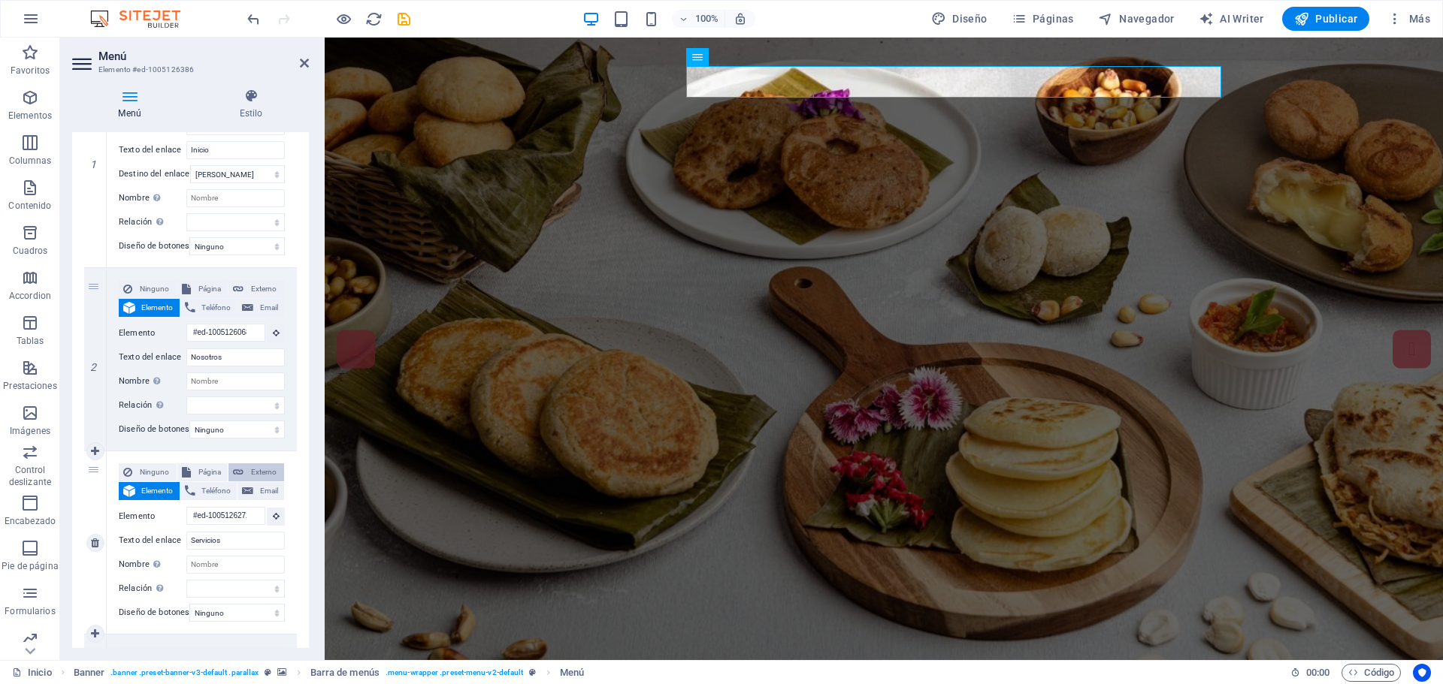
select select
click at [259, 289] on span "Externo" at bounding box center [264, 289] width 32 height 18
select select
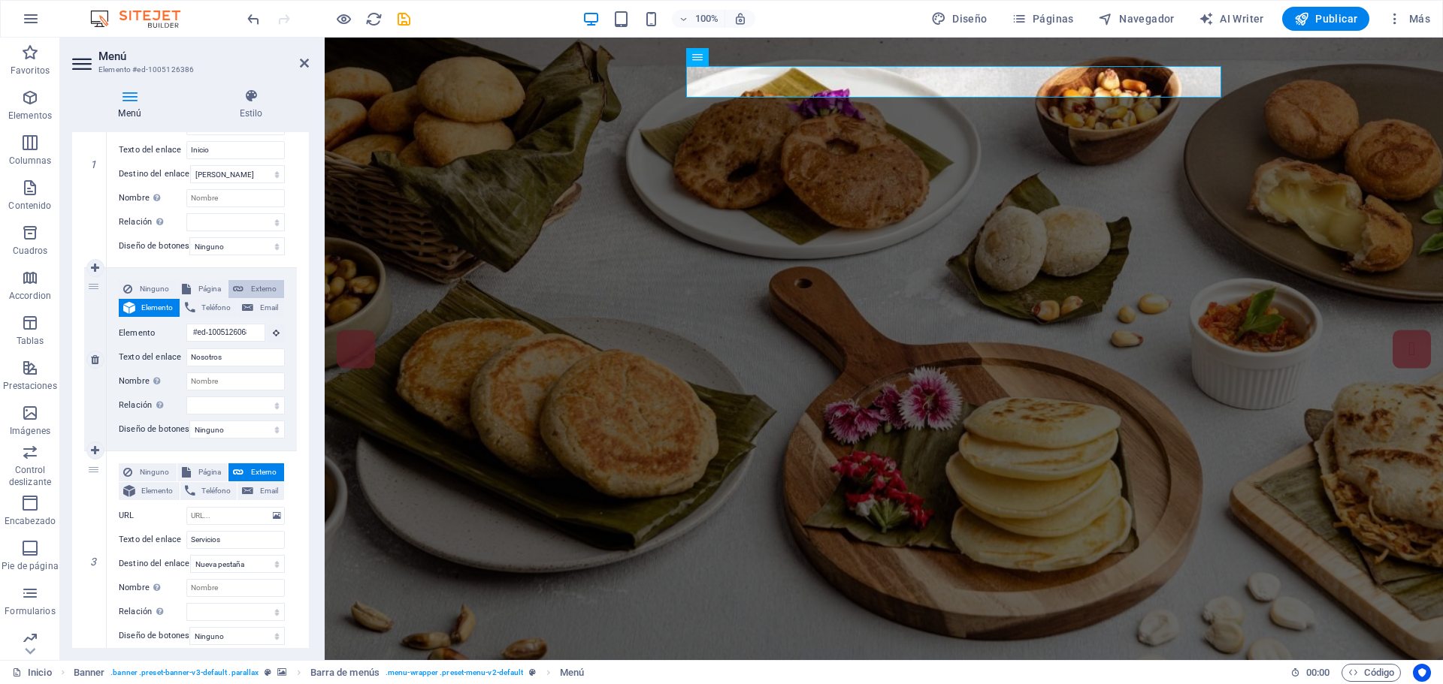
select select "blank"
select select
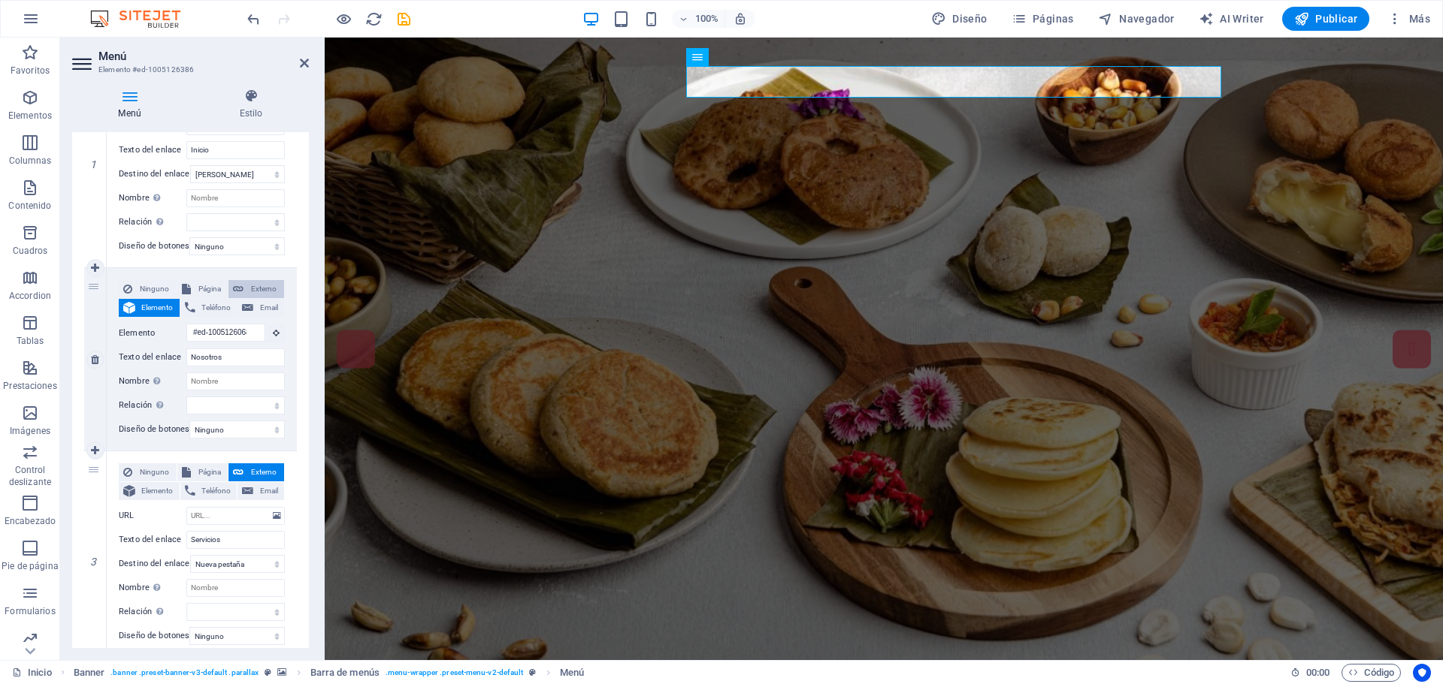
select select
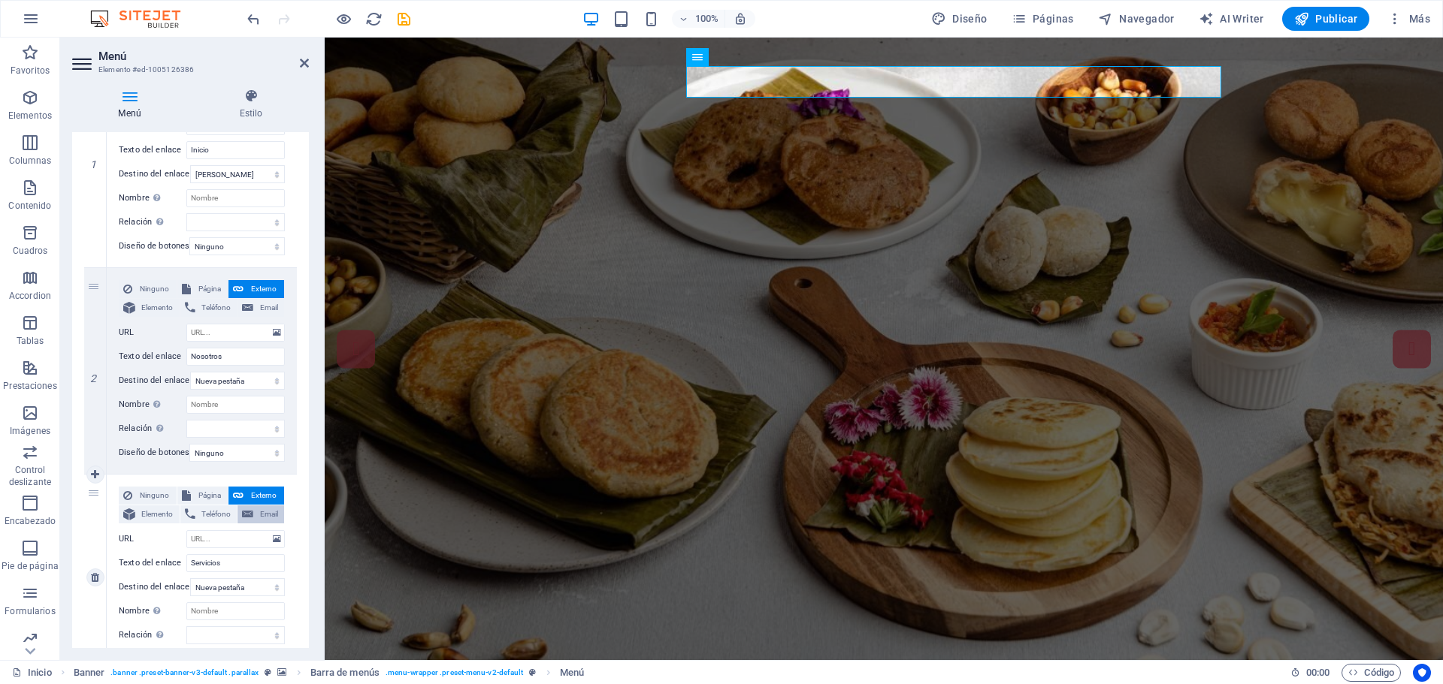
click at [261, 516] on span "Email" at bounding box center [269, 515] width 22 height 18
select select
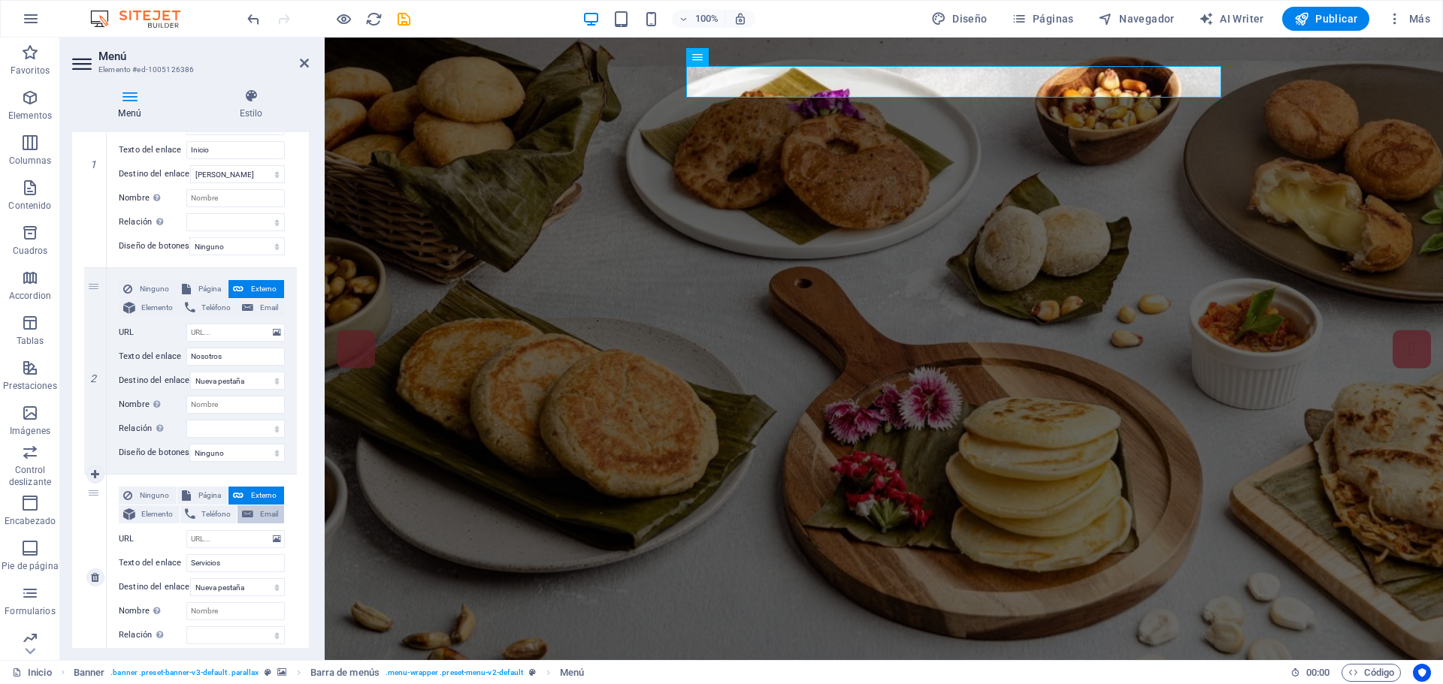
select select
click at [210, 497] on span "Página" at bounding box center [209, 496] width 29 height 18
select select
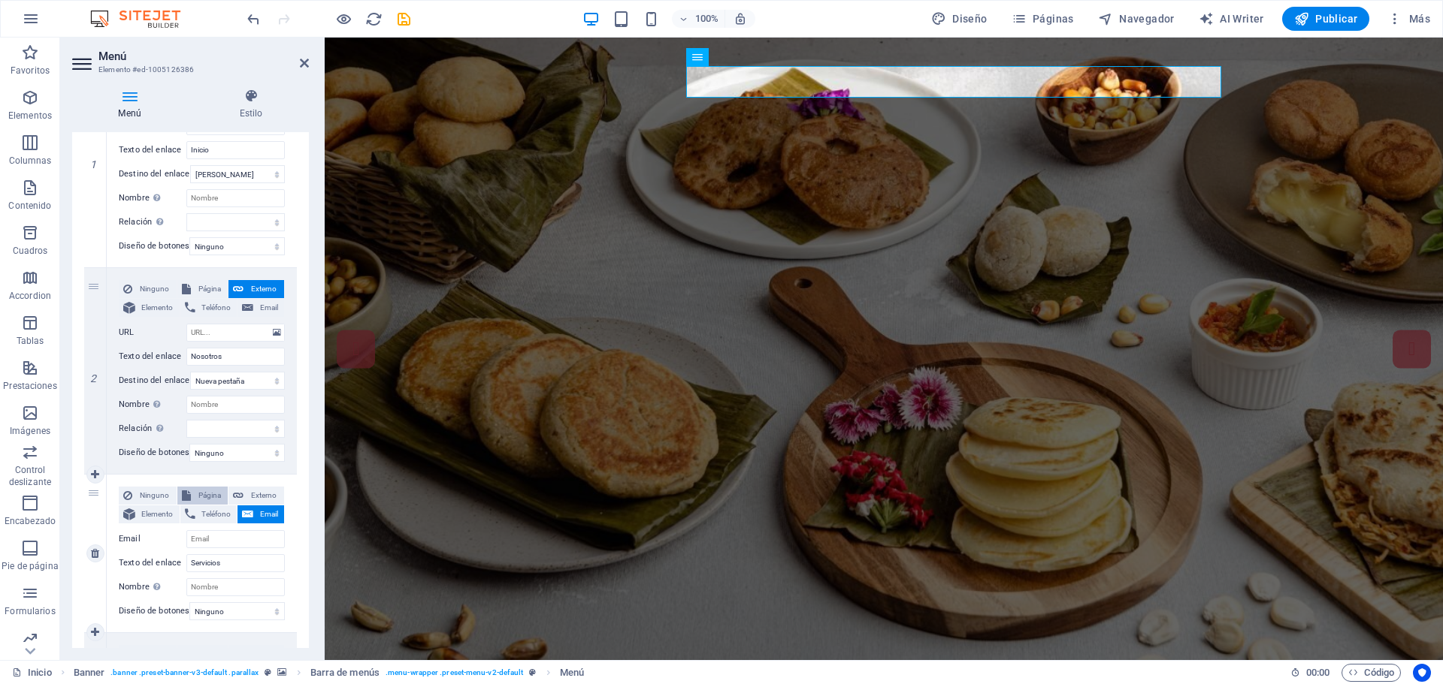
select select
click at [210, 289] on span "Página" at bounding box center [209, 289] width 29 height 18
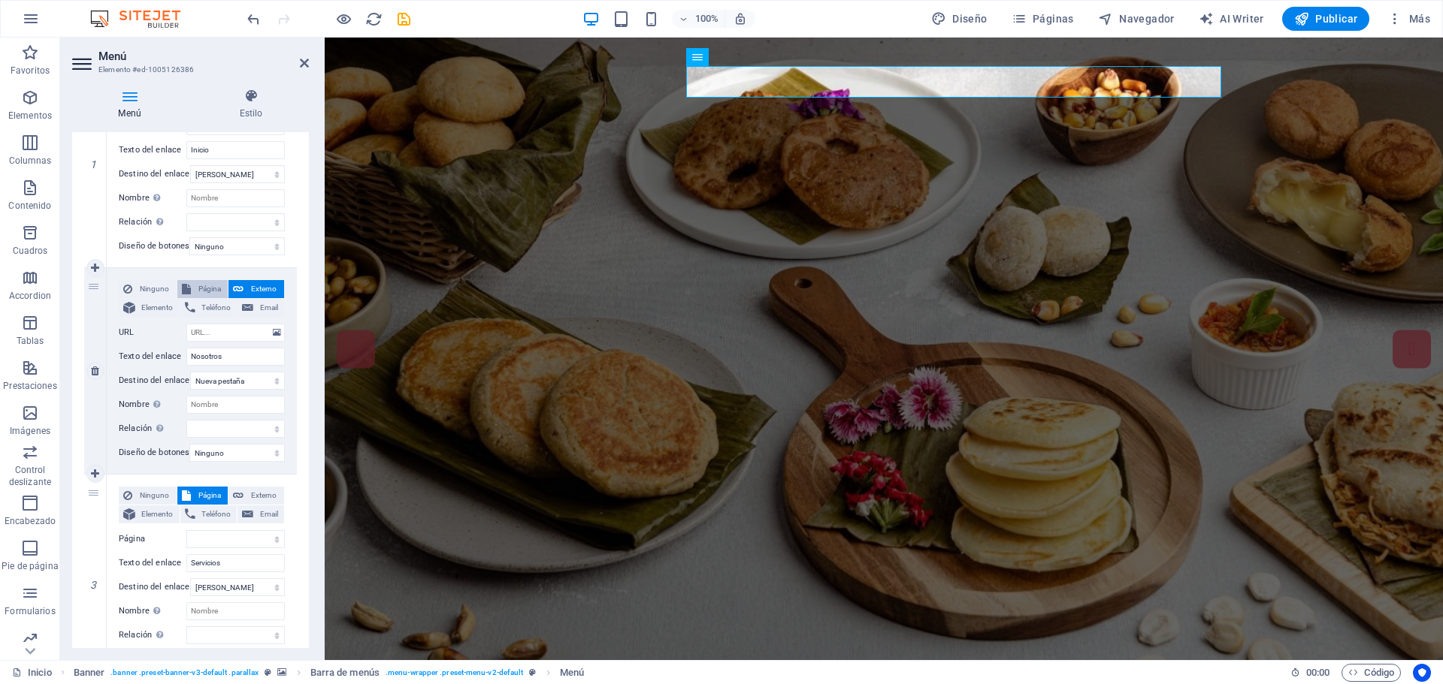
select select
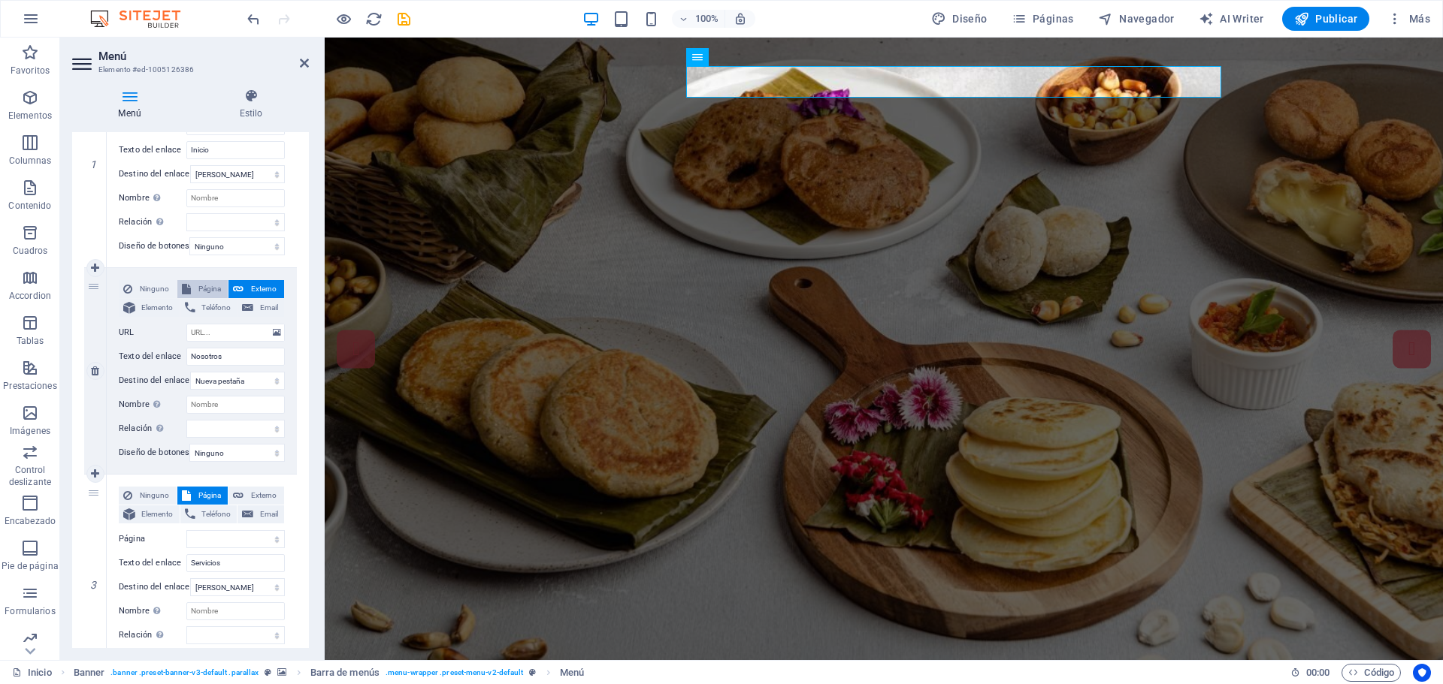
select select
click at [153, 288] on span "Ninguno" at bounding box center [154, 289] width 35 height 18
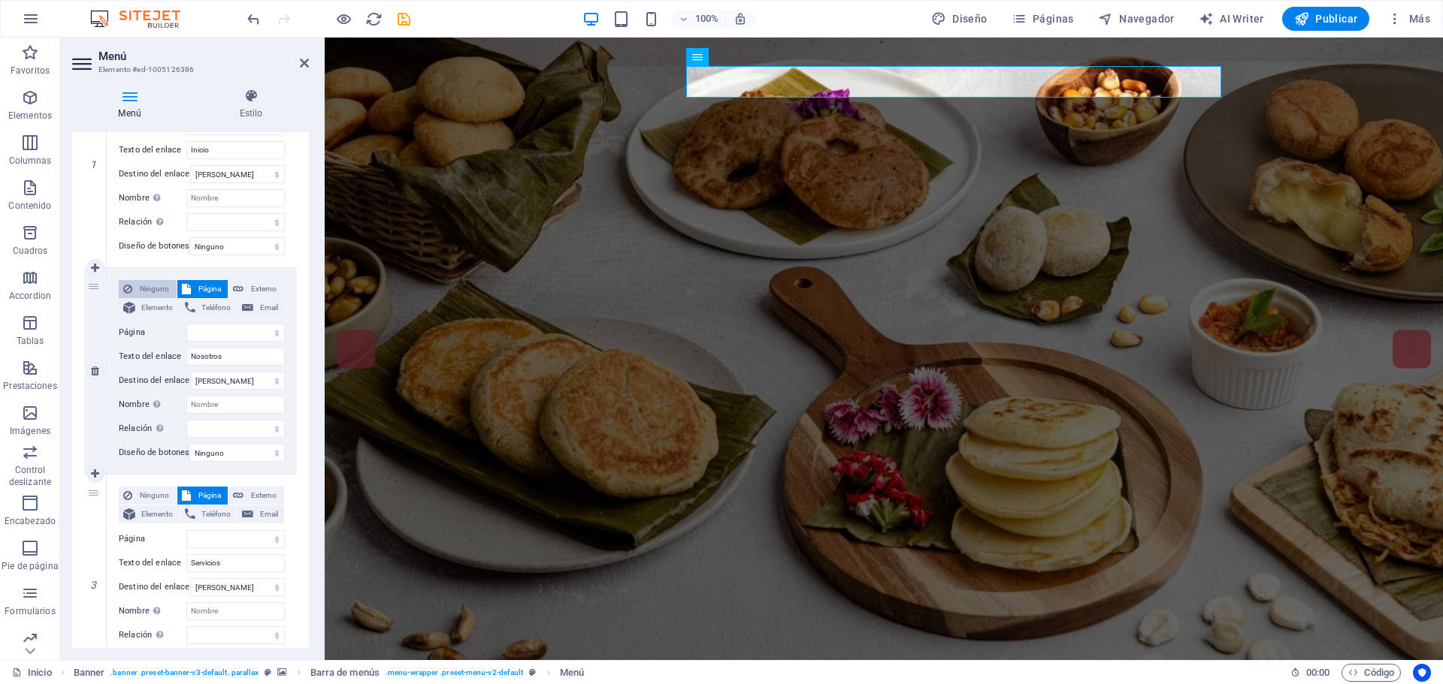
select select
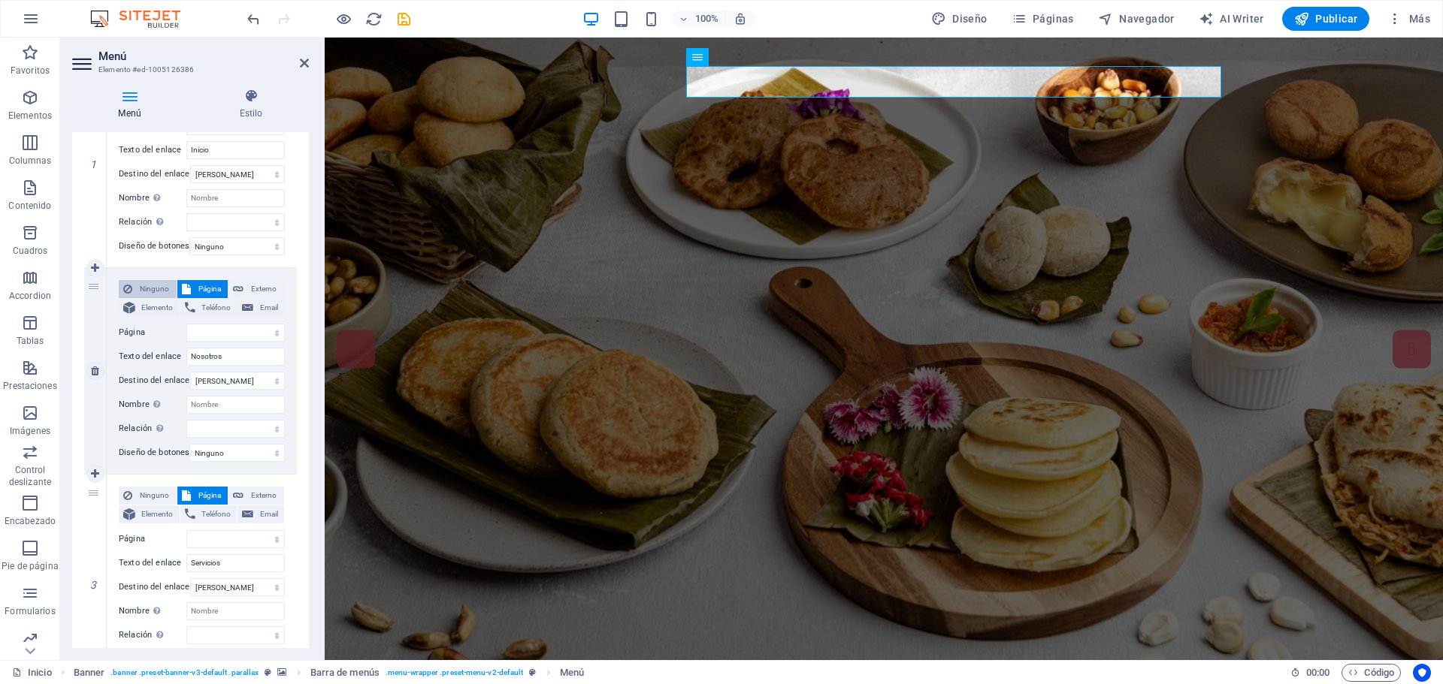
select select
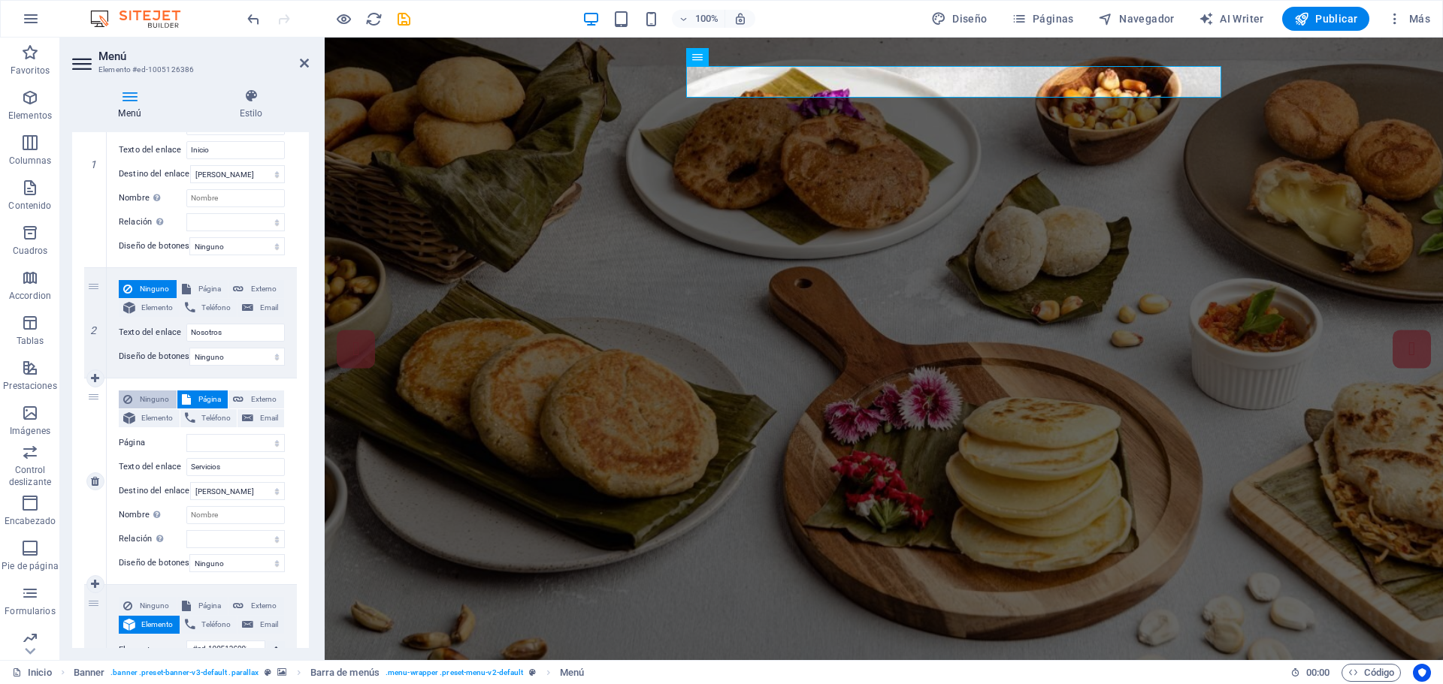
click at [147, 398] on span "Ninguno" at bounding box center [154, 400] width 35 height 18
select select
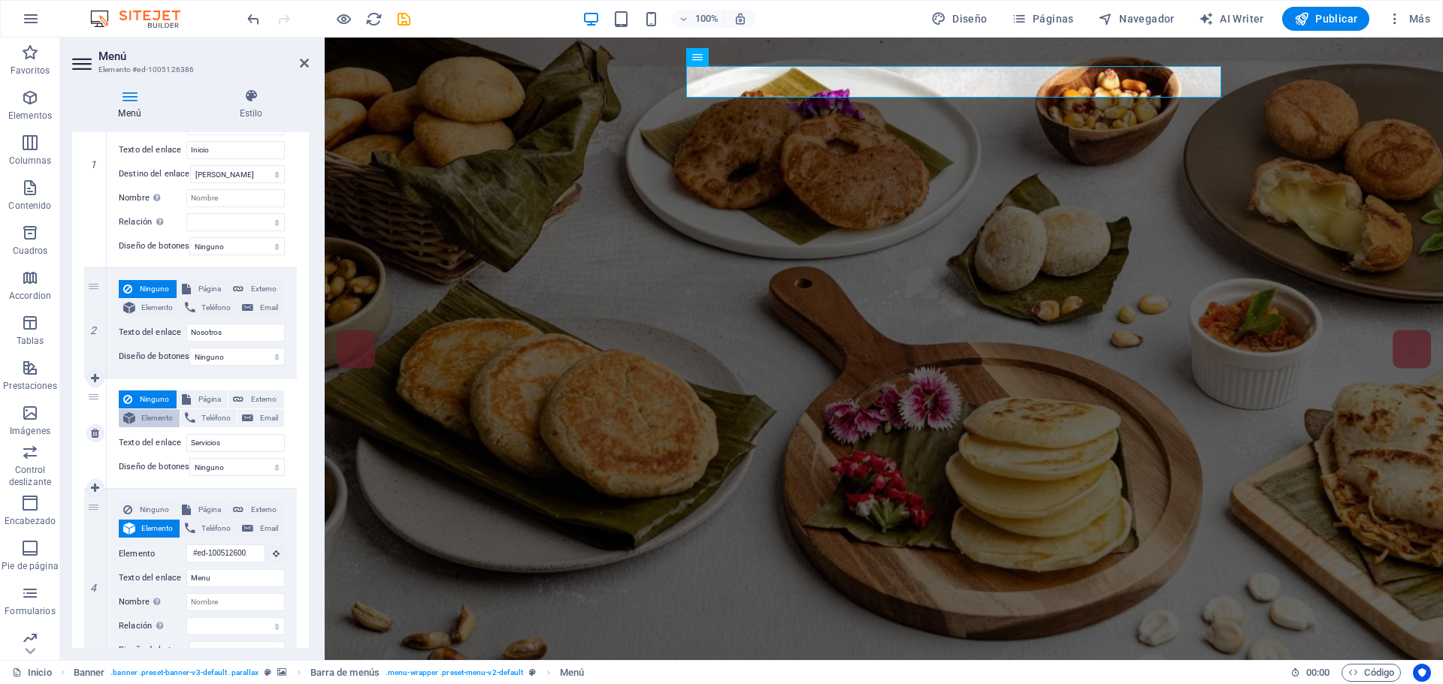
click at [159, 419] on span "Elemento" at bounding box center [157, 418] width 35 height 18
select select
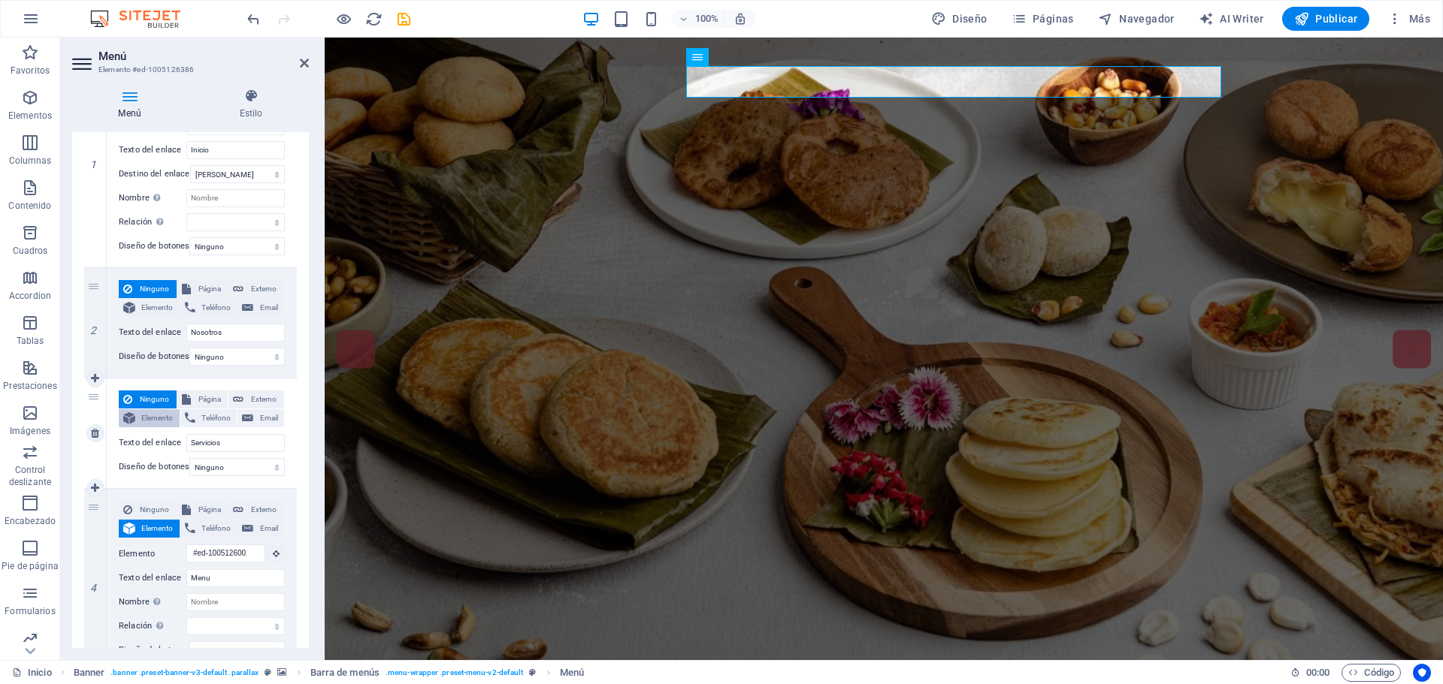
select select
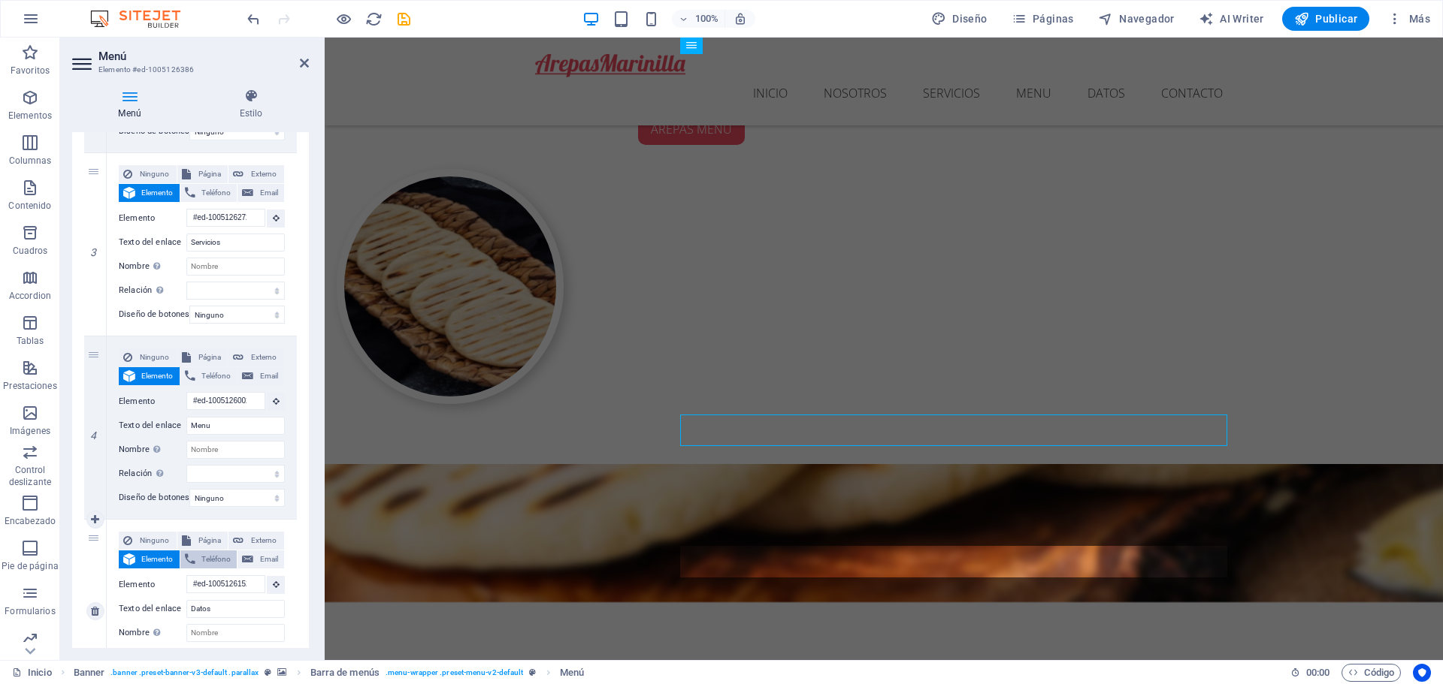
click at [210, 560] on span "Teléfono" at bounding box center [216, 560] width 33 height 18
select select
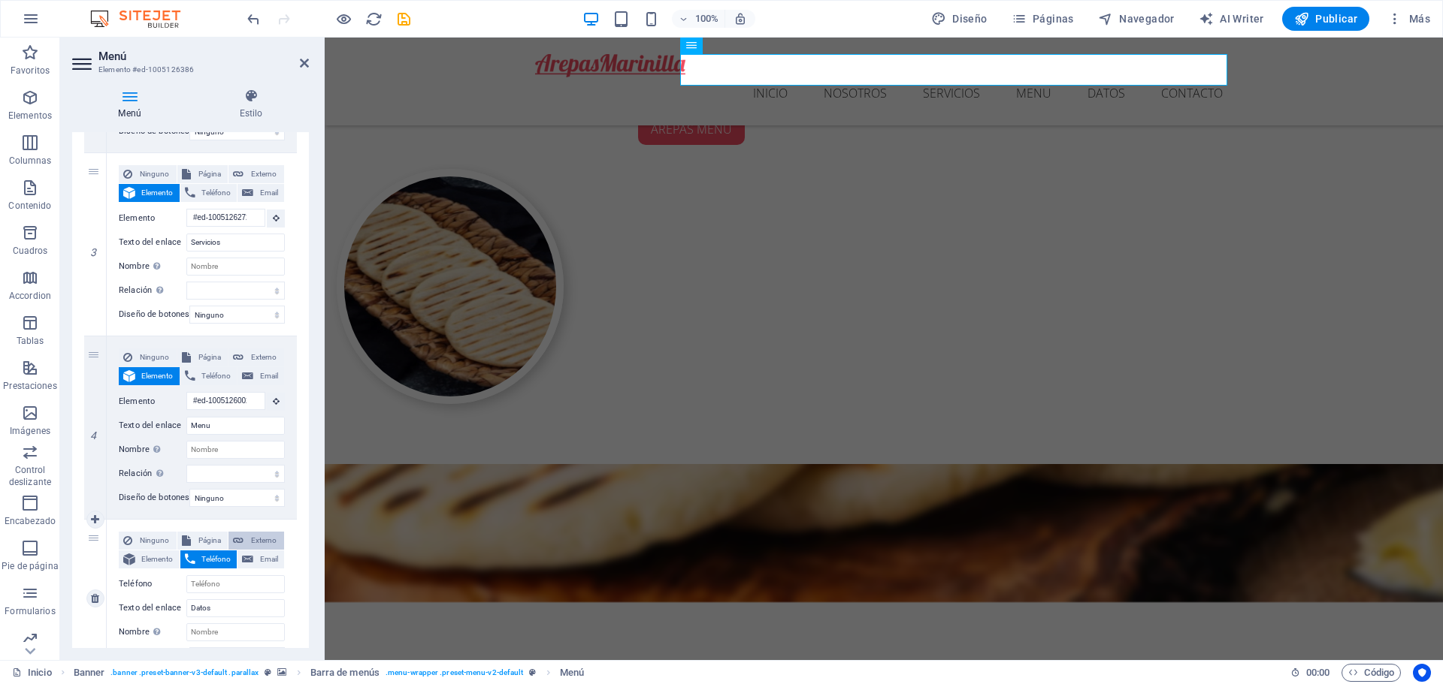
click at [271, 538] on span "Externo" at bounding box center [264, 541] width 32 height 18
select select
select select "blank"
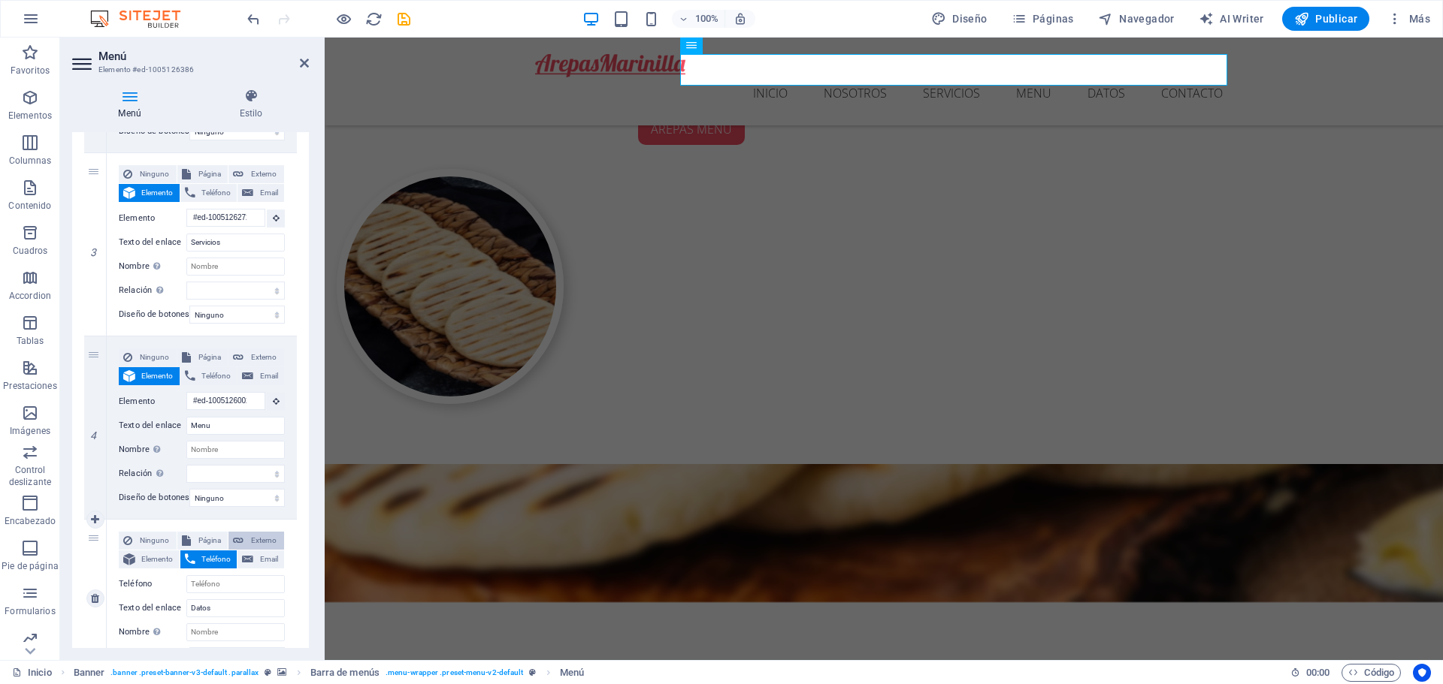
select select
click at [143, 556] on span "Elemento" at bounding box center [157, 560] width 35 height 18
select select
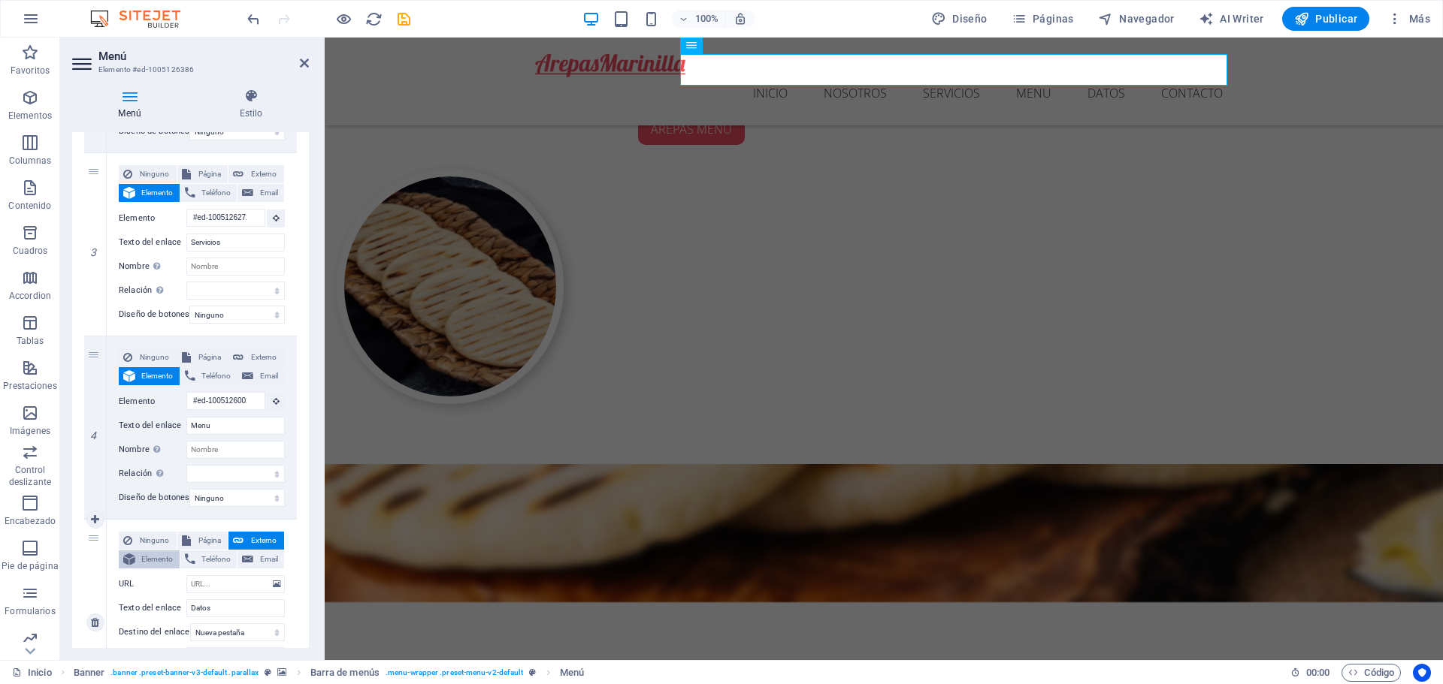
select select
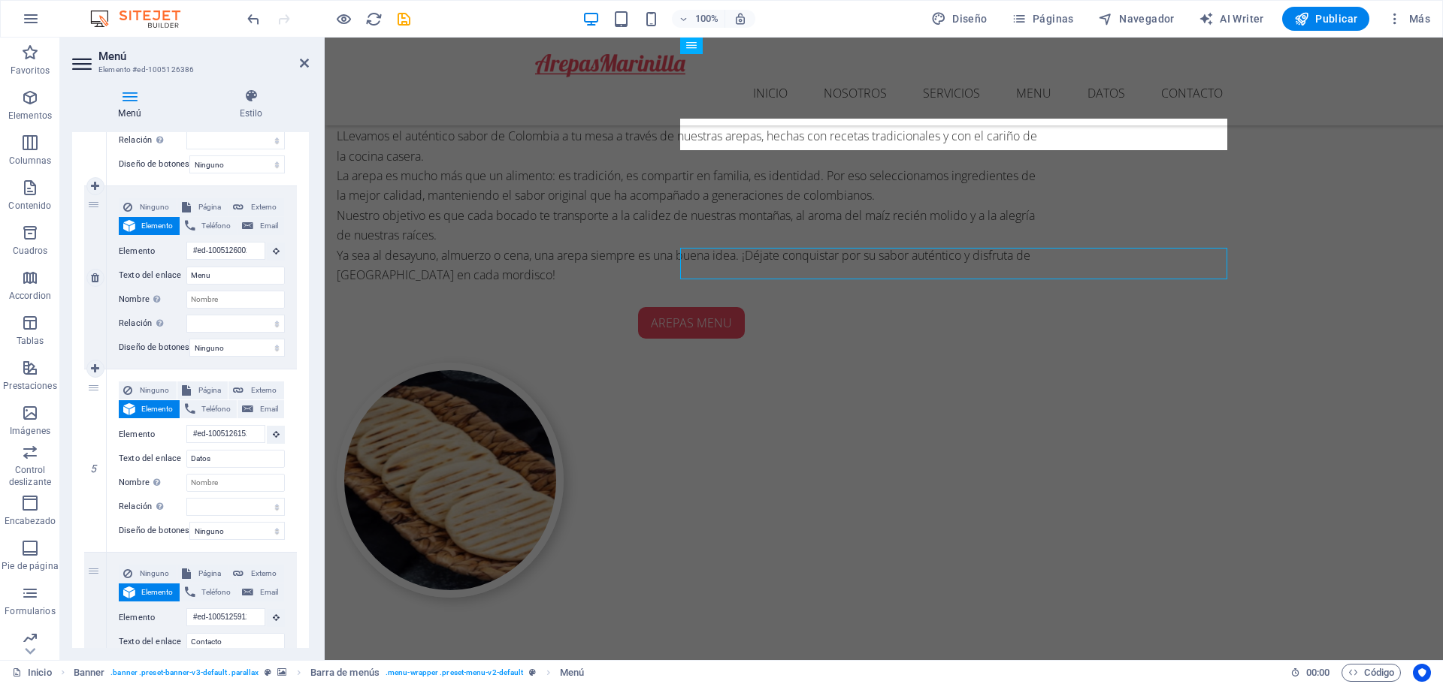
click at [145, 227] on span "Elemento" at bounding box center [157, 226] width 35 height 18
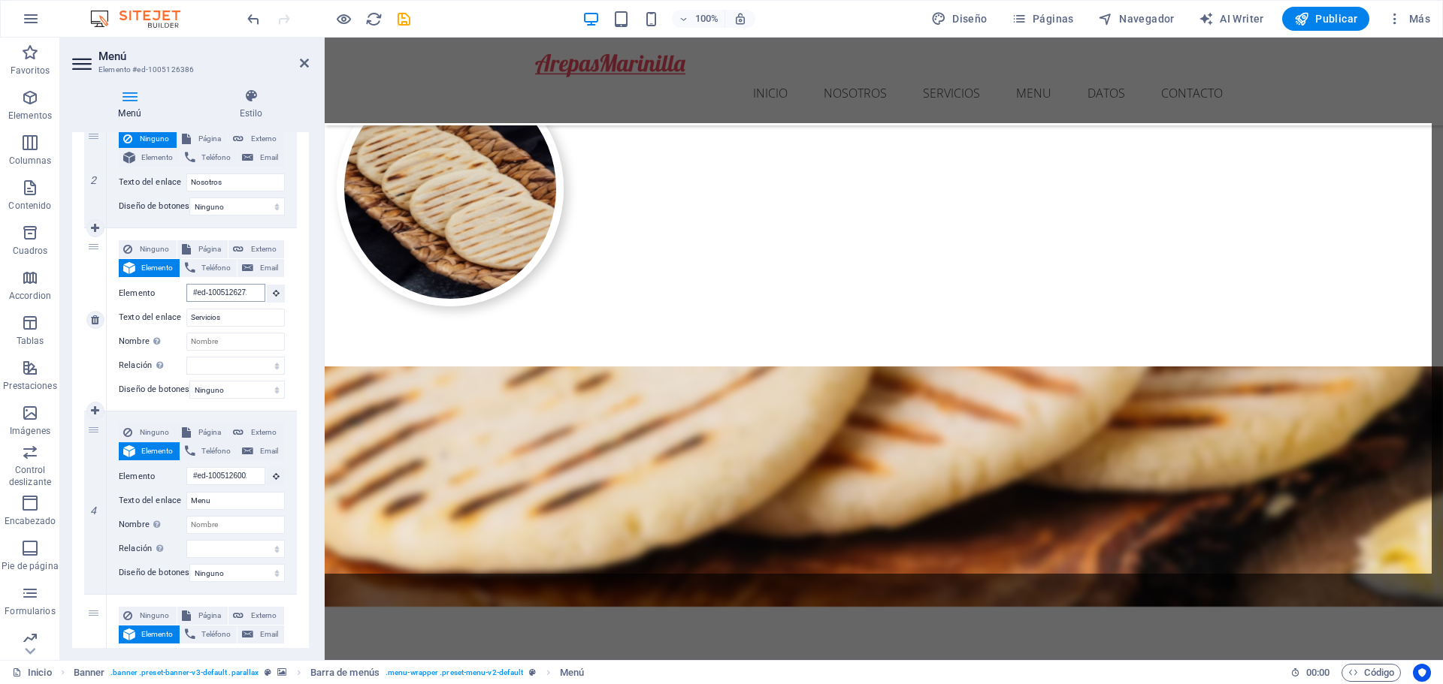
scroll to position [1331, 0]
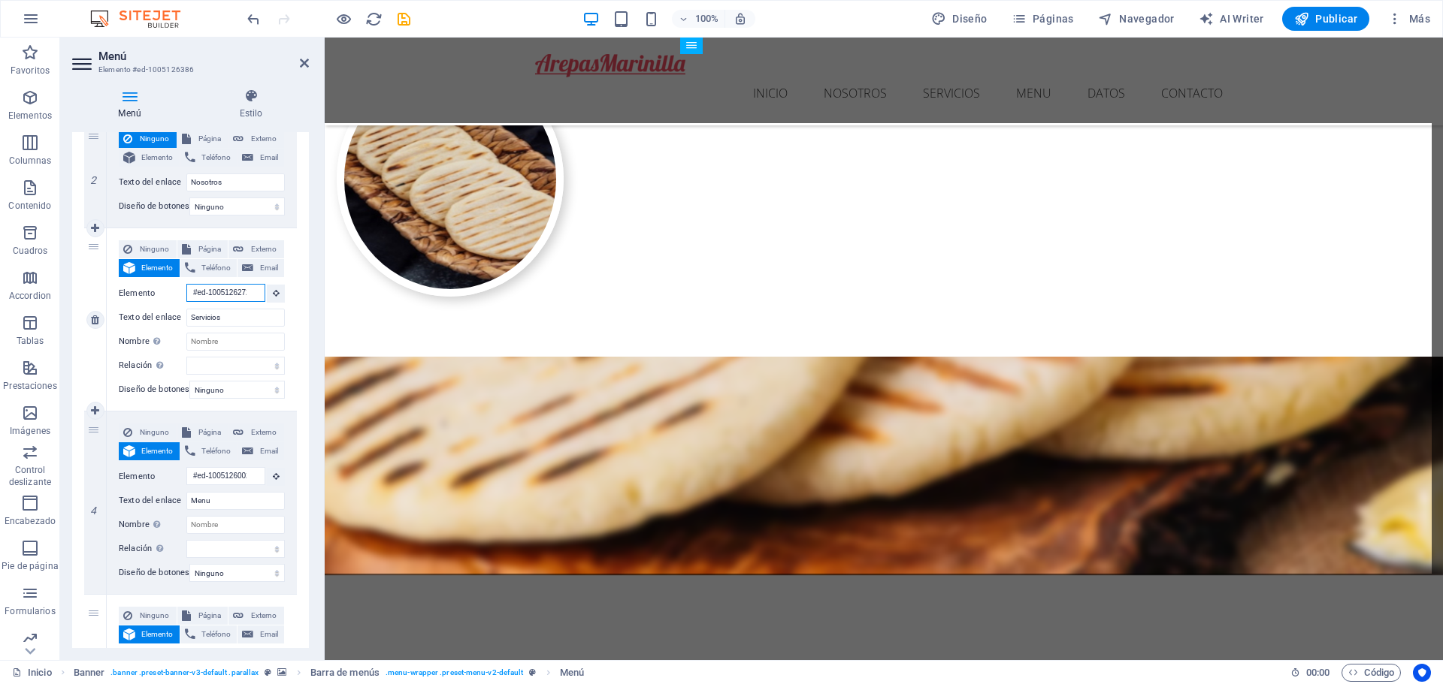
click at [235, 291] on input "#ed-1005126272" at bounding box center [225, 293] width 79 height 18
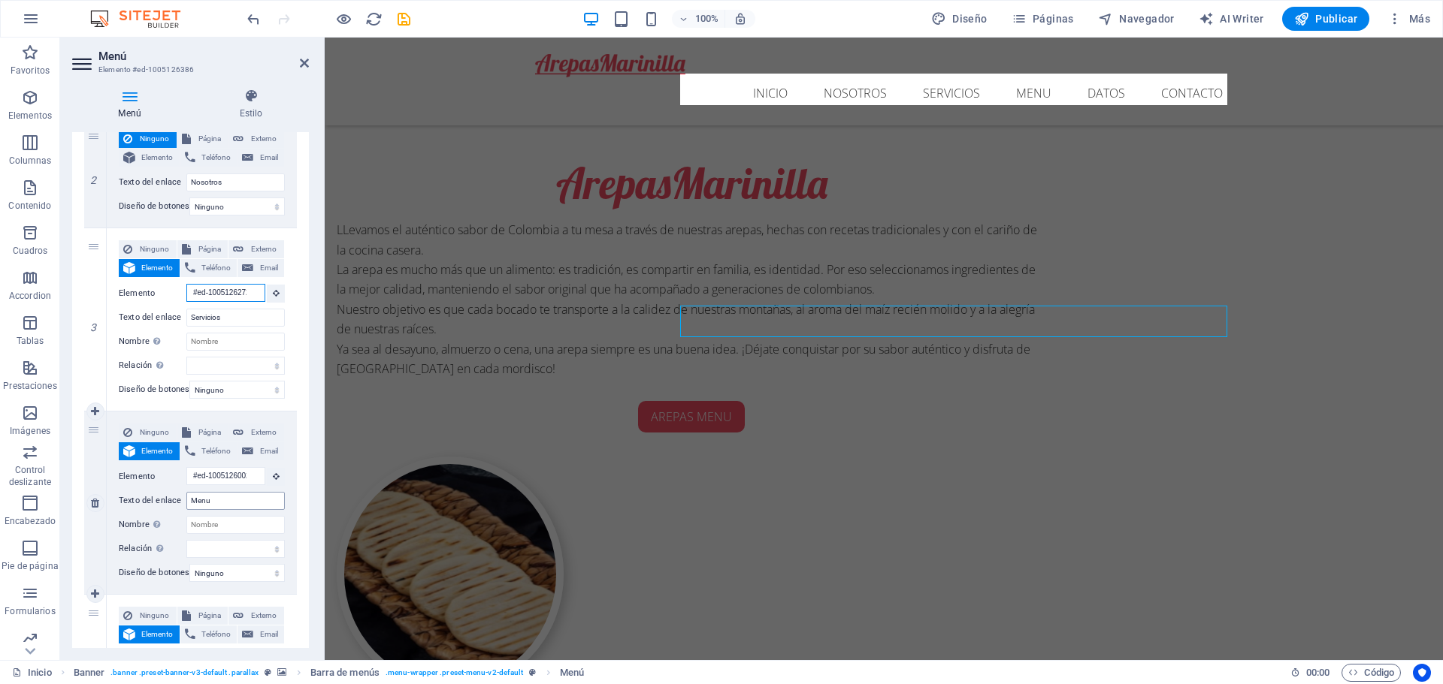
scroll to position [771, 0]
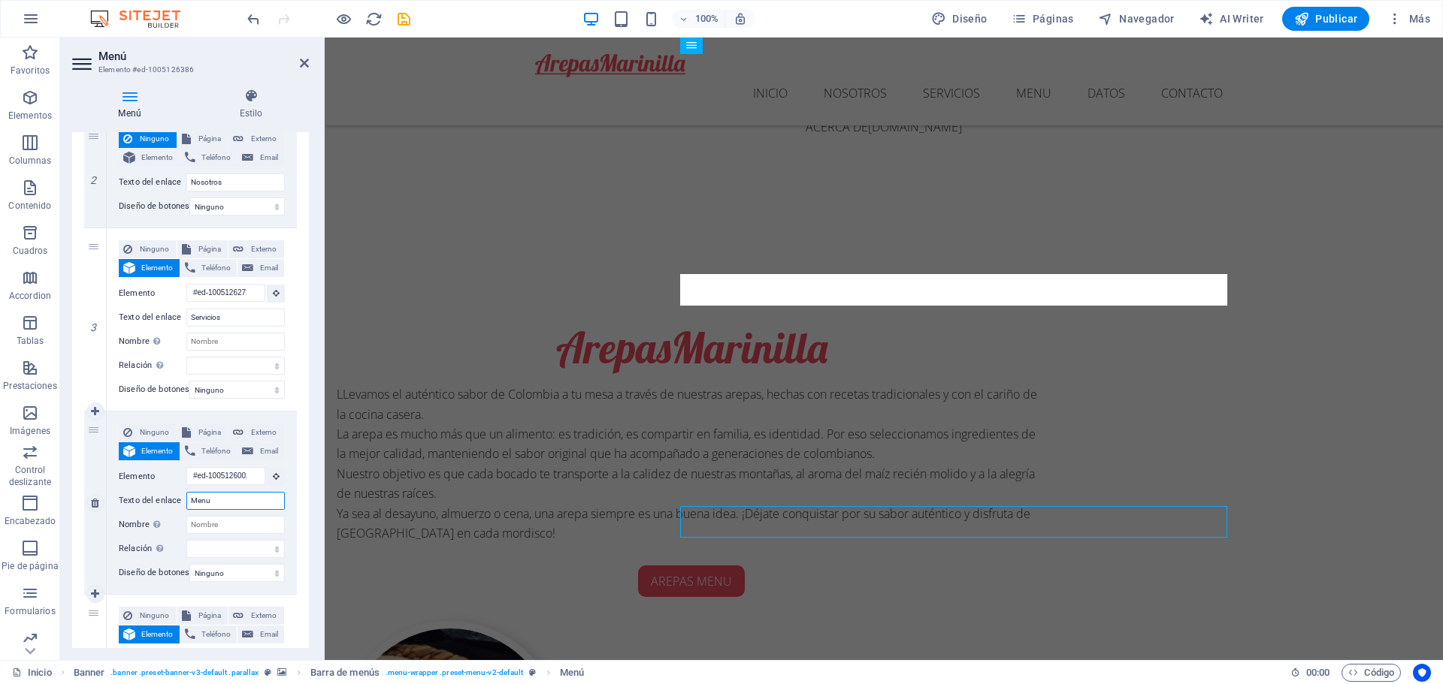
click at [219, 500] on input "Menu" at bounding box center [235, 501] width 98 height 18
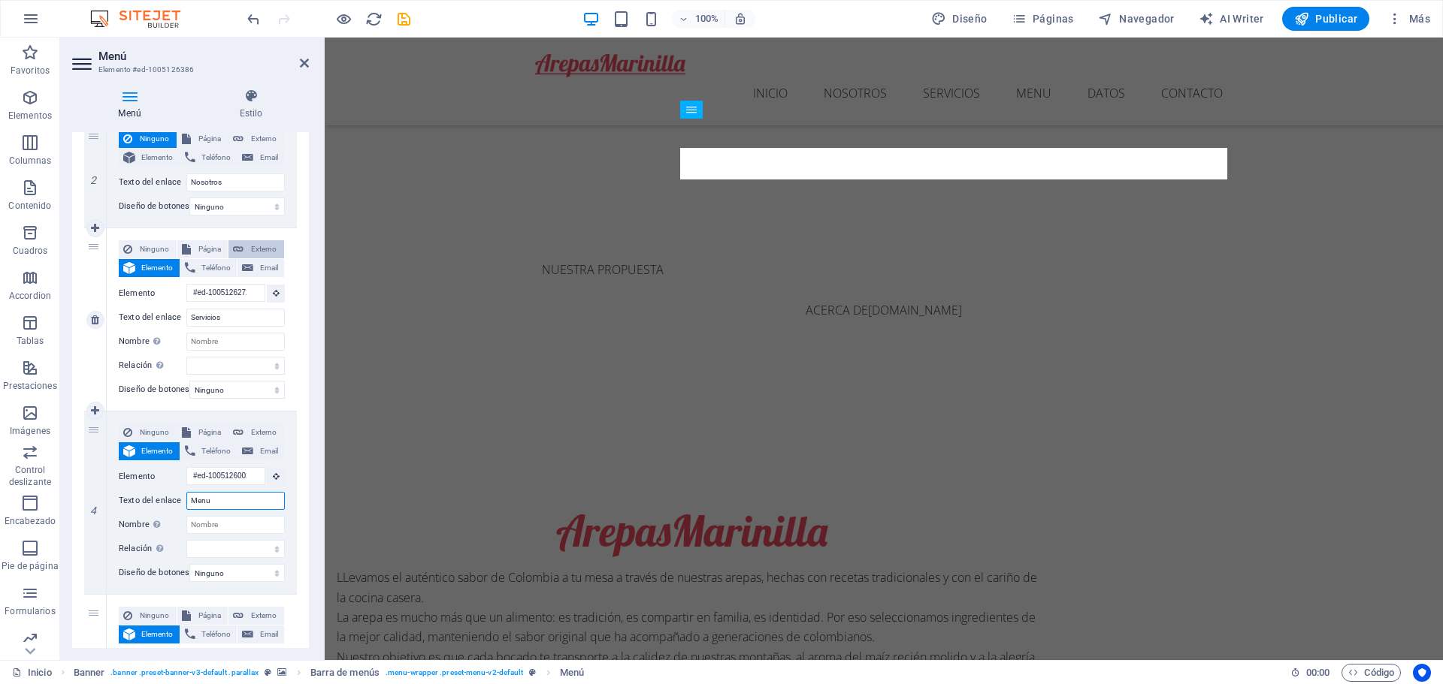
scroll to position [577, 0]
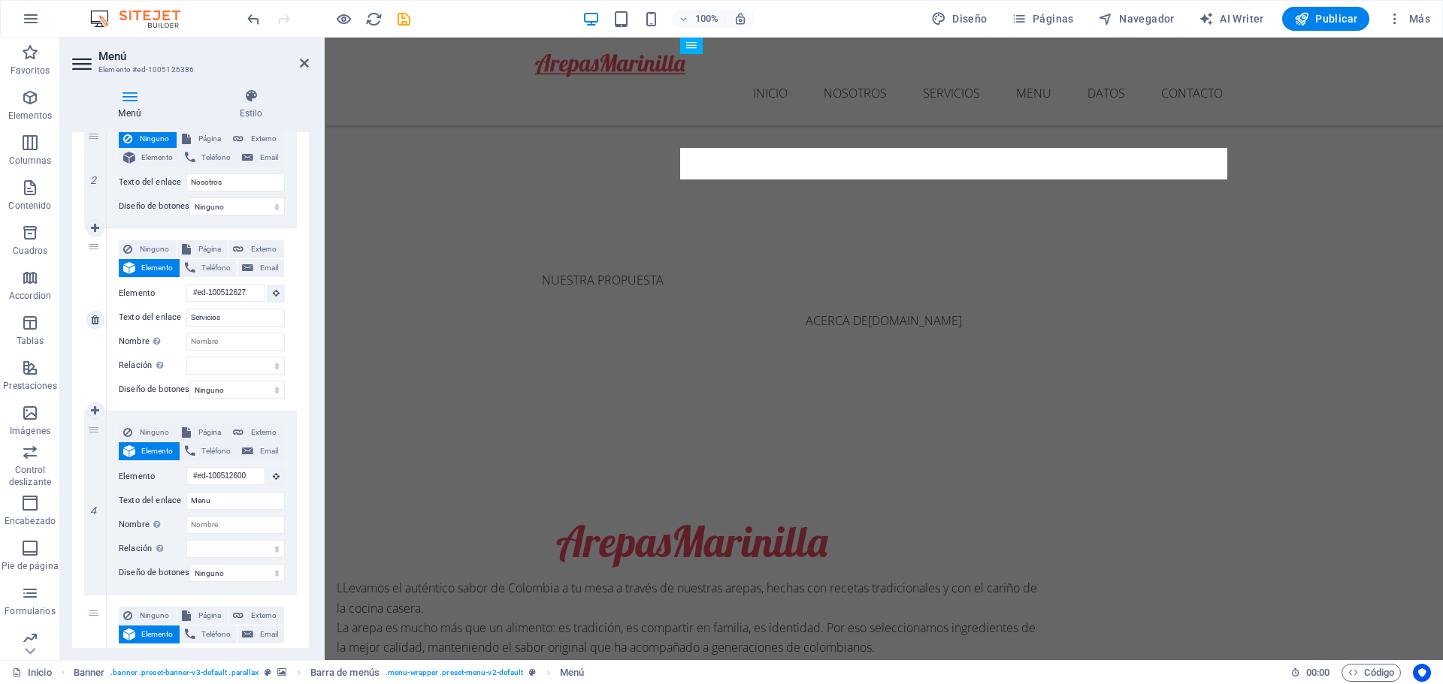
click at [154, 266] on span "Elemento" at bounding box center [157, 268] width 35 height 18
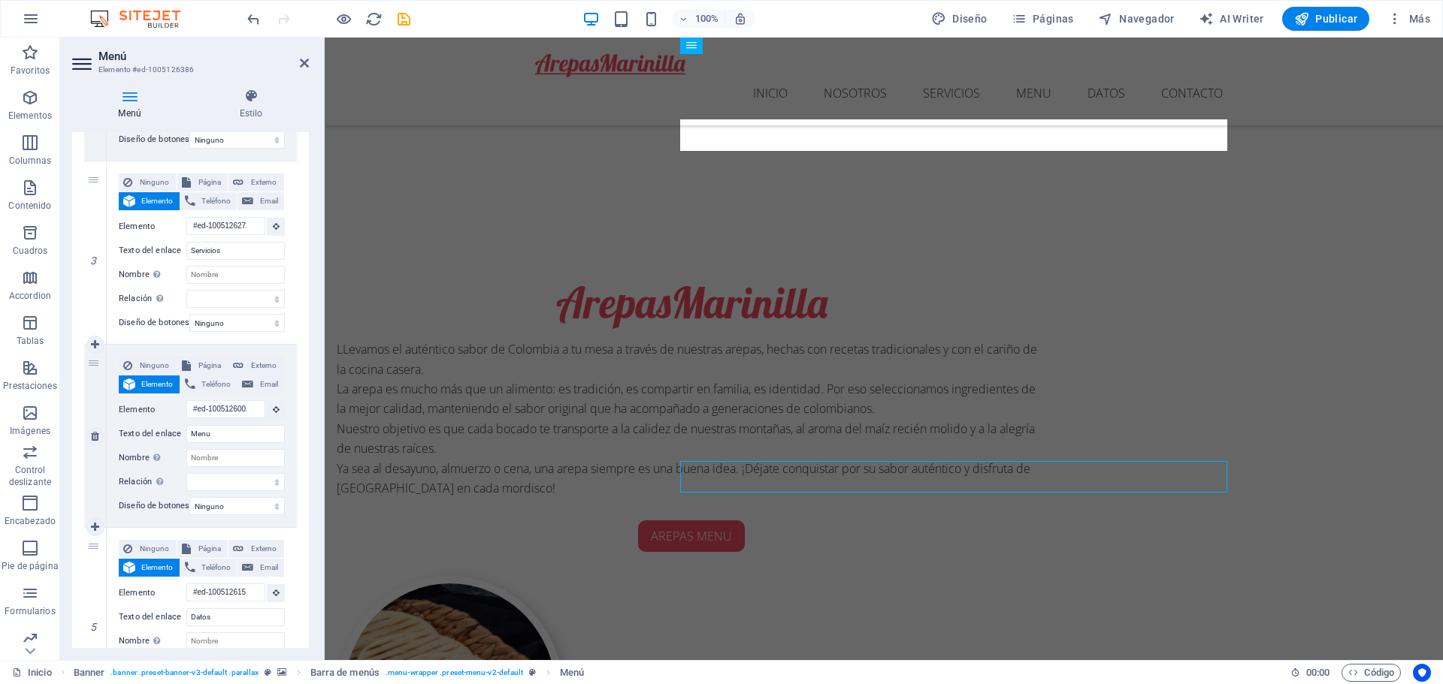
scroll to position [526, 0]
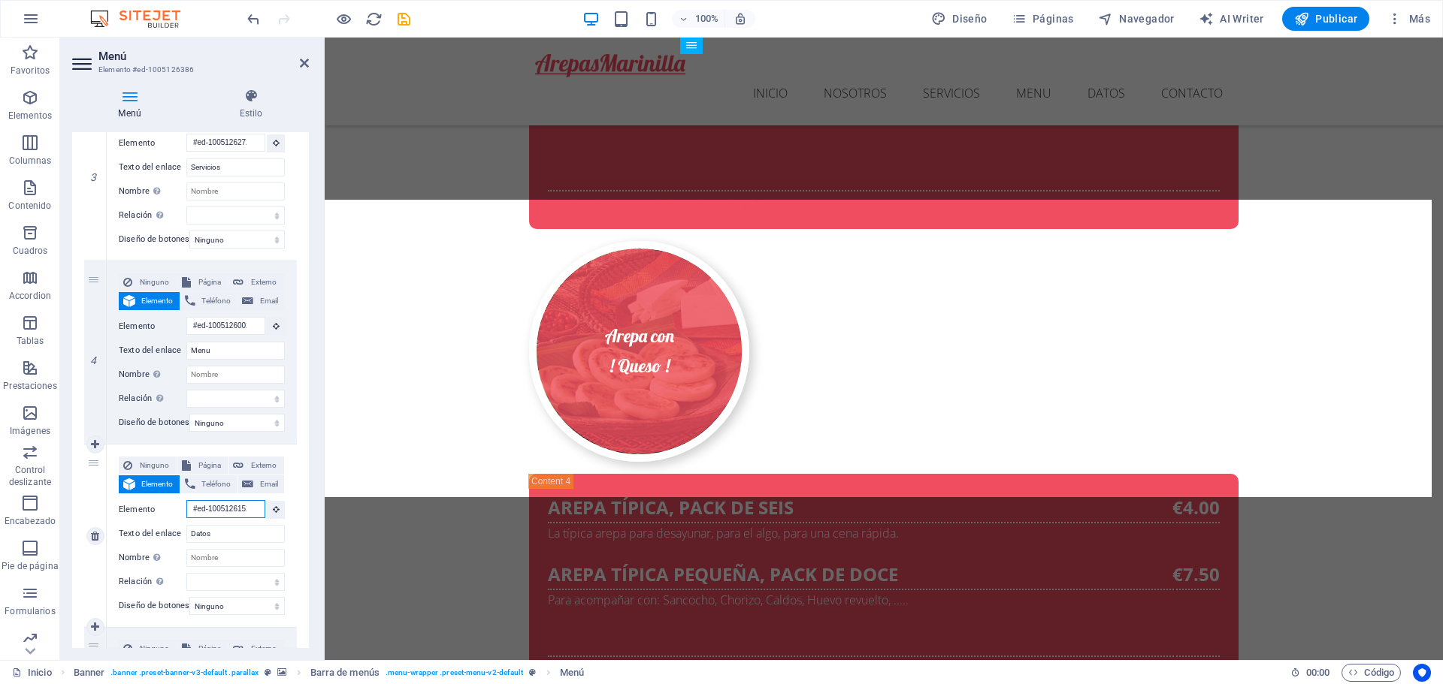
click at [235, 504] on input "#ed-1005126152" at bounding box center [225, 509] width 79 height 18
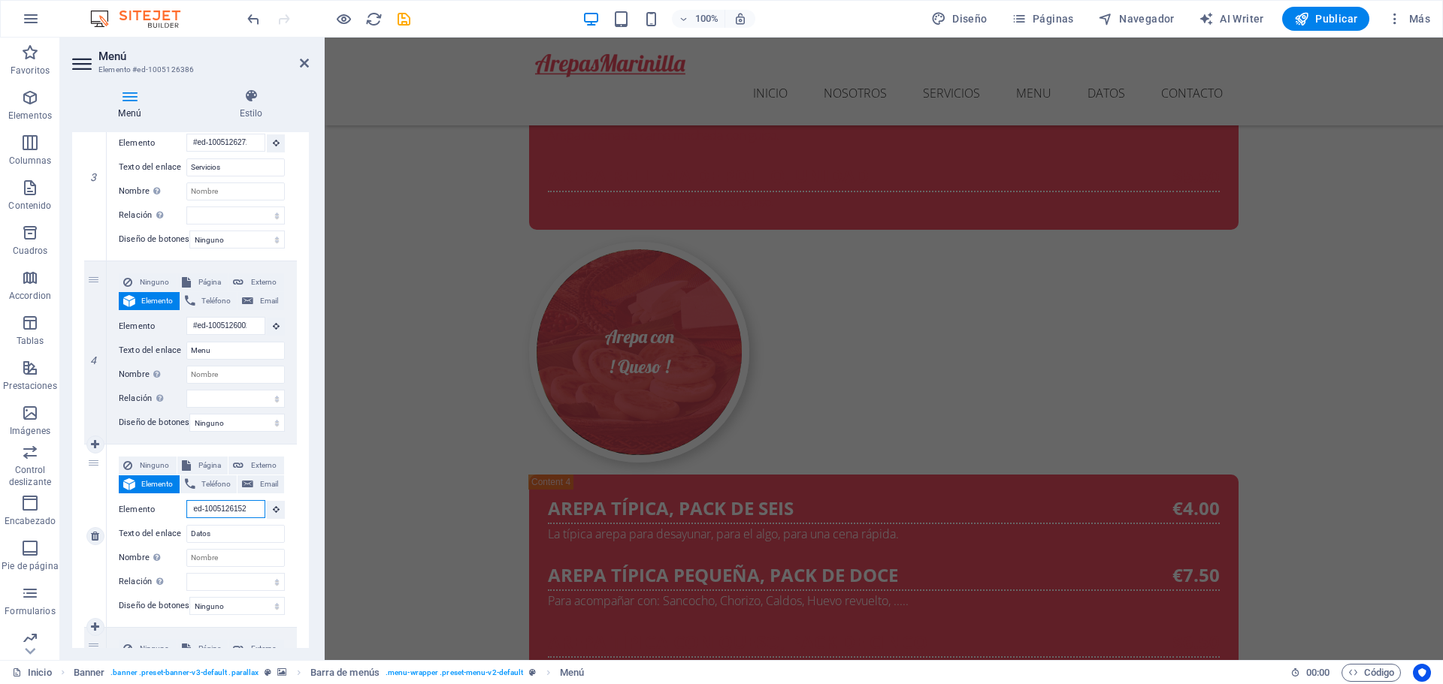
scroll to position [6131, 0]
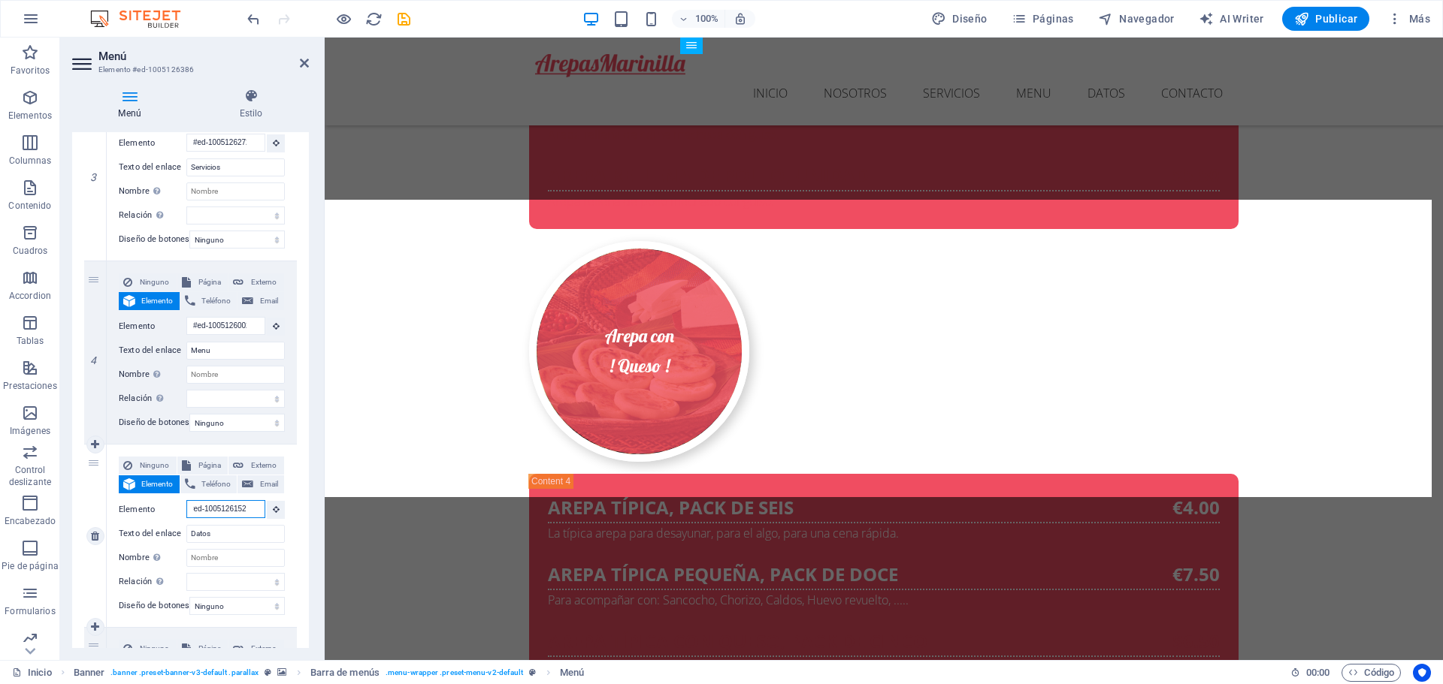
click at [240, 509] on input "#ed-1005126152" at bounding box center [225, 509] width 79 height 18
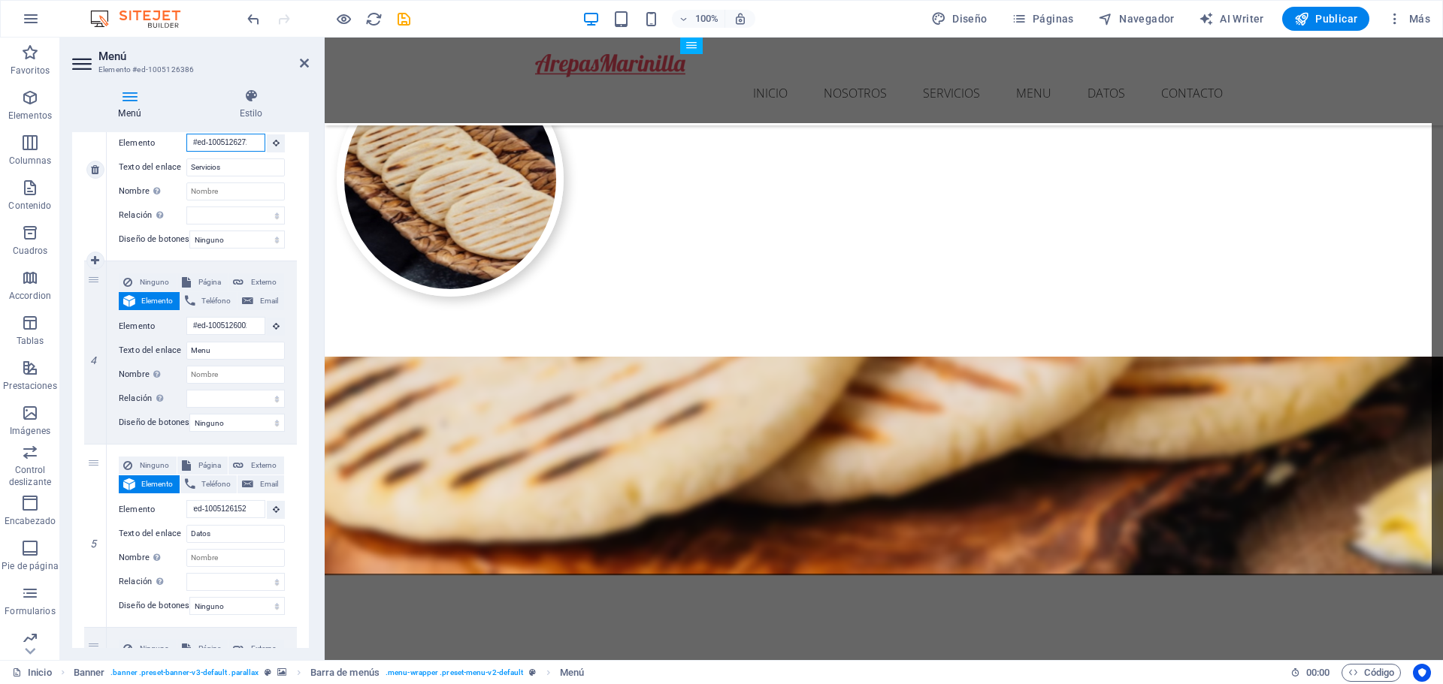
scroll to position [0, 0]
click at [245, 139] on input "#ed-1005126272" at bounding box center [225, 143] width 79 height 18
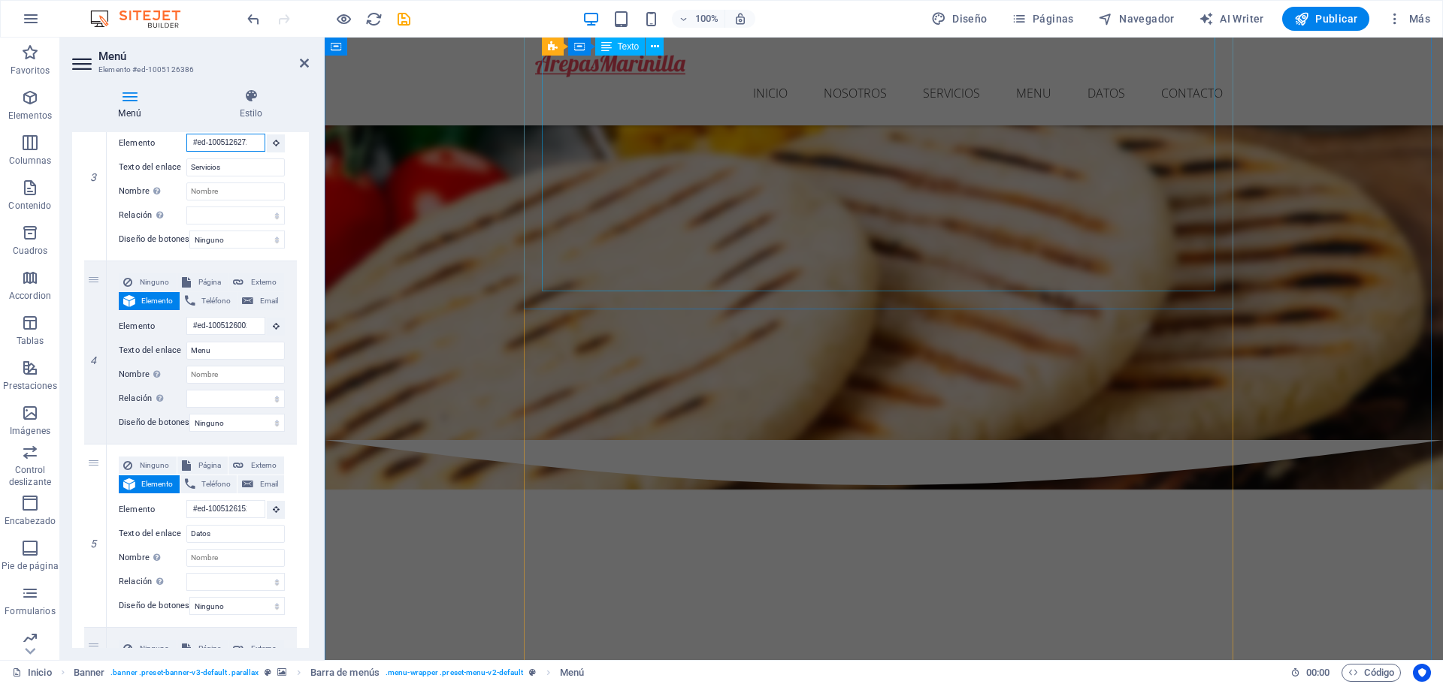
scroll to position [3651, 0]
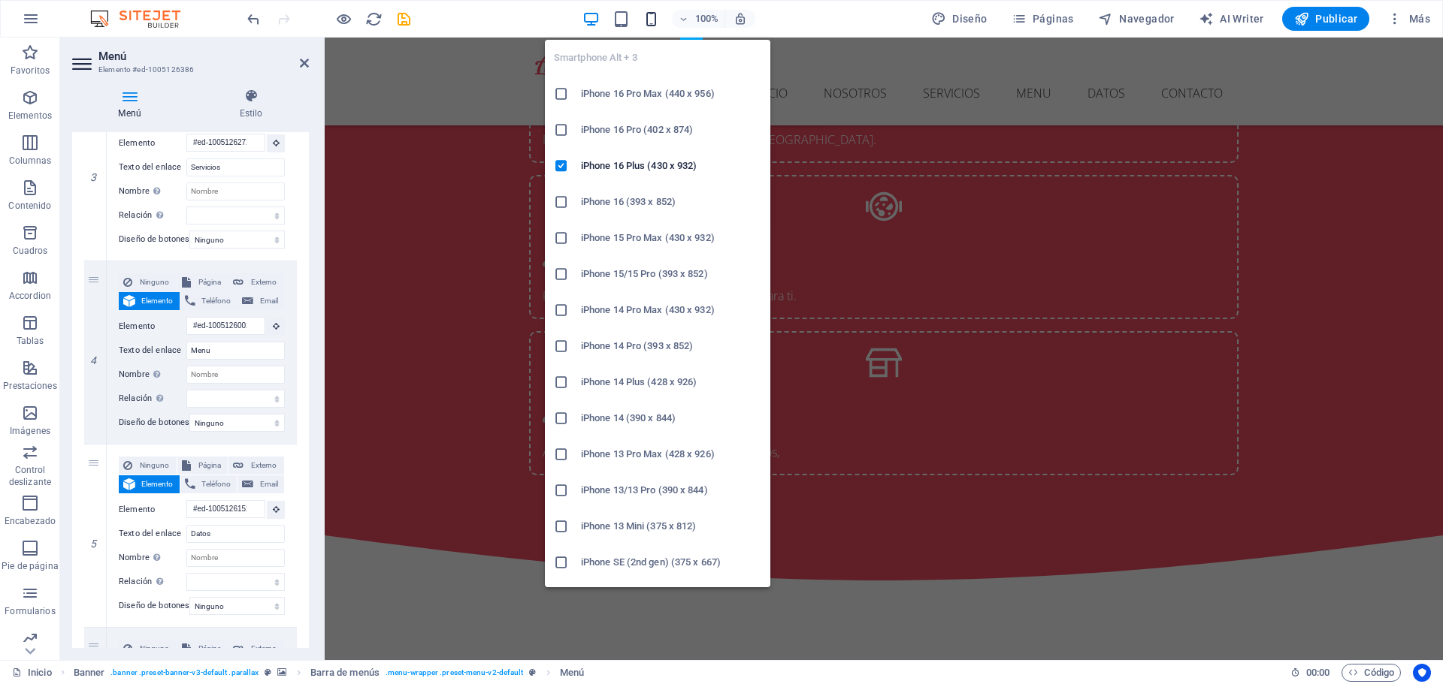
click at [650, 20] on icon "button" at bounding box center [650, 19] width 17 height 17
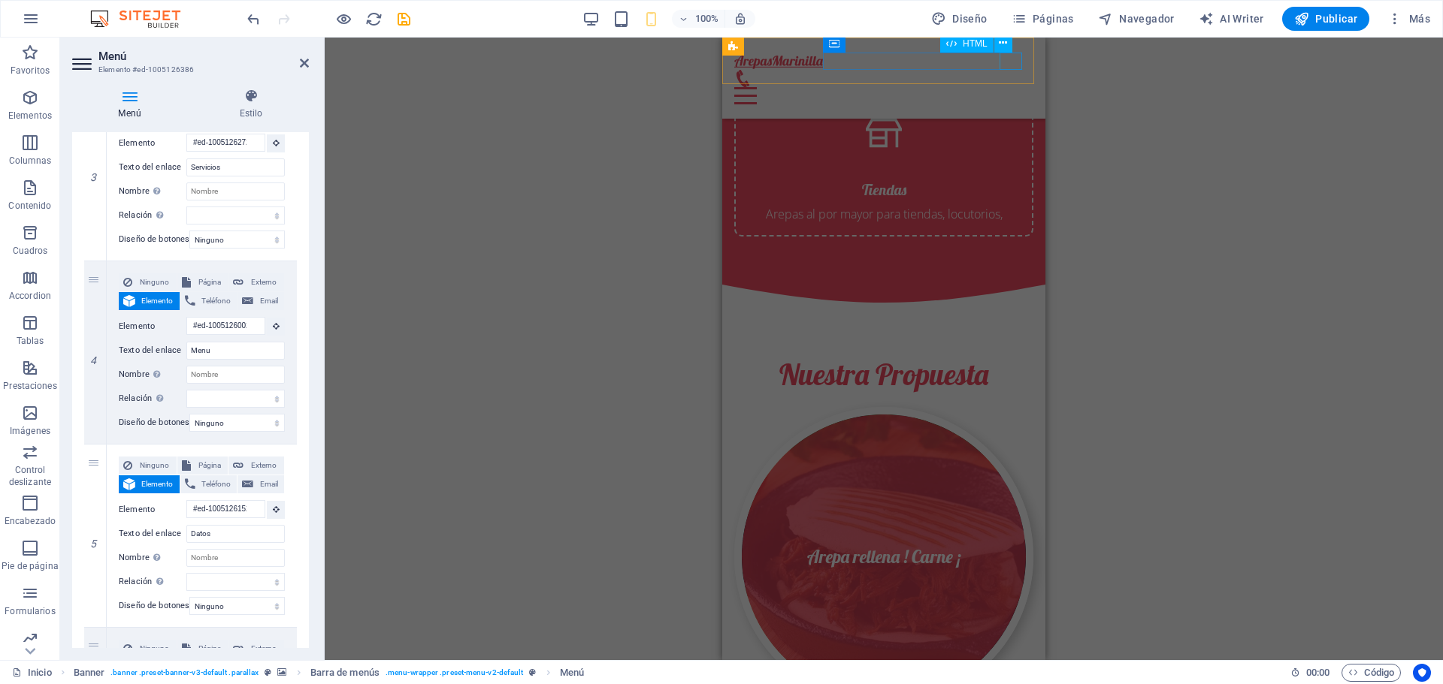
click at [1010, 87] on div "Menu" at bounding box center [883, 95] width 299 height 17
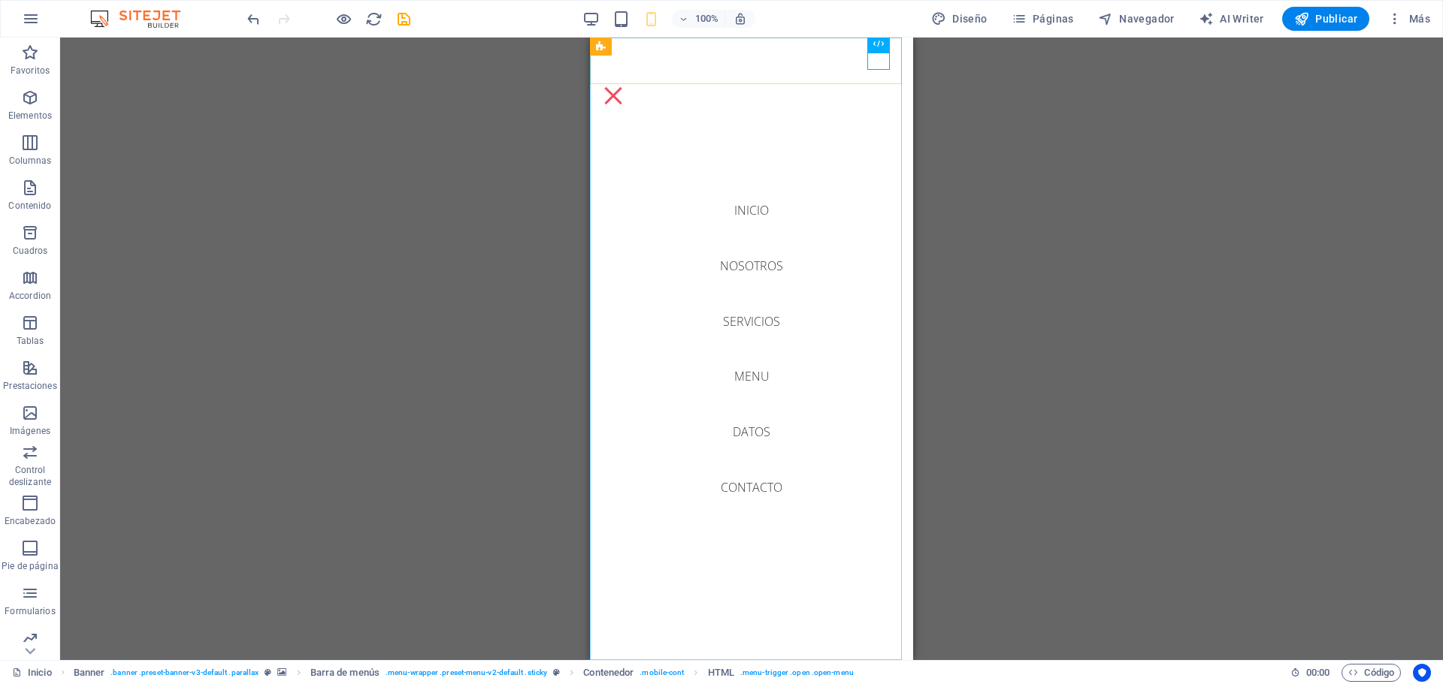
click at [740, 208] on nav "Inicio Nosotros Servicios Menu Datos Contacto" at bounding box center [751, 349] width 323 height 623
click at [745, 207] on nav "Inicio Nosotros Servicios Menu Datos Contacto" at bounding box center [751, 349] width 323 height 623
click at [744, 262] on nav "Inicio Nosotros Servicios Menu Datos Contacto" at bounding box center [751, 349] width 323 height 623
click at [740, 319] on nav "Inicio Nosotros Servicios Menu Datos Contacto" at bounding box center [751, 349] width 323 height 623
click at [739, 384] on nav "Inicio Nosotros Servicios Menu Datos Contacto" at bounding box center [751, 349] width 323 height 623
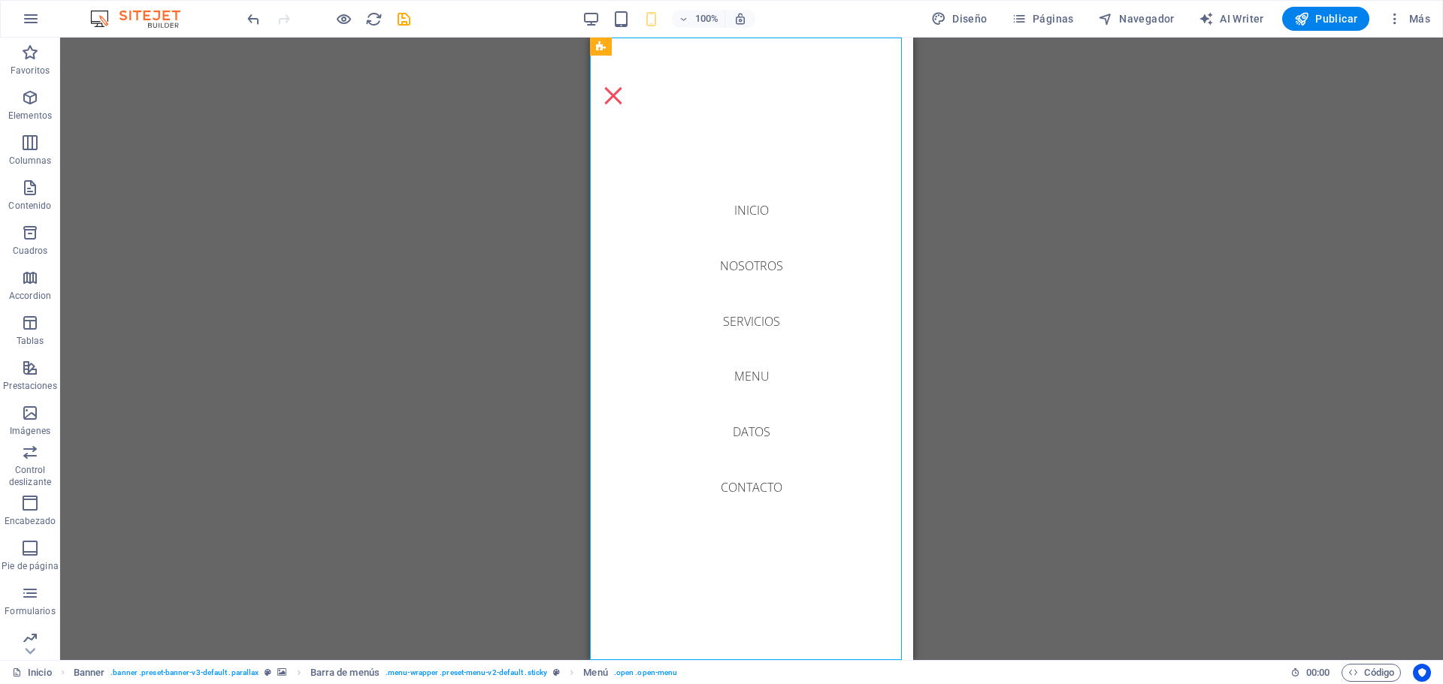
click at [746, 434] on nav "Inicio Nosotros Servicios Menu Datos Contacto" at bounding box center [751, 349] width 323 height 623
click at [748, 487] on nav "Inicio Nosotros Servicios Menu Datos Contacto" at bounding box center [751, 349] width 323 height 623
click at [624, 87] on div "Menu" at bounding box center [613, 95] width 23 height 17
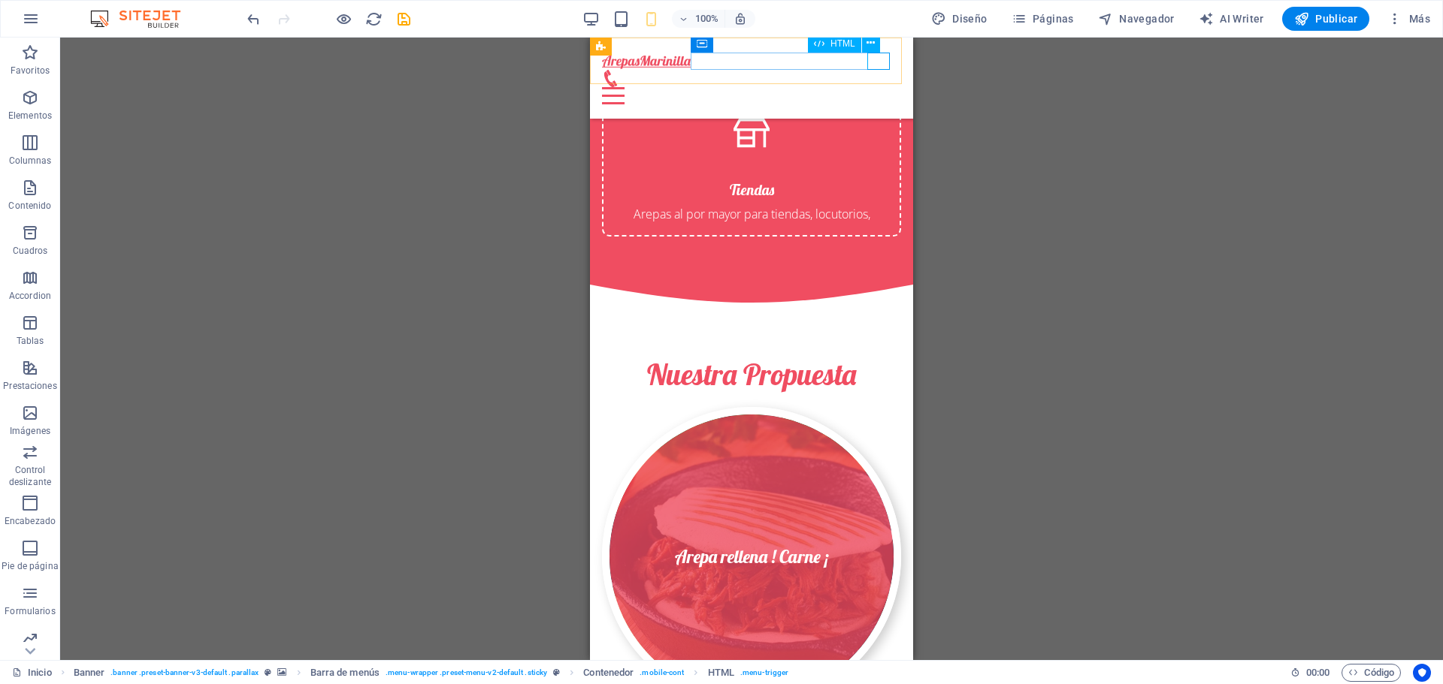
click at [878, 87] on div "Menu" at bounding box center [751, 95] width 299 height 17
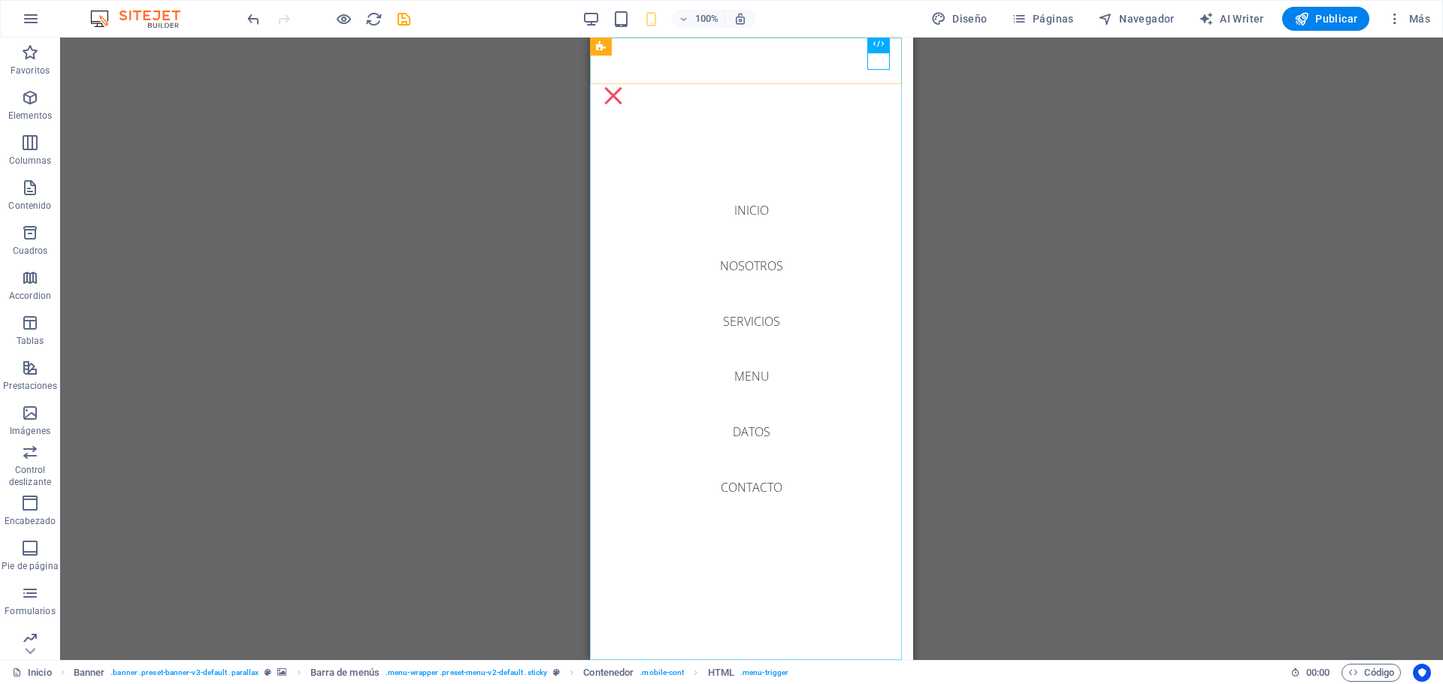
click at [758, 210] on nav "Inicio Nosotros Servicios Menu Datos Contacto" at bounding box center [751, 349] width 323 height 623
click at [624, 87] on div "Menu" at bounding box center [613, 95] width 23 height 17
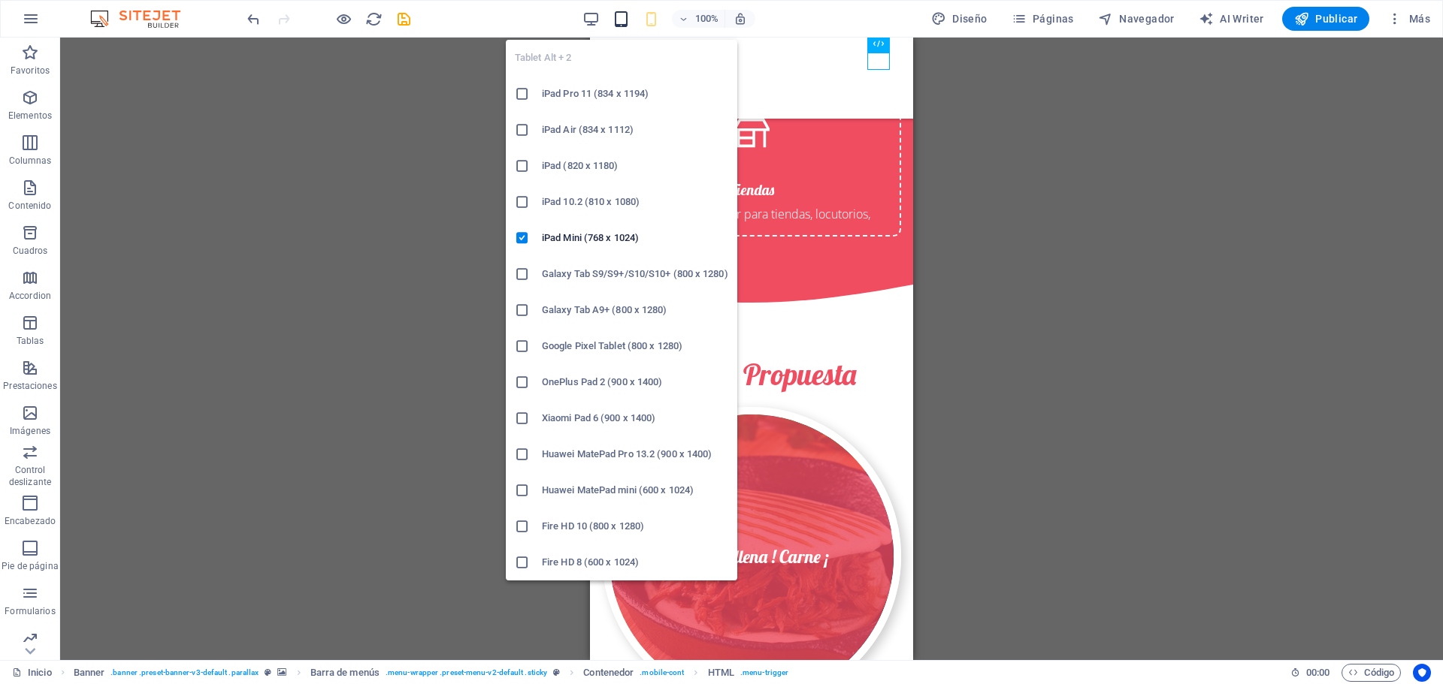
click at [624, 17] on icon "button" at bounding box center [620, 19] width 17 height 17
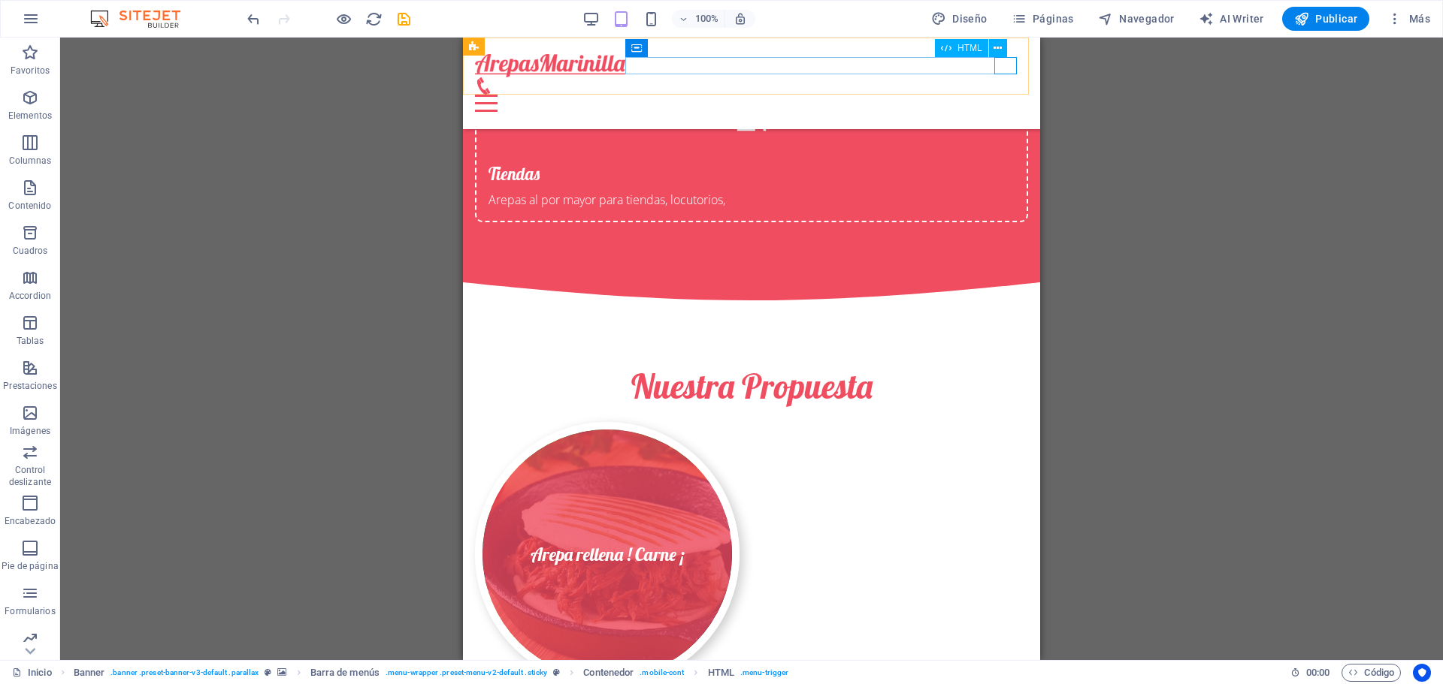
click at [999, 95] on div "Menu" at bounding box center [751, 103] width 553 height 17
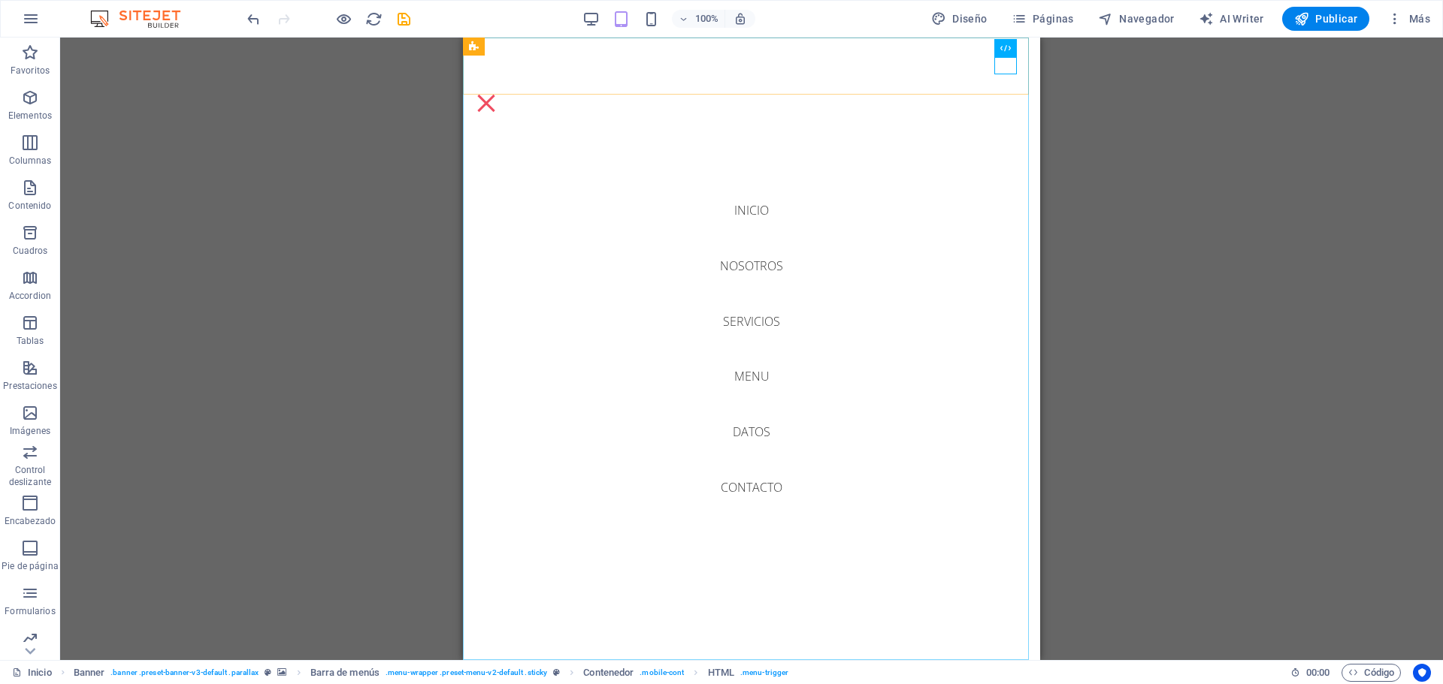
click at [730, 210] on nav "Inicio Nosotros Servicios Menu Datos Contacto" at bounding box center [751, 349] width 577 height 623
click at [731, 327] on nav "Inicio Nosotros Servicios Menu Datos Contacto" at bounding box center [751, 349] width 577 height 623
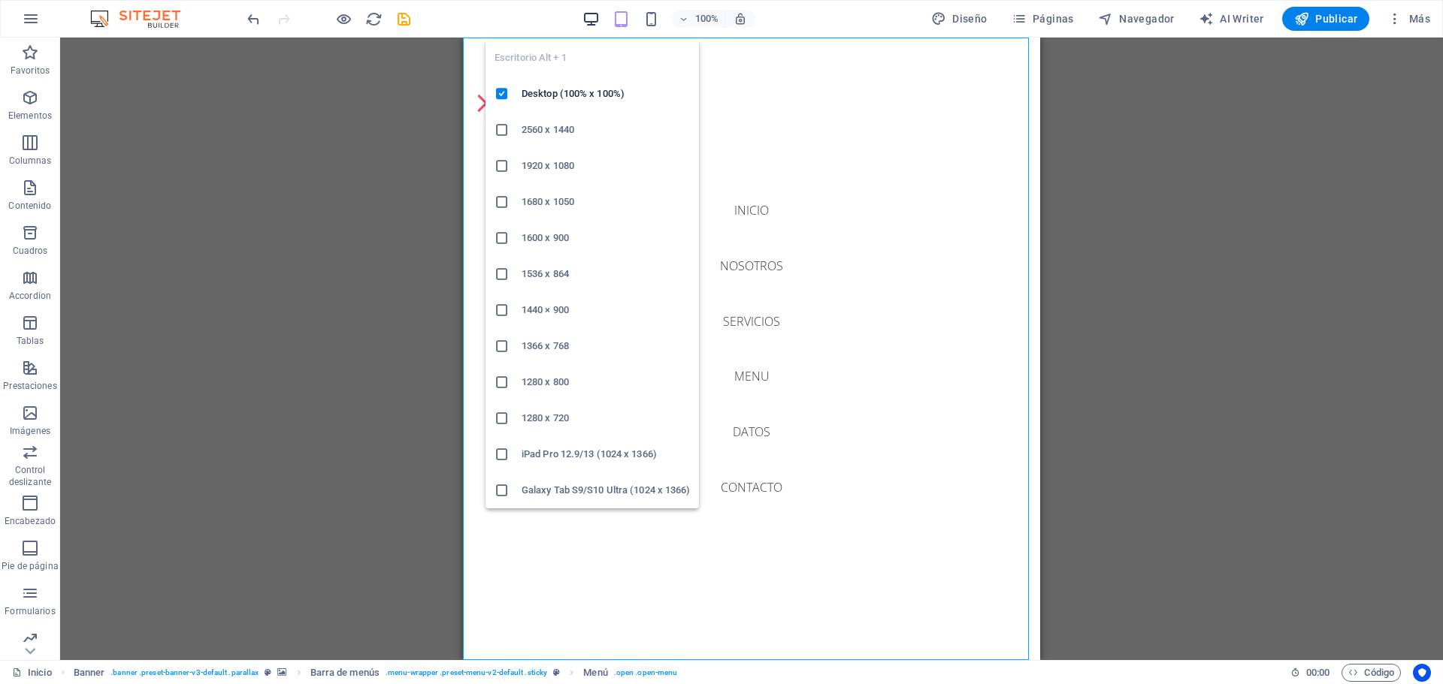
click at [599, 22] on icon "button" at bounding box center [590, 19] width 17 height 17
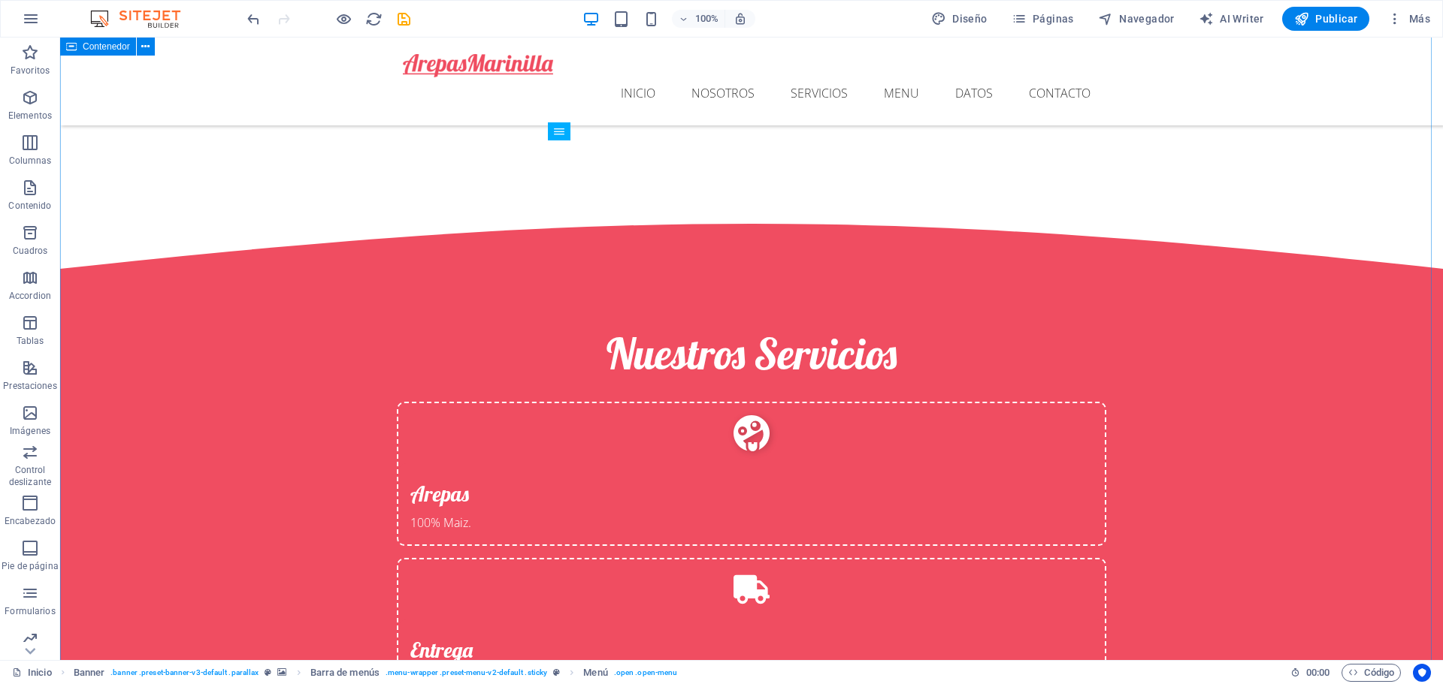
scroll to position [2674, 0]
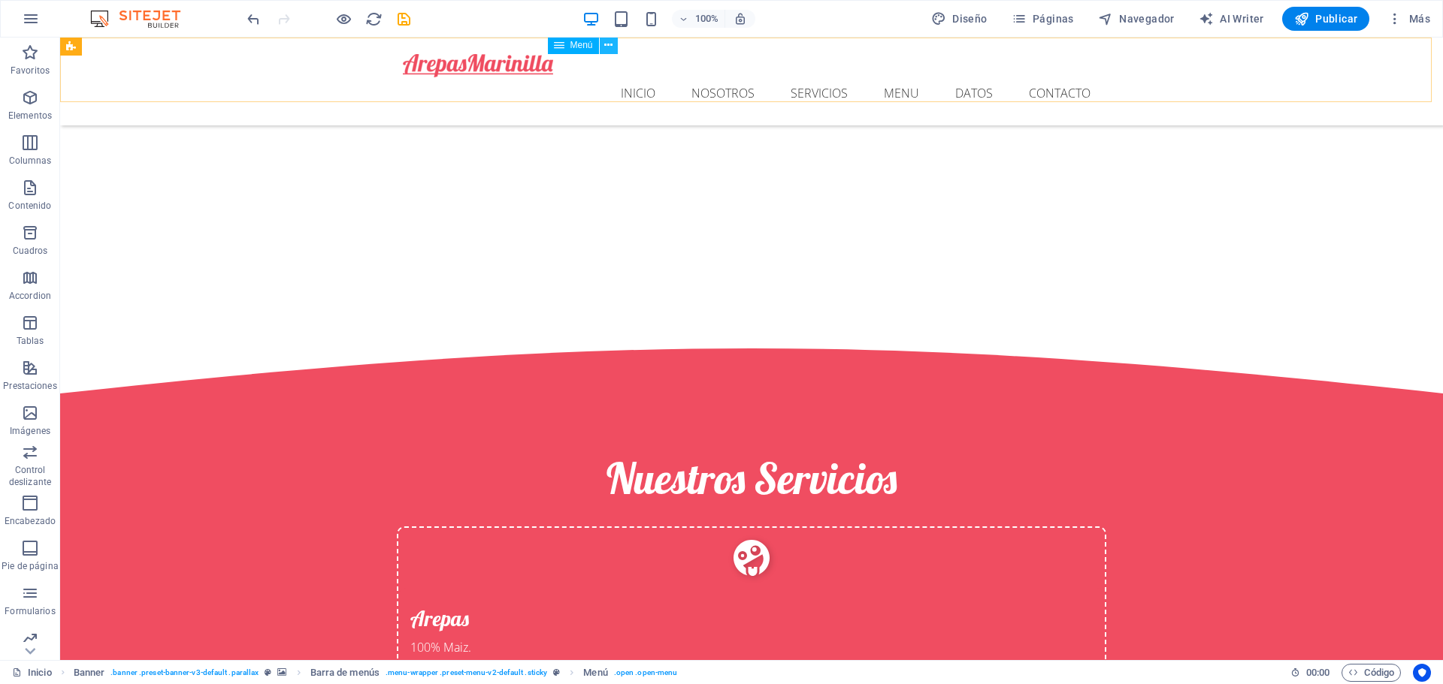
click at [612, 44] on icon at bounding box center [608, 46] width 8 height 16
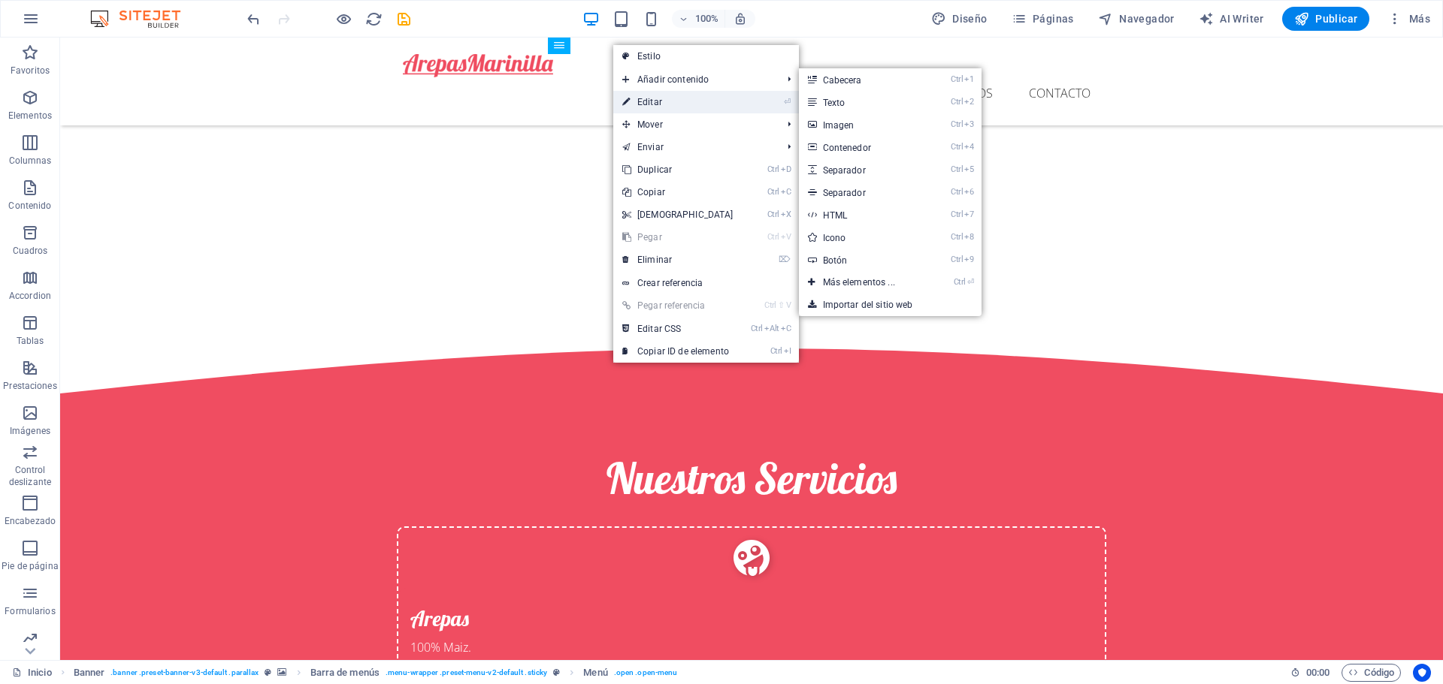
click at [642, 113] on link "⏎ Editar" at bounding box center [677, 102] width 129 height 23
select select
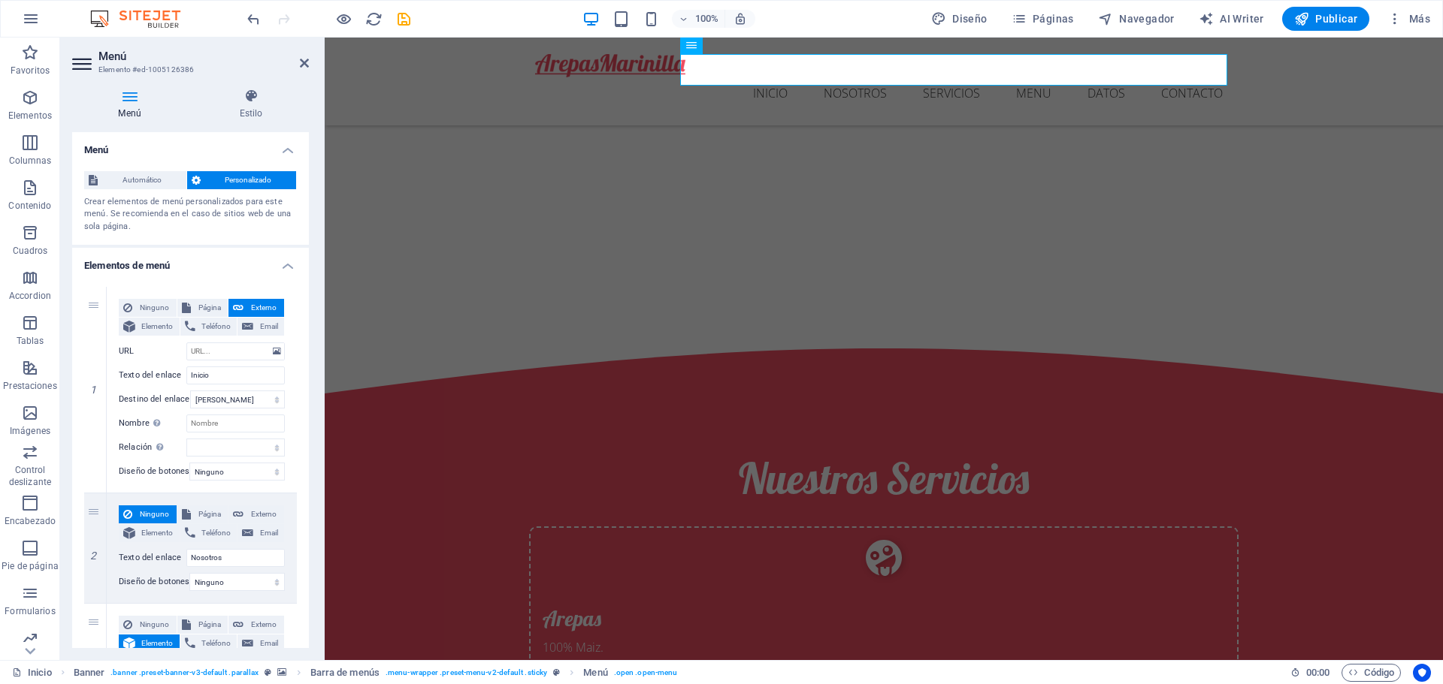
drag, startPoint x: 305, startPoint y: 311, endPoint x: 301, endPoint y: 358, distance: 47.5
drag, startPoint x: 406, startPoint y: 19, endPoint x: 576, endPoint y: 6, distance: 171.0
click at [406, 19] on icon "save" at bounding box center [403, 19] width 17 height 17
checkbox input "false"
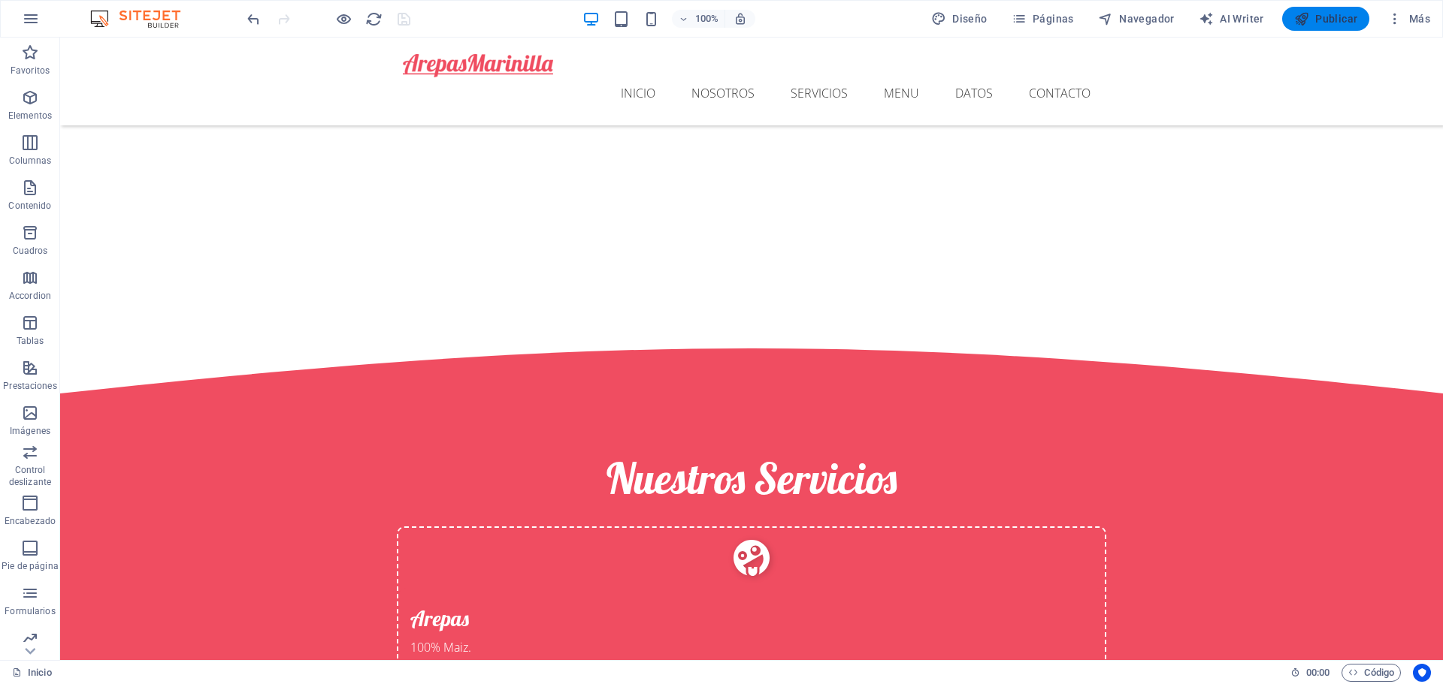
click at [1312, 27] on button "Publicar" at bounding box center [1326, 19] width 88 height 24
